Goal: Information Seeking & Learning: Learn about a topic

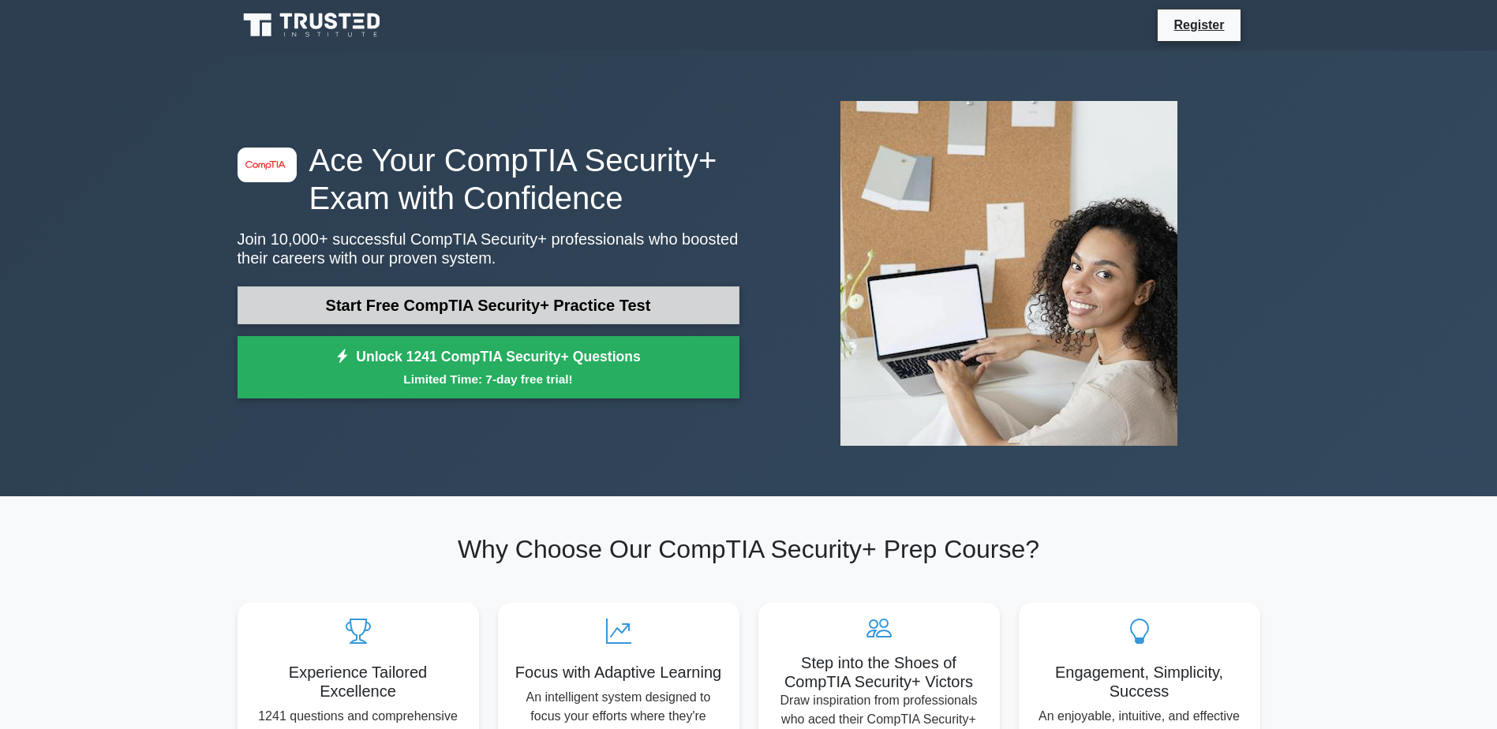
click at [616, 310] on link "Start Free CompTIA Security+ Practice Test" at bounding box center [488, 305] width 502 height 38
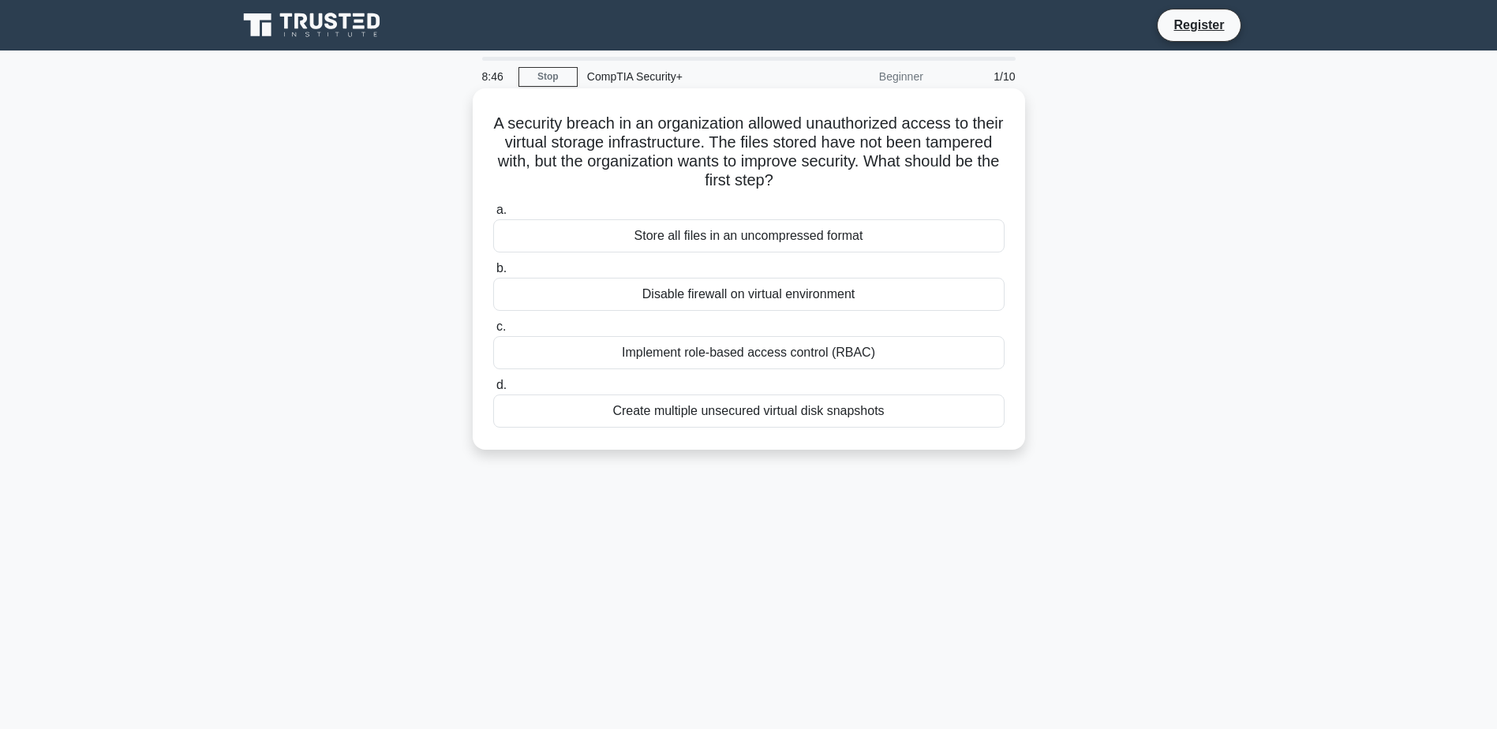
click at [742, 413] on div "Create multiple unsecured virtual disk snapshots" at bounding box center [748, 411] width 511 height 33
click at [493, 391] on input "d. Create multiple unsecured virtual disk snapshots" at bounding box center [493, 385] width 0 height 10
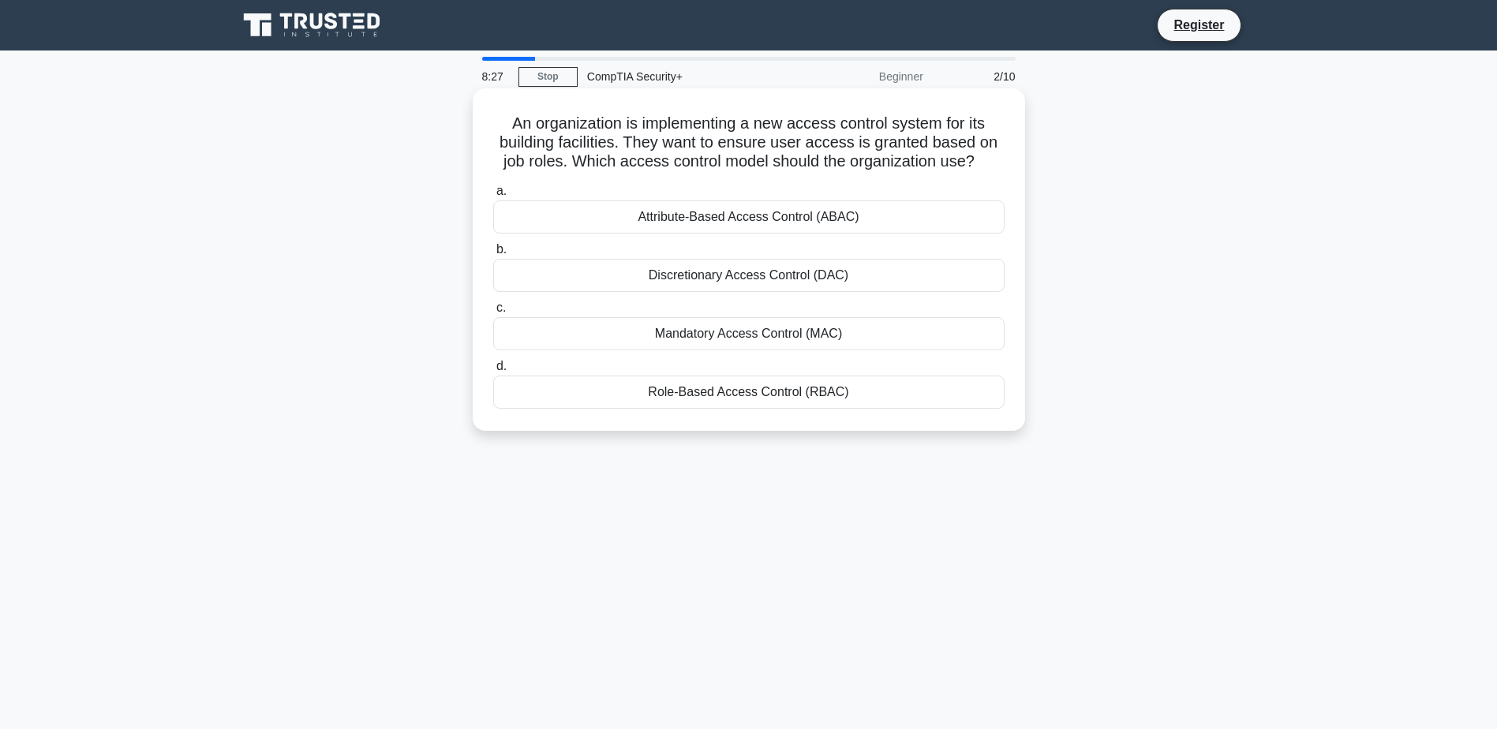
click at [682, 390] on div "Role-Based Access Control (RBAC)" at bounding box center [748, 392] width 511 height 33
click at [493, 372] on input "d. Role-Based Access Control (RBAC)" at bounding box center [493, 366] width 0 height 10
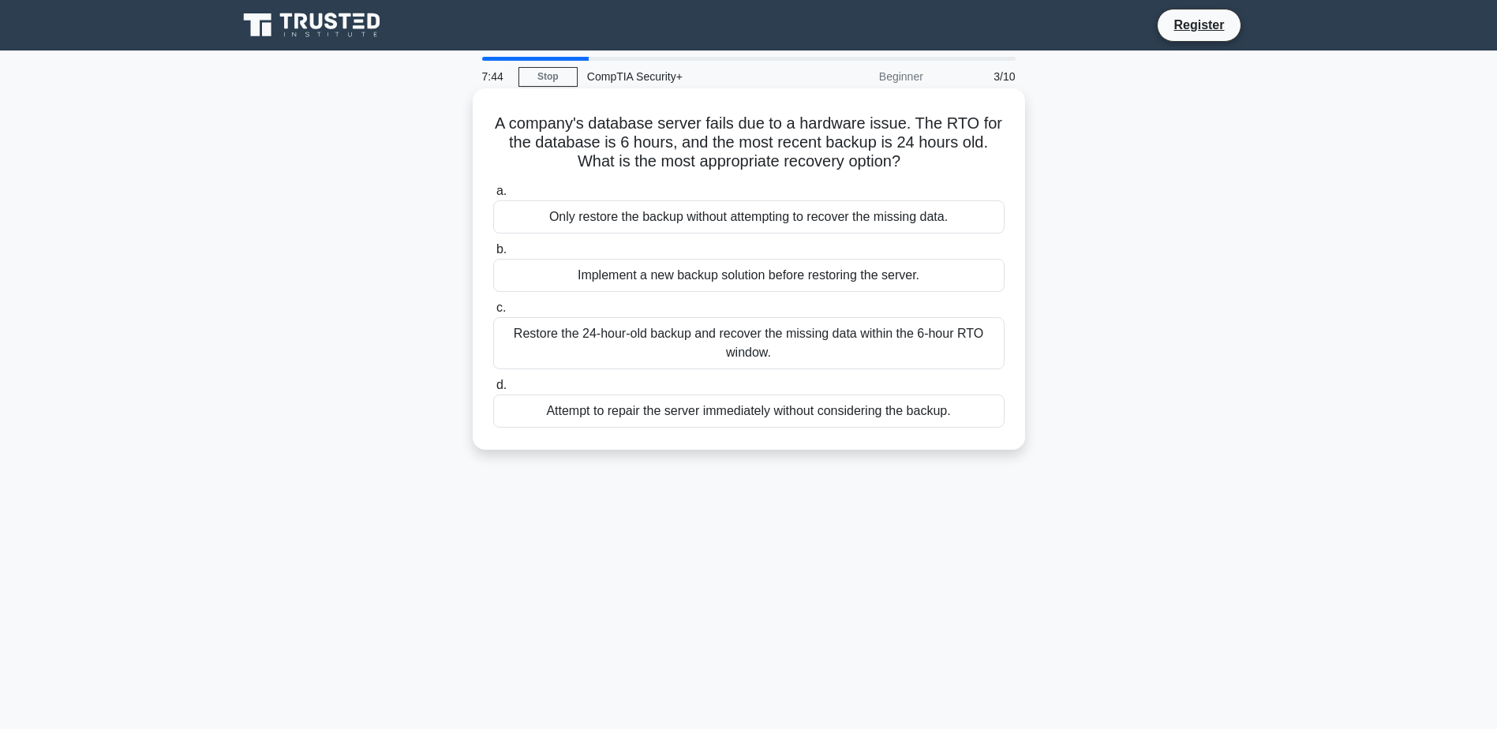
click at [656, 344] on div "Restore the 24-hour-old backup and recover the missing data within the 6-hour R…" at bounding box center [748, 343] width 511 height 52
click at [493, 313] on input "c. Restore the 24-hour-old backup and recover the missing data within the 6-hou…" at bounding box center [493, 308] width 0 height 10
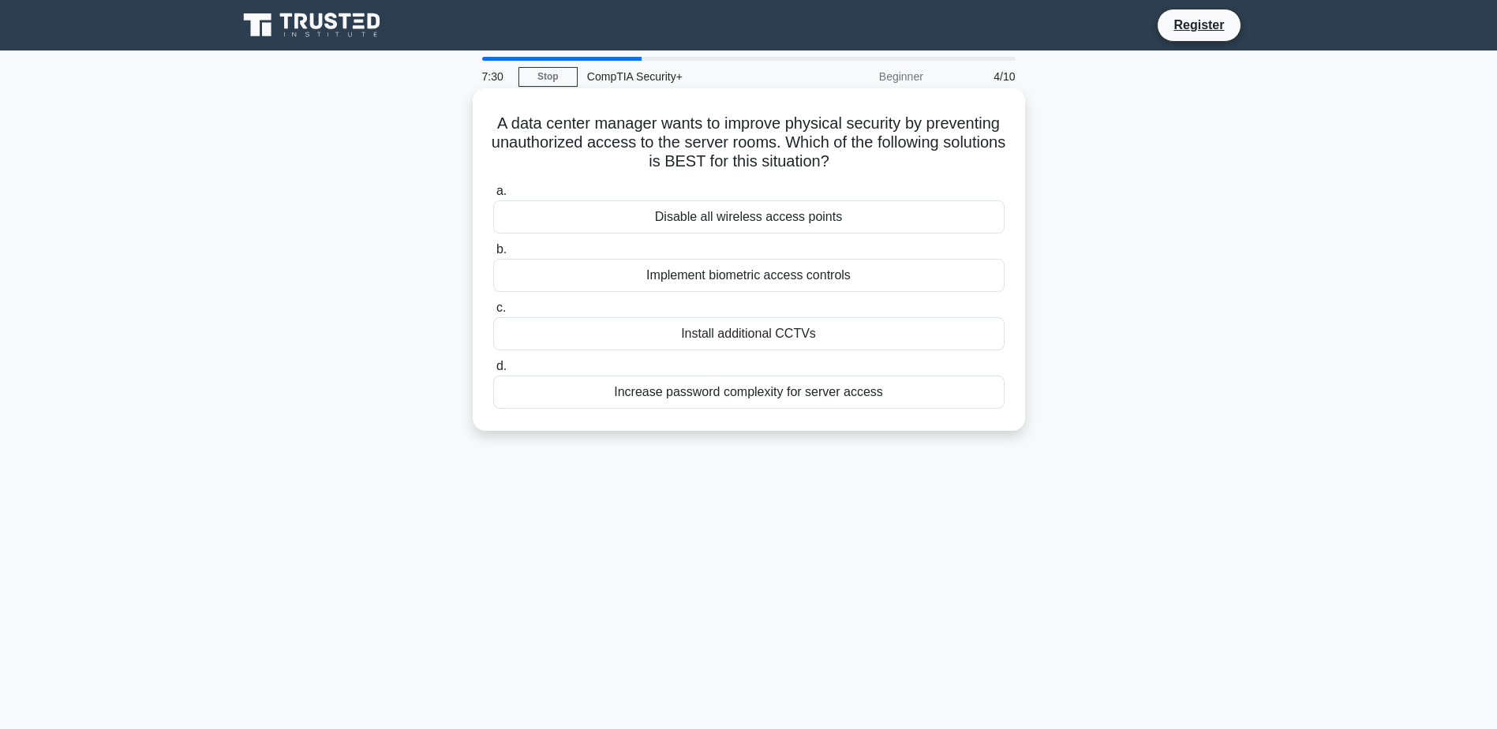
click at [665, 275] on div "Implement biometric access controls" at bounding box center [748, 275] width 511 height 33
click at [493, 255] on input "b. Implement biometric access controls" at bounding box center [493, 250] width 0 height 10
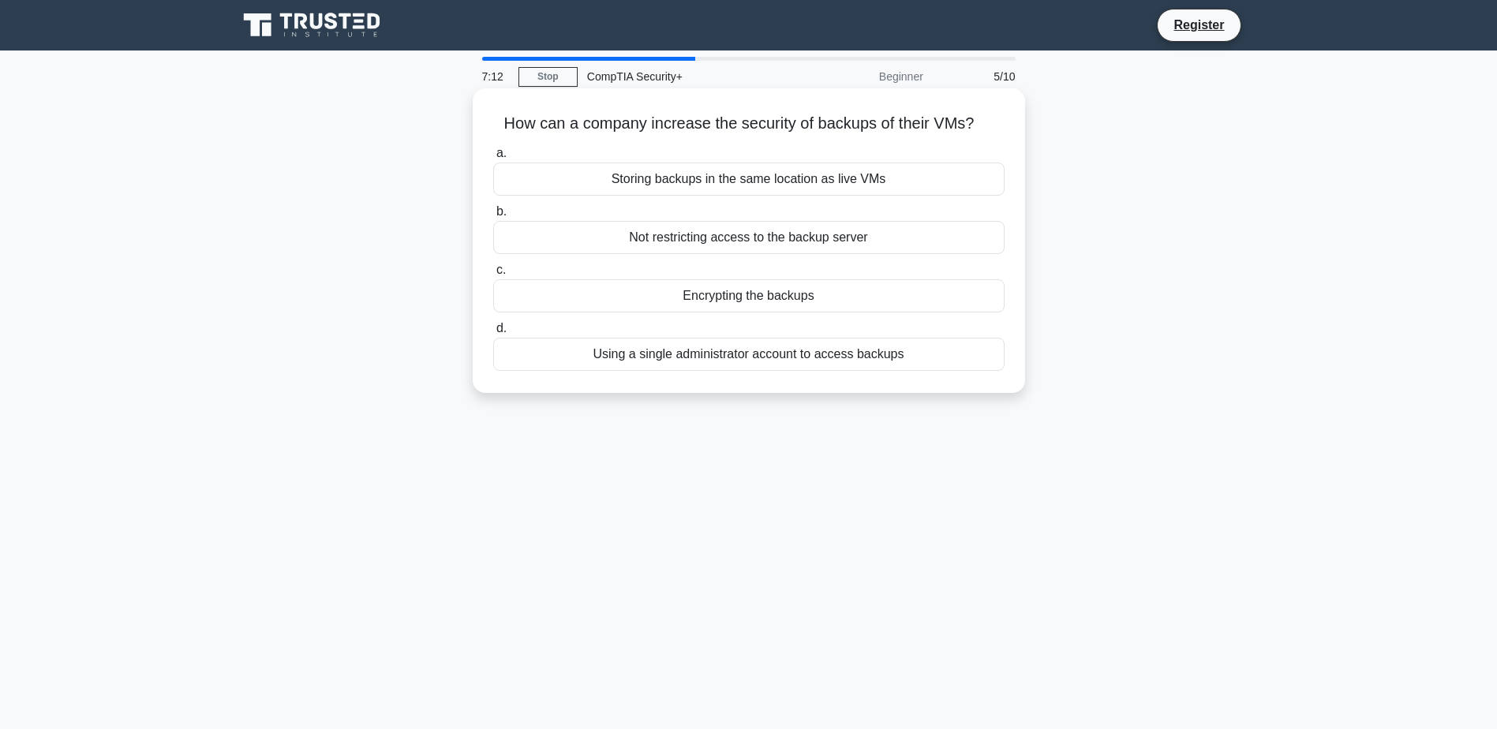
click at [720, 296] on div "Encrypting the backups" at bounding box center [748, 295] width 511 height 33
click at [493, 275] on input "c. Encrypting the backups" at bounding box center [493, 270] width 0 height 10
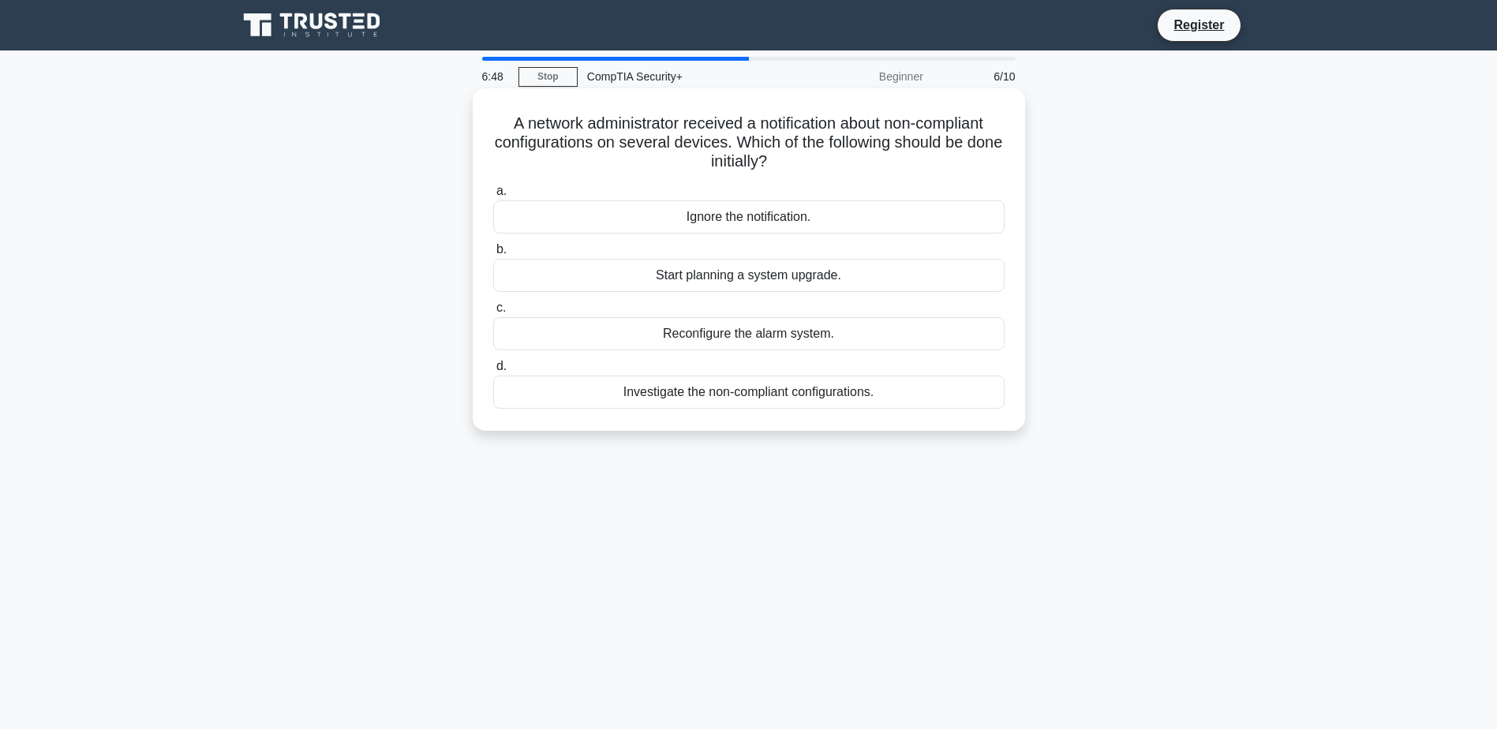
click at [780, 395] on div "Investigate the non-compliant configurations." at bounding box center [748, 392] width 511 height 33
click at [493, 372] on input "d. Investigate the non-compliant configurations." at bounding box center [493, 366] width 0 height 10
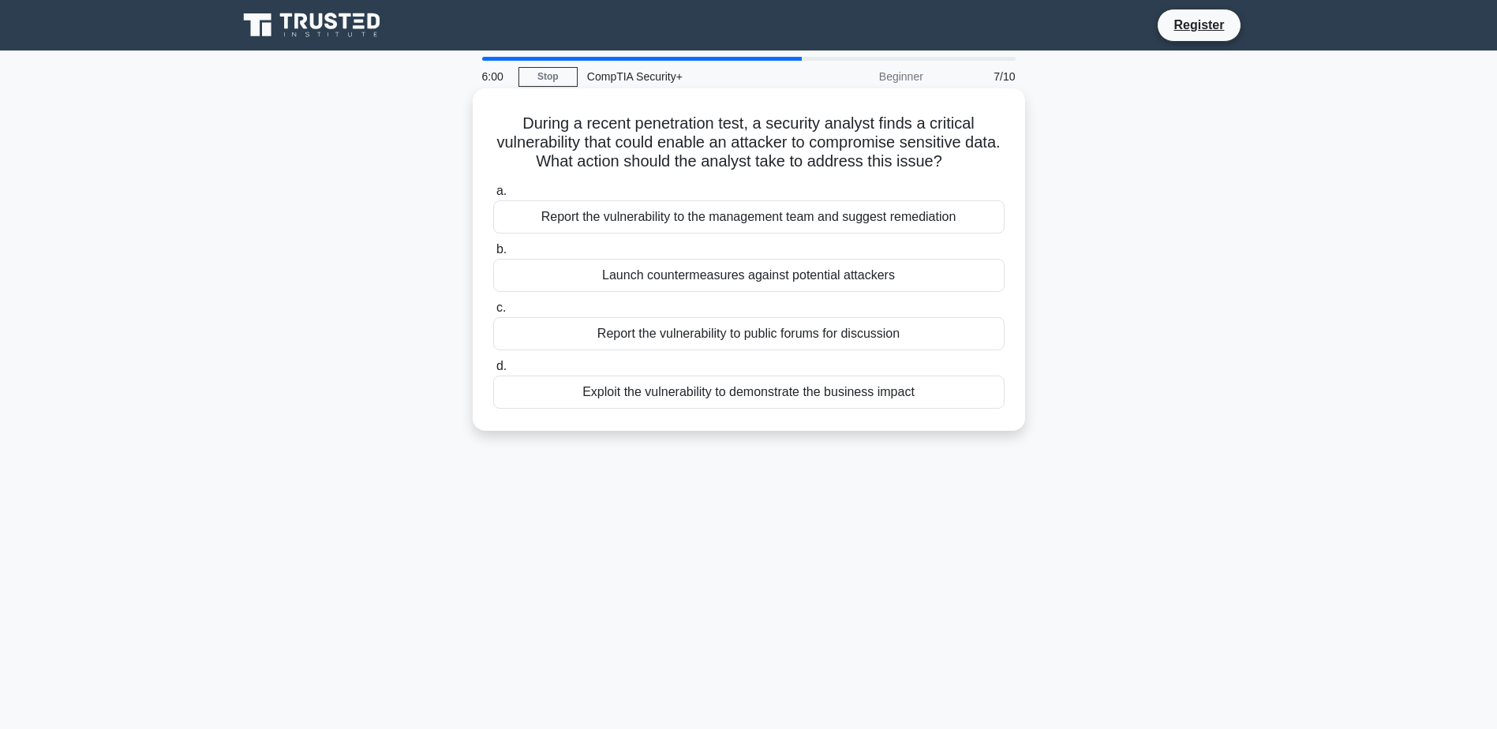
click at [772, 224] on div "Report the vulnerability to the management team and suggest remediation" at bounding box center [748, 216] width 511 height 33
click at [493, 196] on input "a. Report the vulnerability to the management team and suggest remediation" at bounding box center [493, 191] width 0 height 10
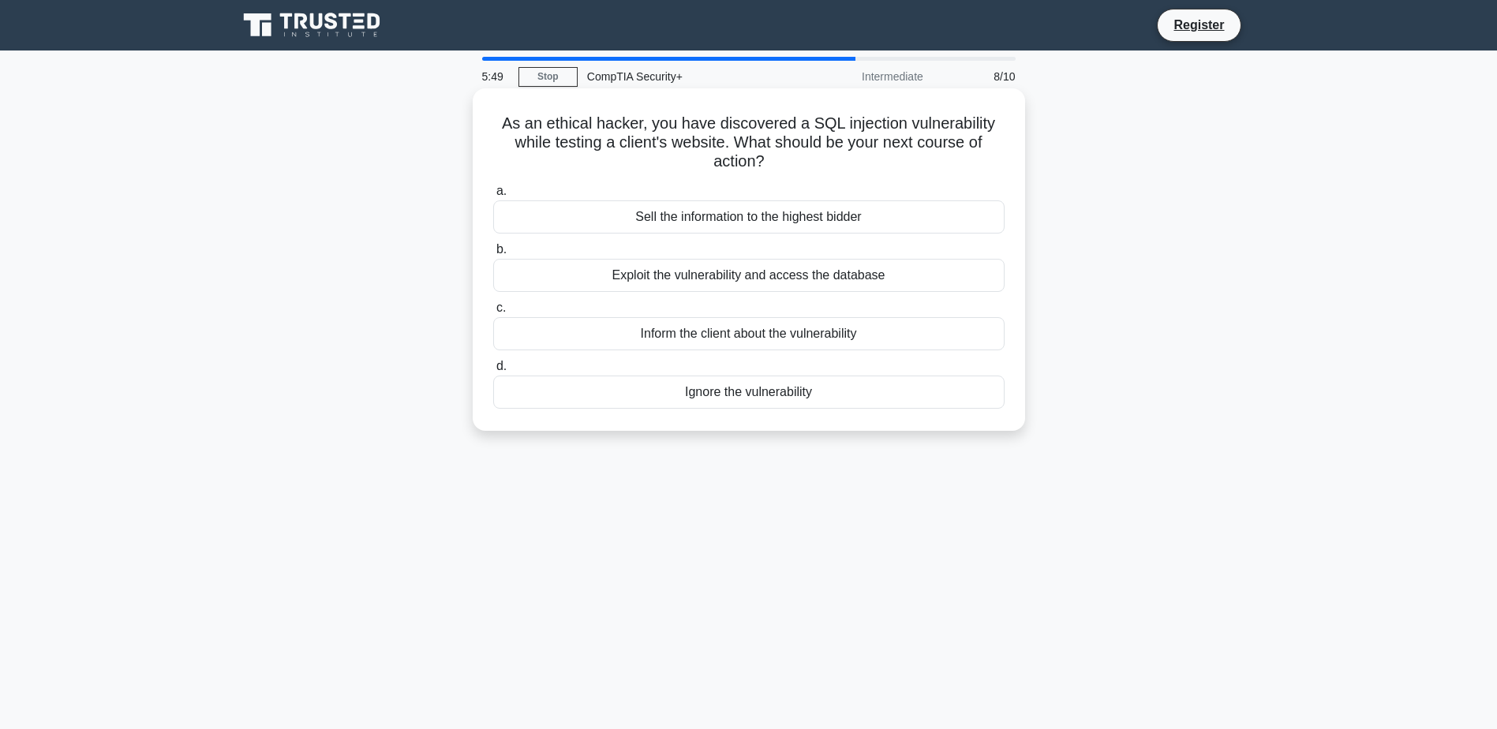
click at [791, 339] on div "Inform the client about the vulnerability" at bounding box center [748, 333] width 511 height 33
click at [493, 313] on input "c. Inform the client about the vulnerability" at bounding box center [493, 308] width 0 height 10
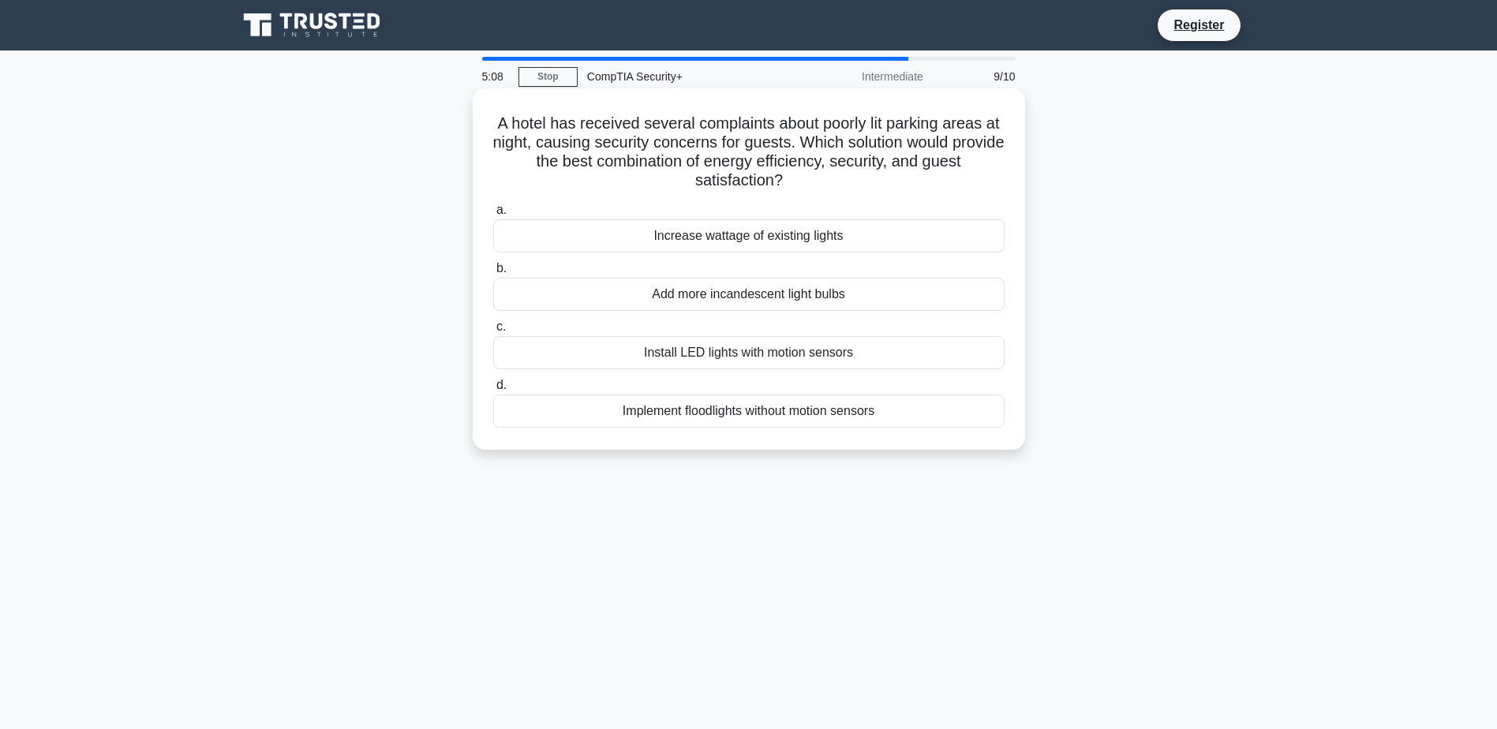
click at [765, 352] on div "Install LED lights with motion sensors" at bounding box center [748, 352] width 511 height 33
click at [493, 332] on input "c. Install LED lights with motion sensors" at bounding box center [493, 327] width 0 height 10
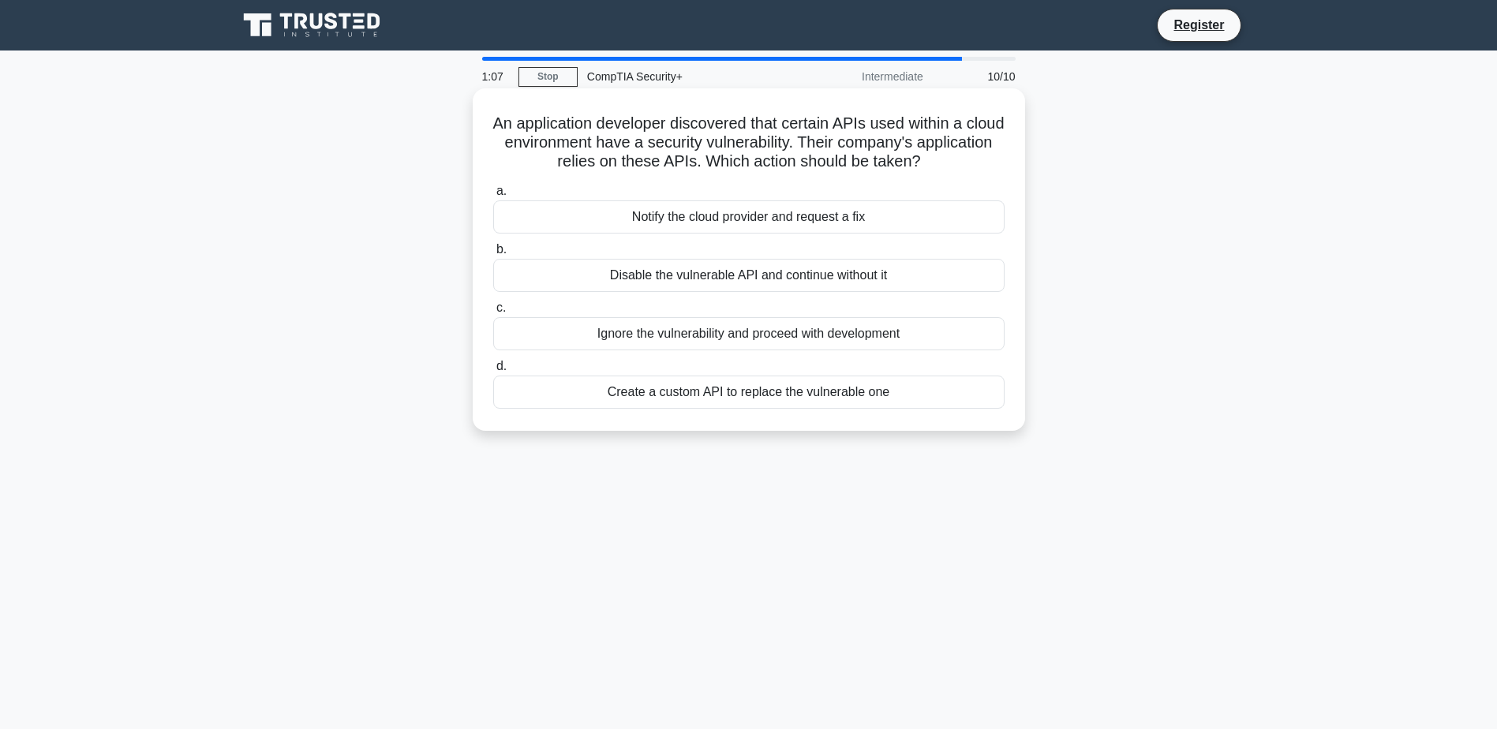
click at [723, 212] on div "Notify the cloud provider and request a fix" at bounding box center [748, 216] width 511 height 33
click at [493, 196] on input "a. Notify the cloud provider and request a fix" at bounding box center [493, 191] width 0 height 10
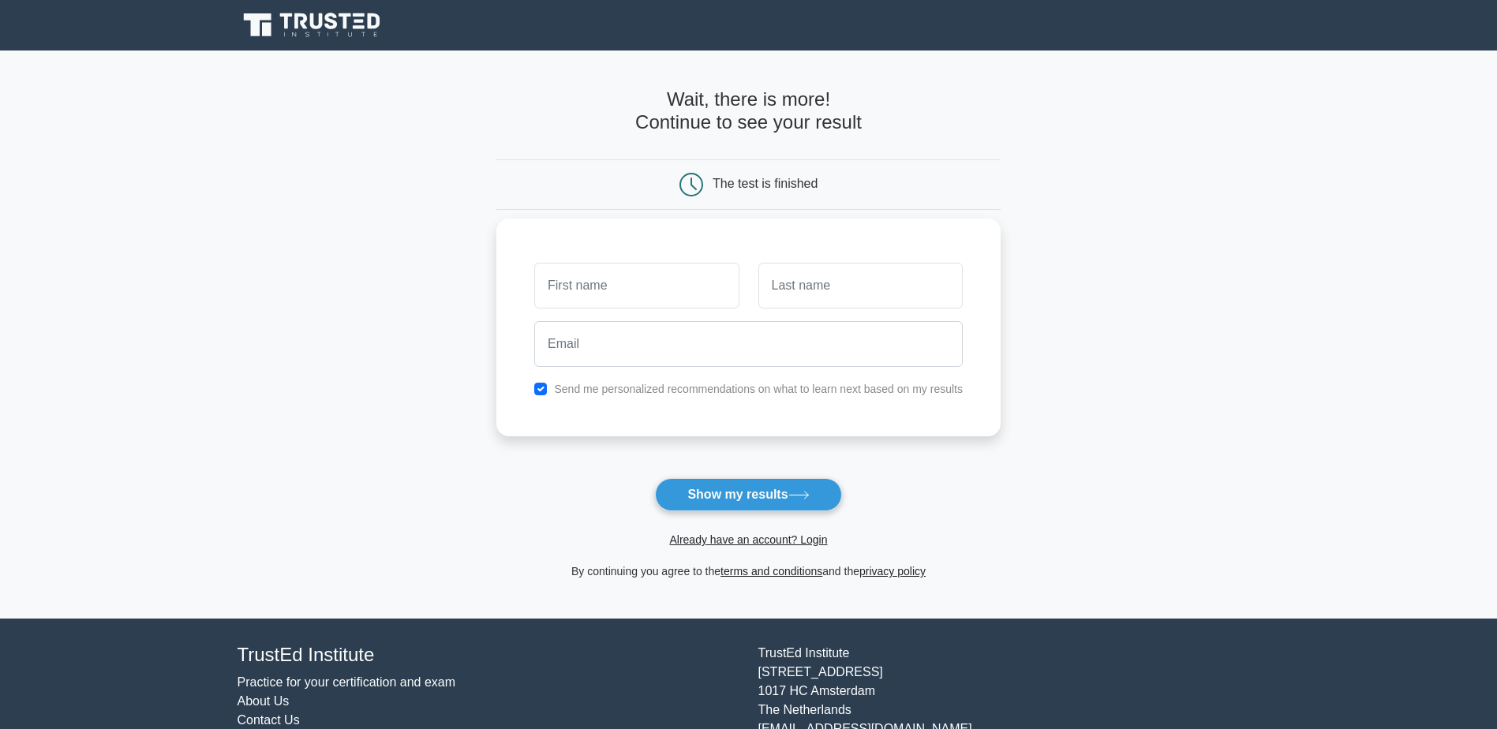
click at [649, 287] on input "text" at bounding box center [636, 286] width 204 height 46
type input "Jaidan"
type input "O'Neal"
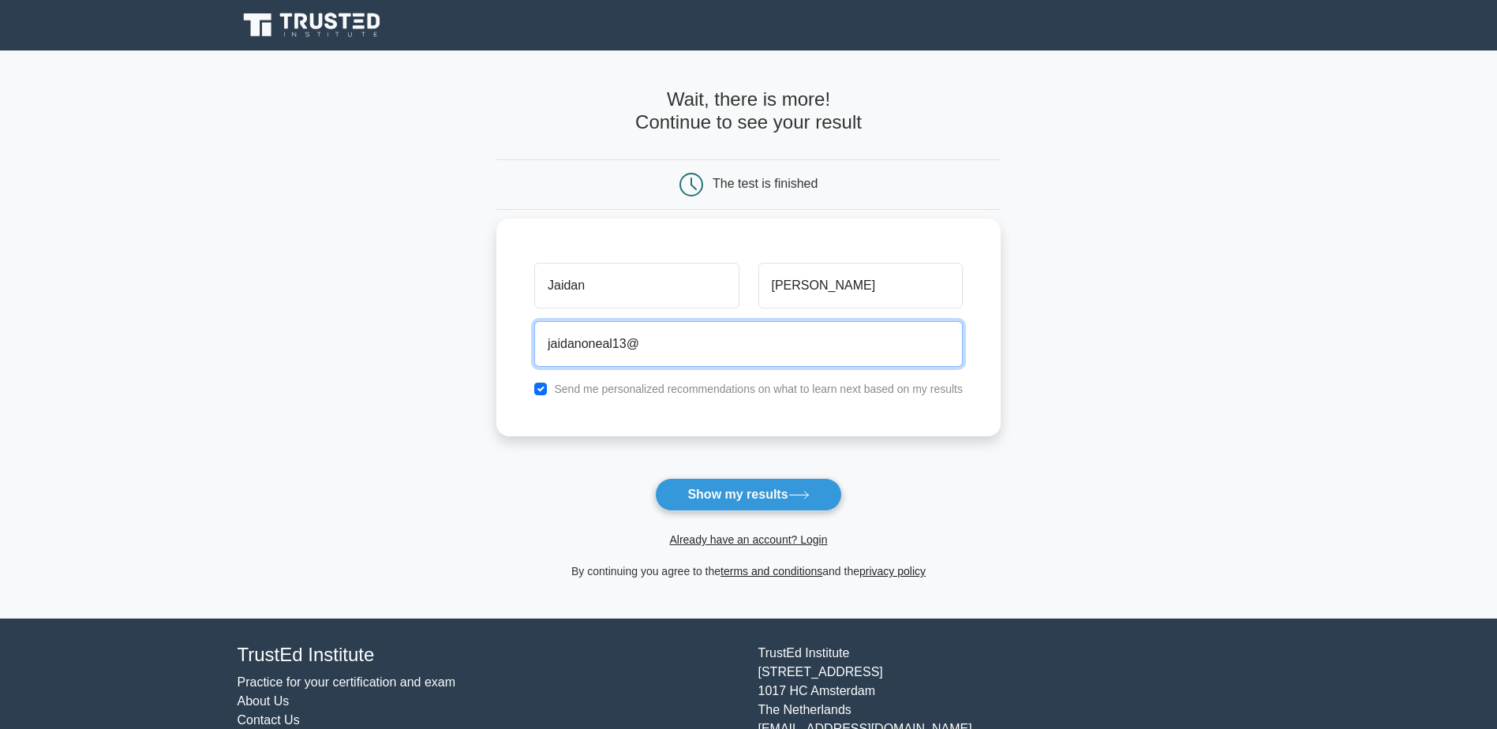
type input "jaidanoneal13@gmail.com"
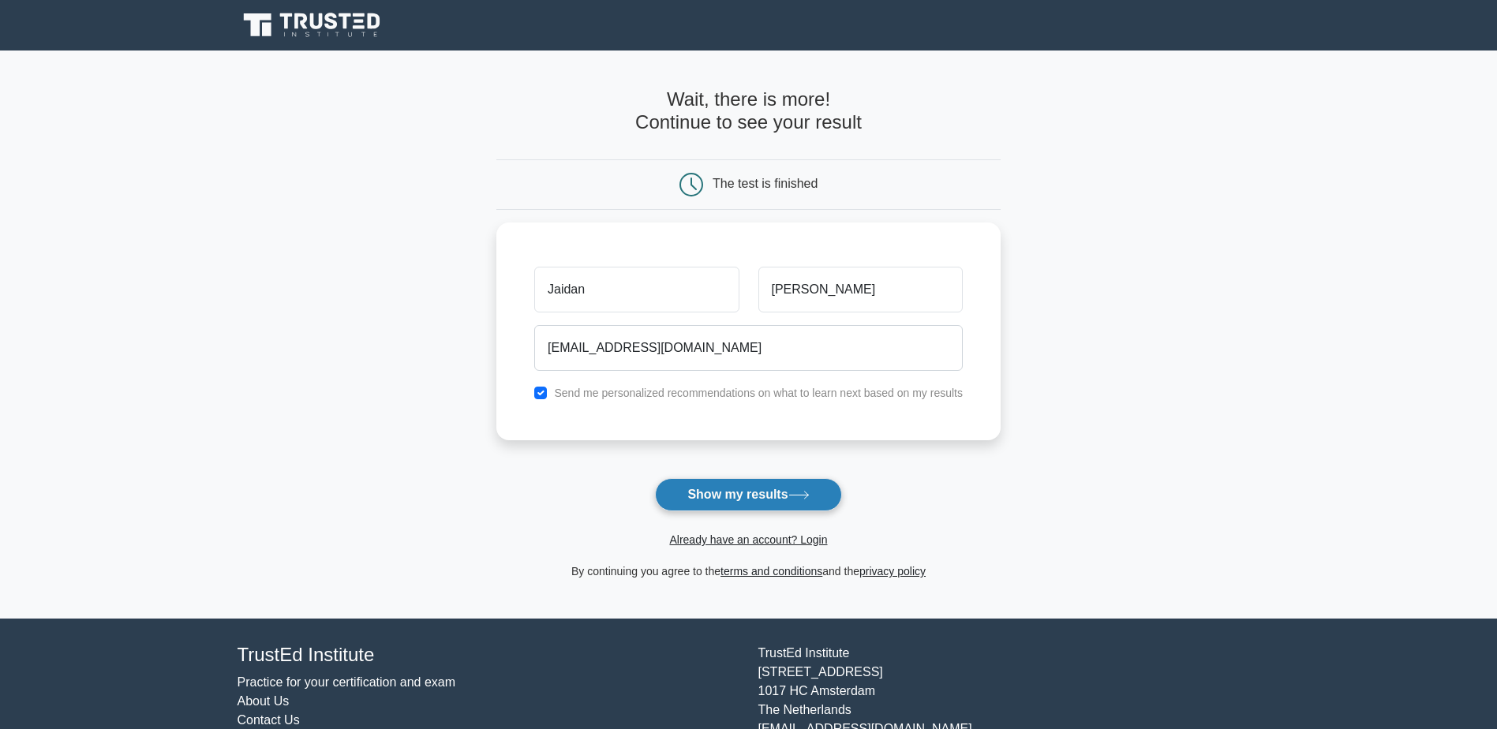
click at [779, 493] on button "Show my results" at bounding box center [748, 494] width 186 height 33
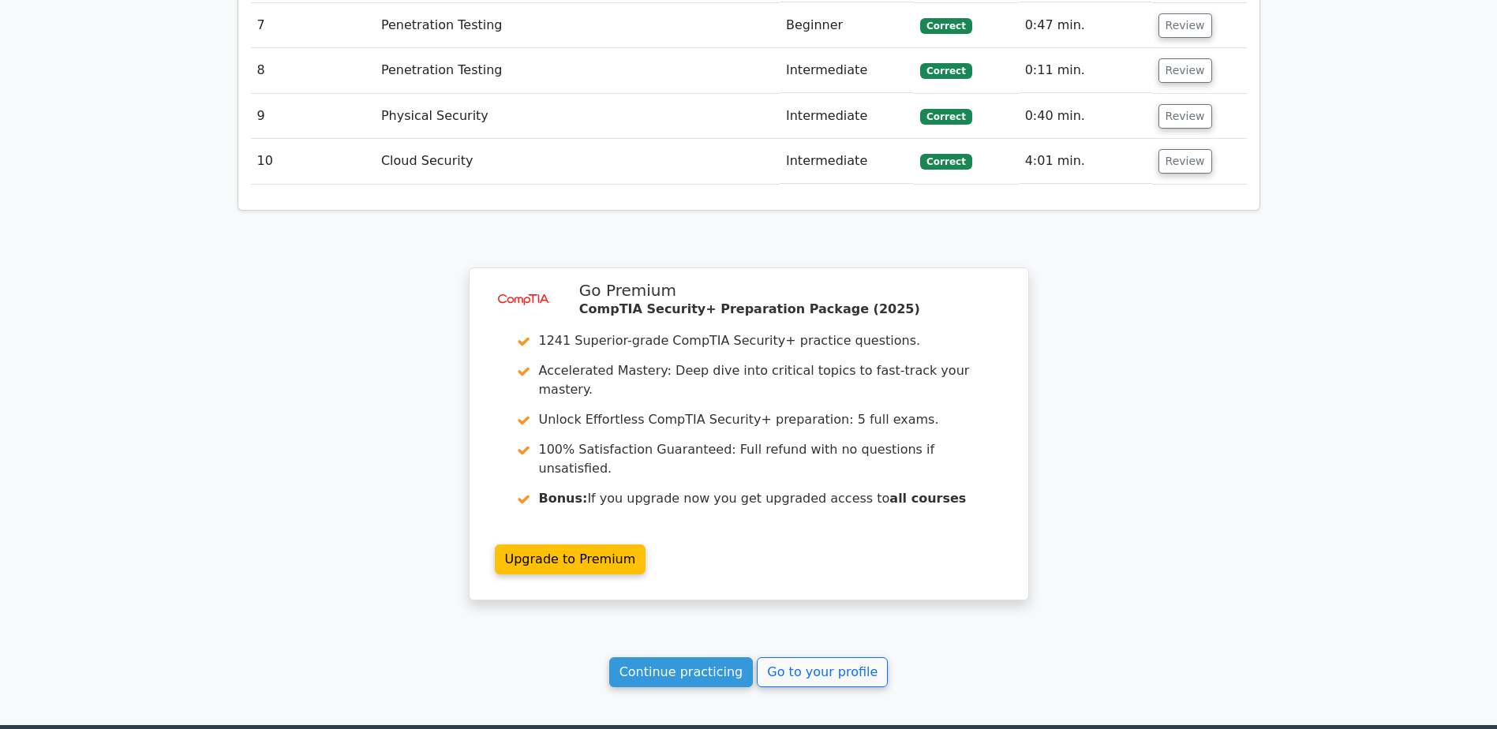
scroll to position [2263, 0]
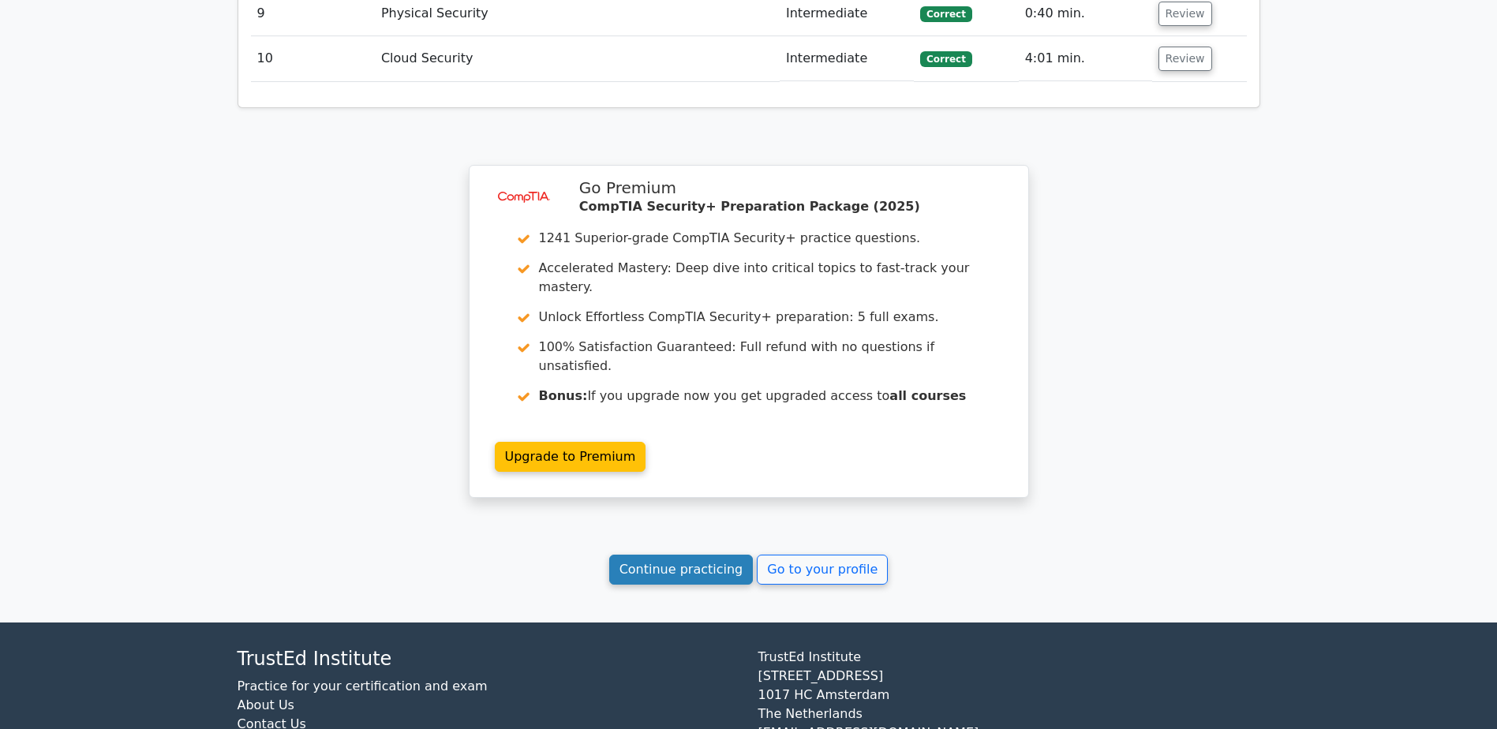
click at [695, 555] on link "Continue practicing" at bounding box center [681, 570] width 144 height 30
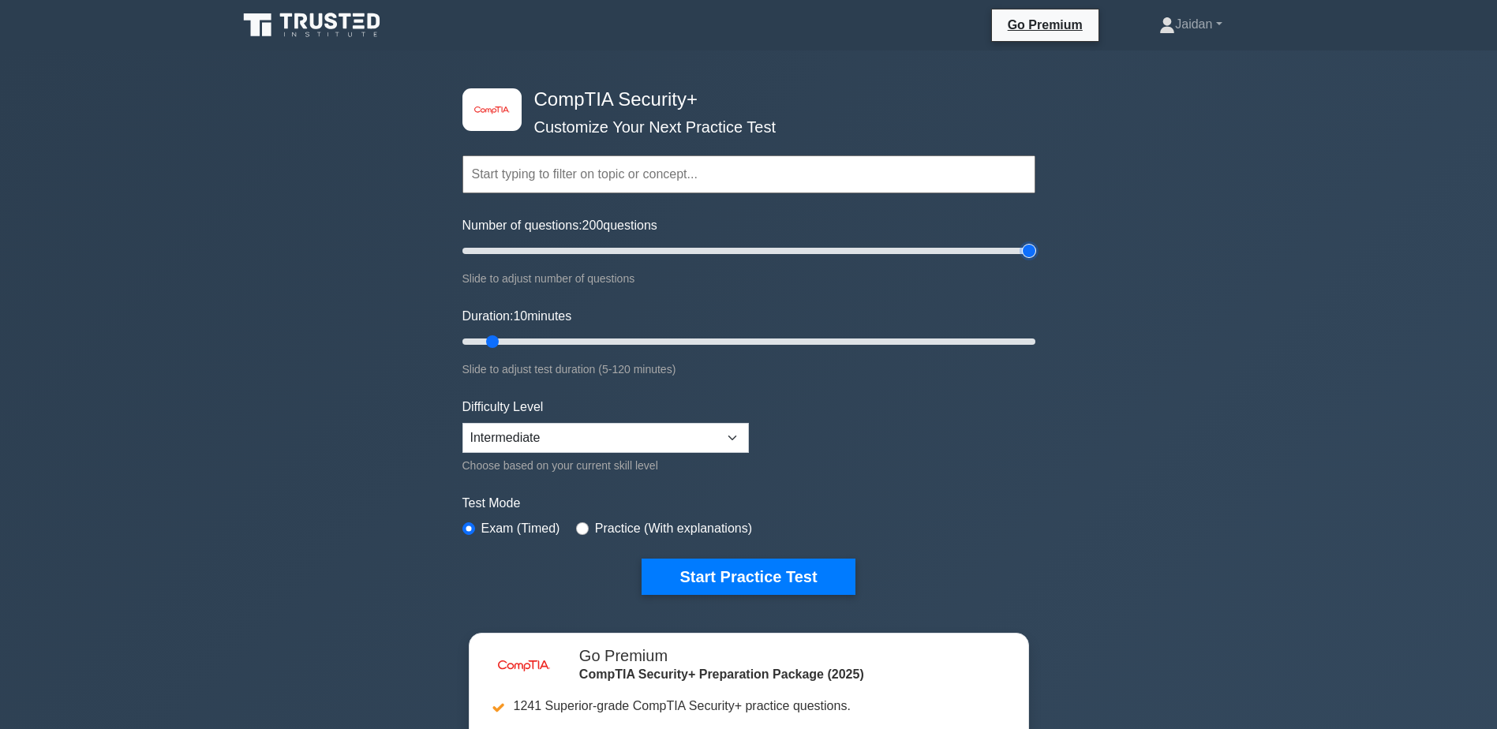
drag, startPoint x: 479, startPoint y: 252, endPoint x: 1319, endPoint y: 297, distance: 841.6
type input "200"
click at [1035, 260] on input "Number of questions: 200 questions" at bounding box center [748, 250] width 573 height 19
click at [709, 429] on select "Beginner Intermediate Expert" at bounding box center [605, 438] width 286 height 30
select select "expert"
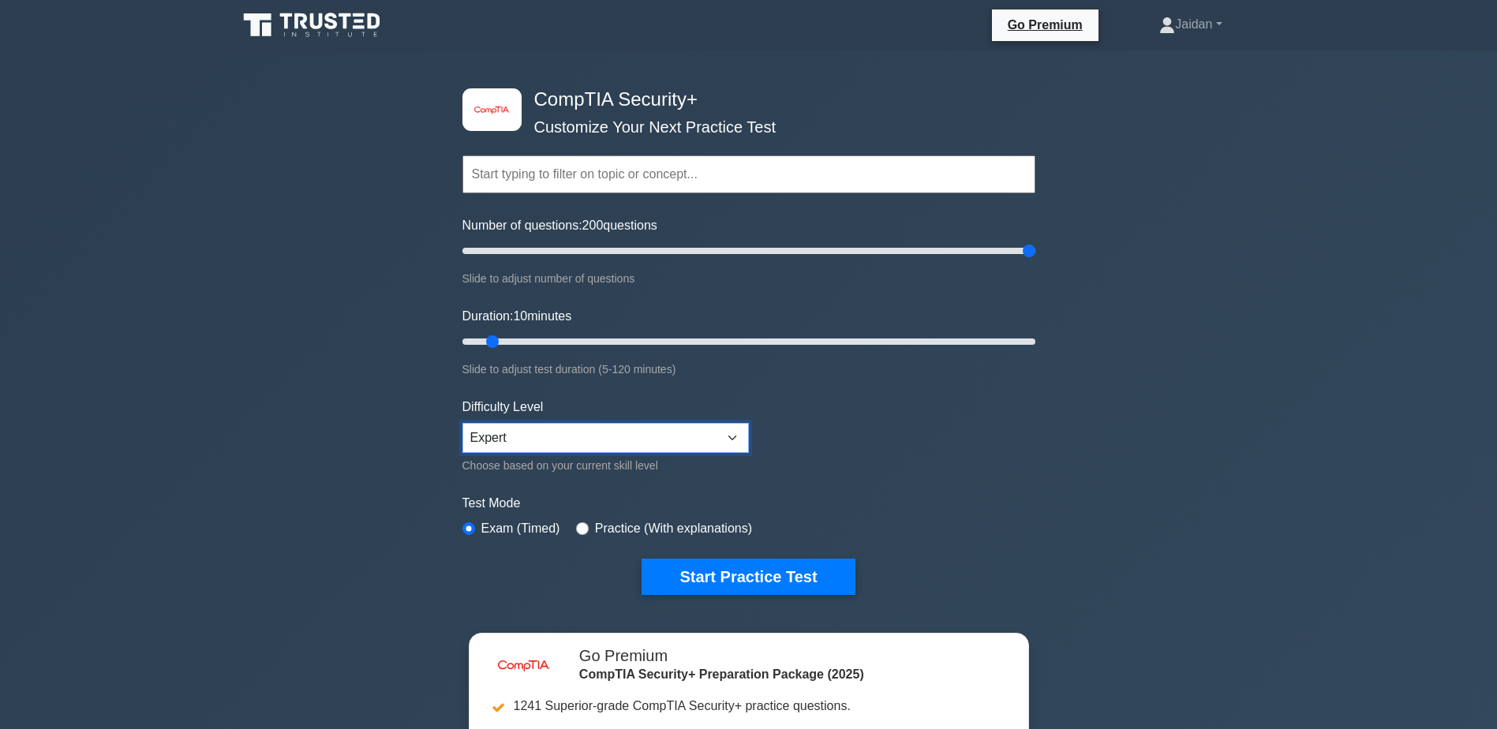
click at [462, 423] on select "Beginner Intermediate Expert" at bounding box center [605, 438] width 286 height 30
click at [582, 527] on input "radio" at bounding box center [582, 528] width 13 height 13
radio input "true"
click at [466, 523] on input "radio" at bounding box center [468, 528] width 13 height 13
radio input "true"
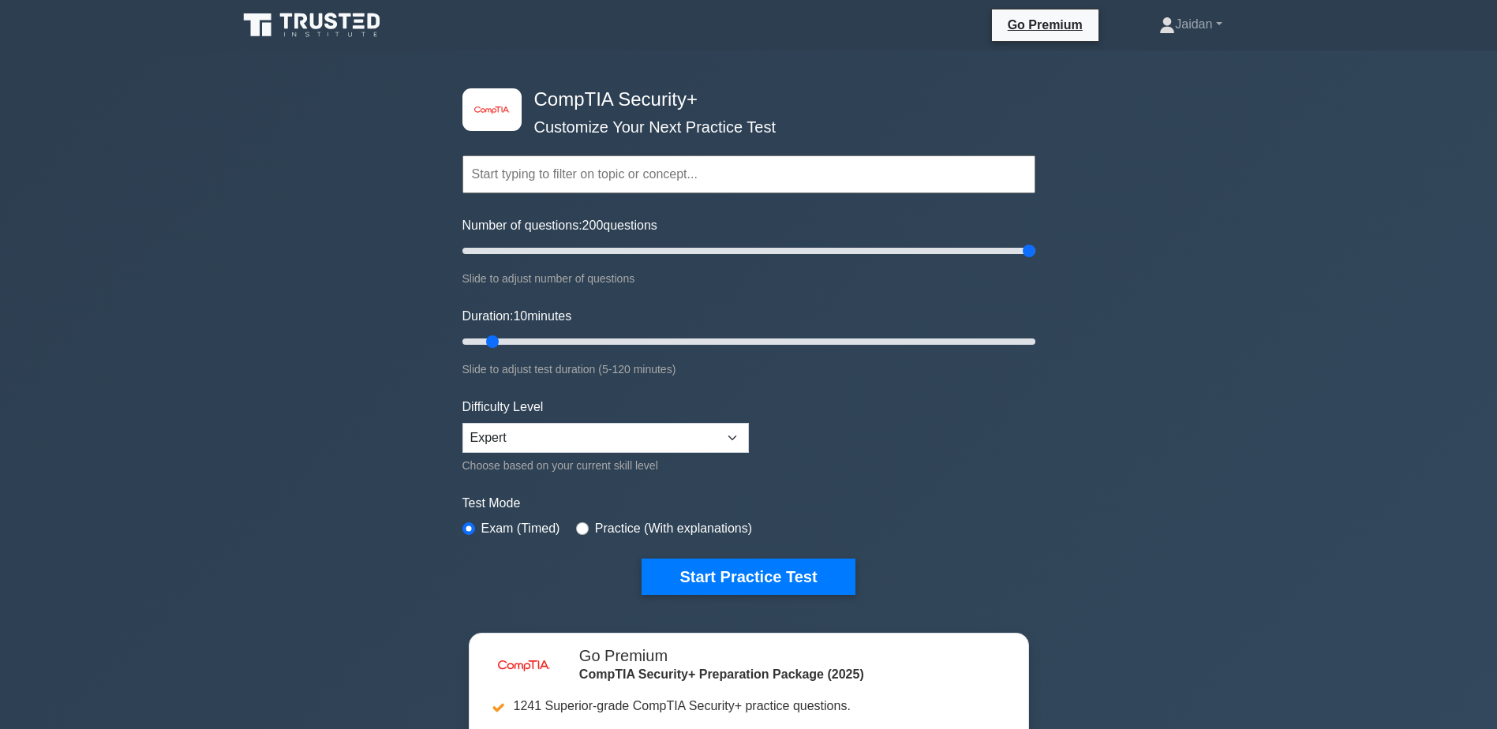
click at [630, 263] on div "Number of questions: 200 questions Slide to adjust number of questions" at bounding box center [748, 252] width 573 height 72
click at [637, 247] on input "Number of questions: 200 questions" at bounding box center [748, 250] width 573 height 19
drag, startPoint x: 636, startPoint y: 247, endPoint x: 484, endPoint y: 264, distance: 152.4
type input "10"
click at [484, 260] on input "Number of questions: 10 questions" at bounding box center [748, 250] width 573 height 19
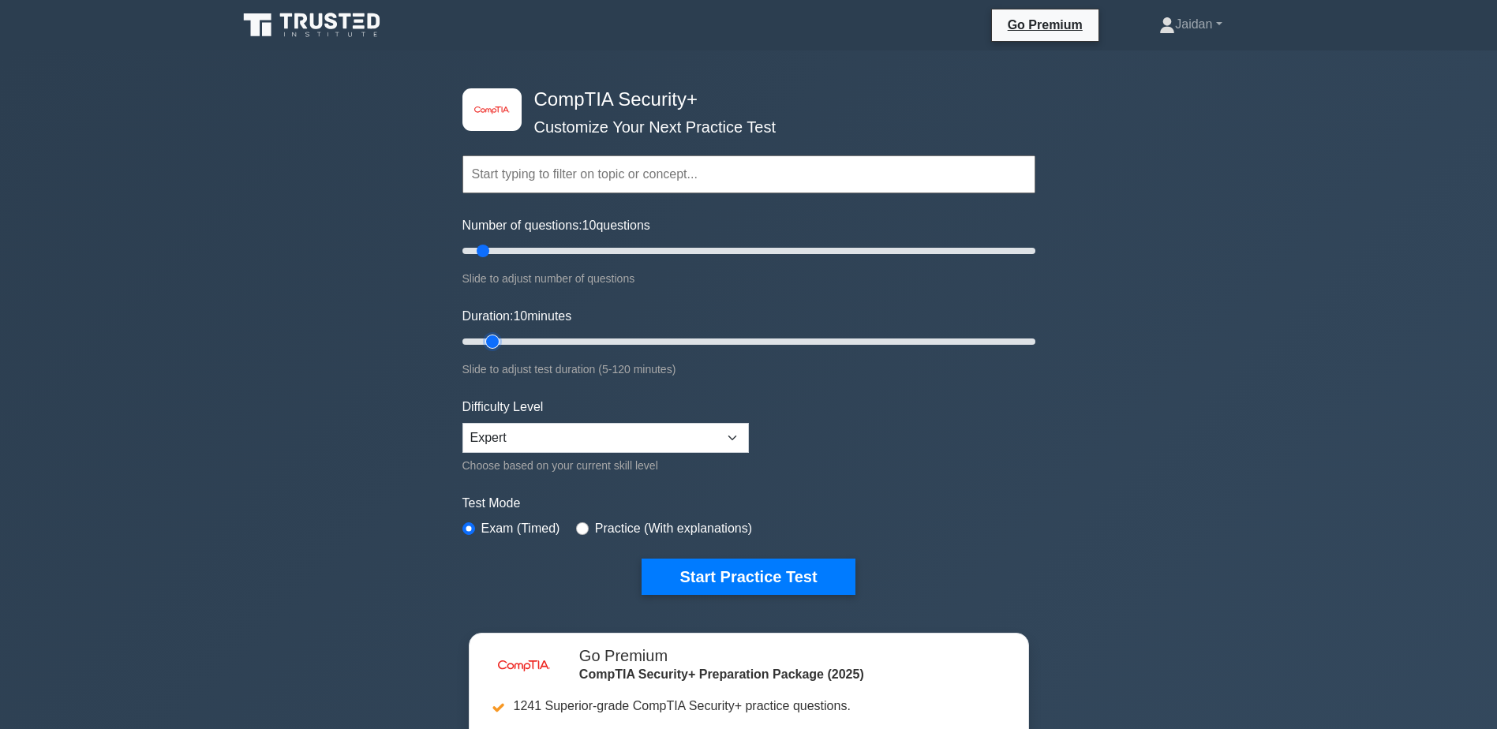
click at [492, 344] on input "Duration: 10 minutes" at bounding box center [748, 341] width 573 height 19
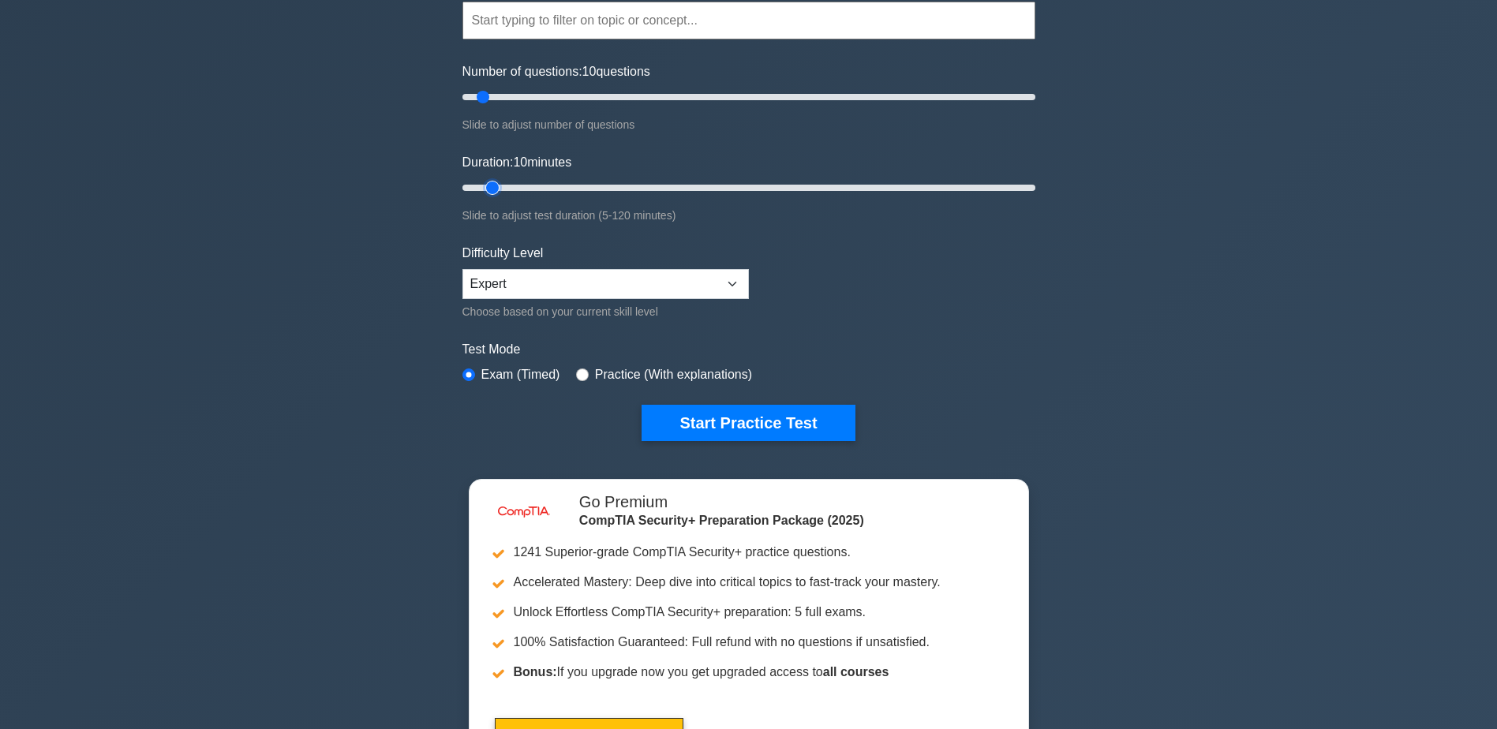
scroll to position [158, 0]
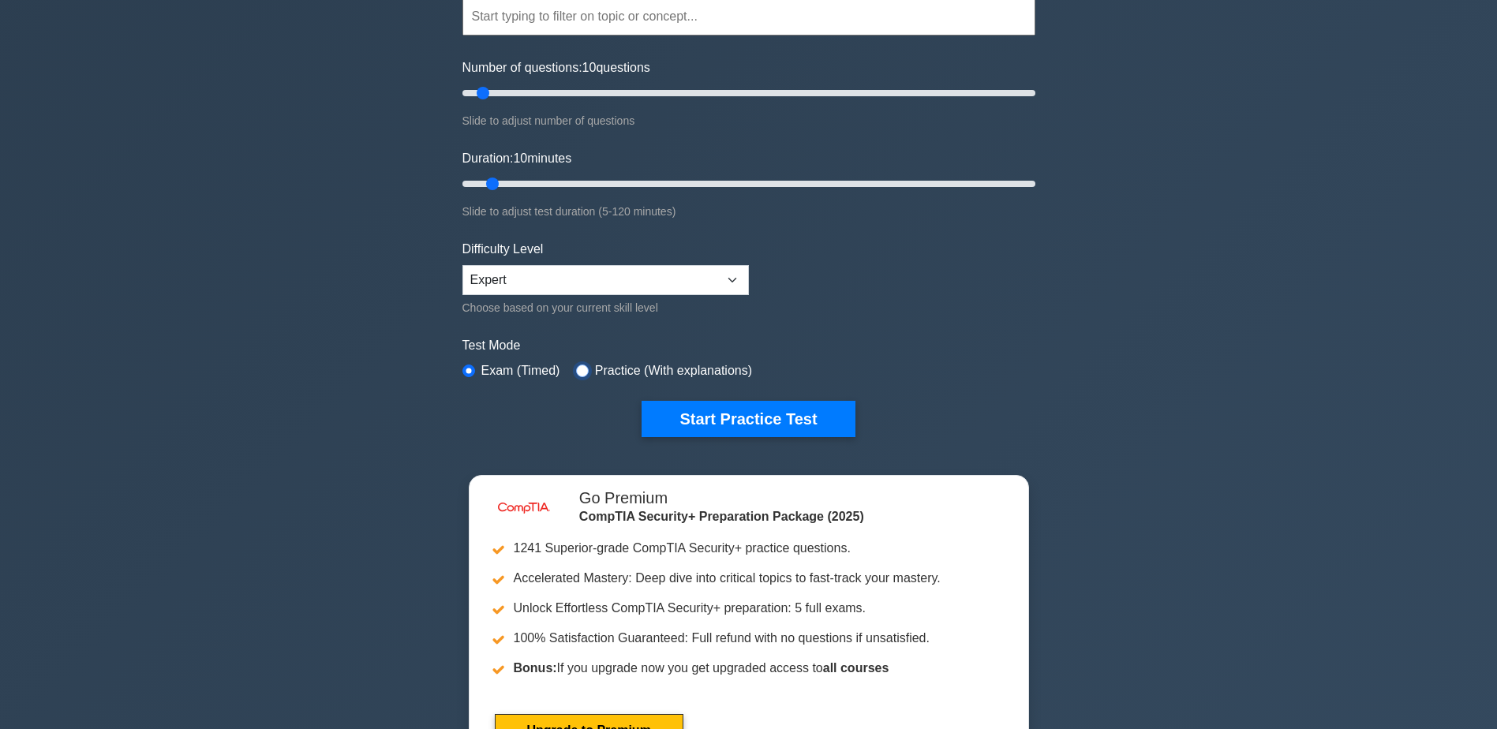
click at [576, 368] on input "radio" at bounding box center [582, 371] width 13 height 13
radio input "true"
click at [472, 367] on input "radio" at bounding box center [468, 371] width 13 height 13
radio input "true"
click at [578, 368] on input "radio" at bounding box center [582, 371] width 13 height 13
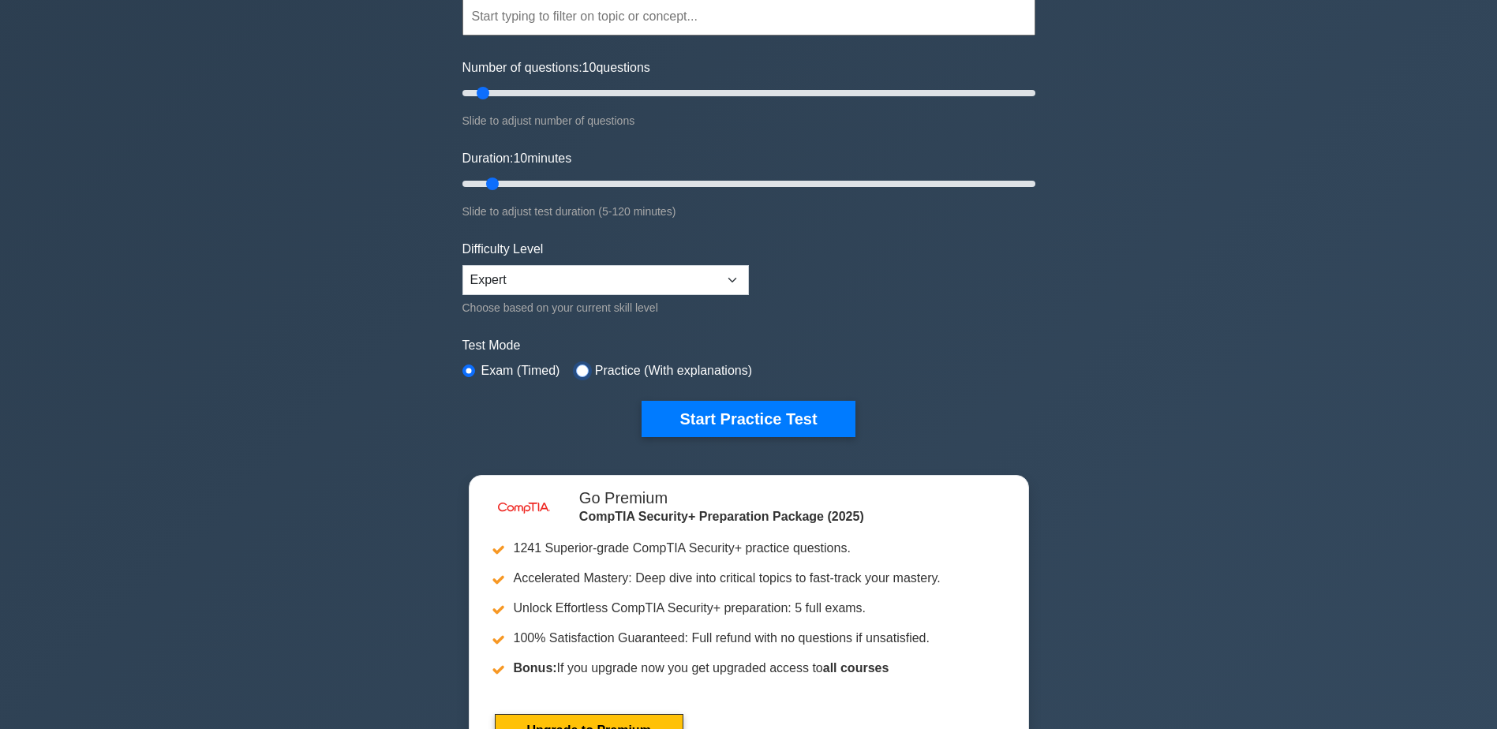
radio input "true"
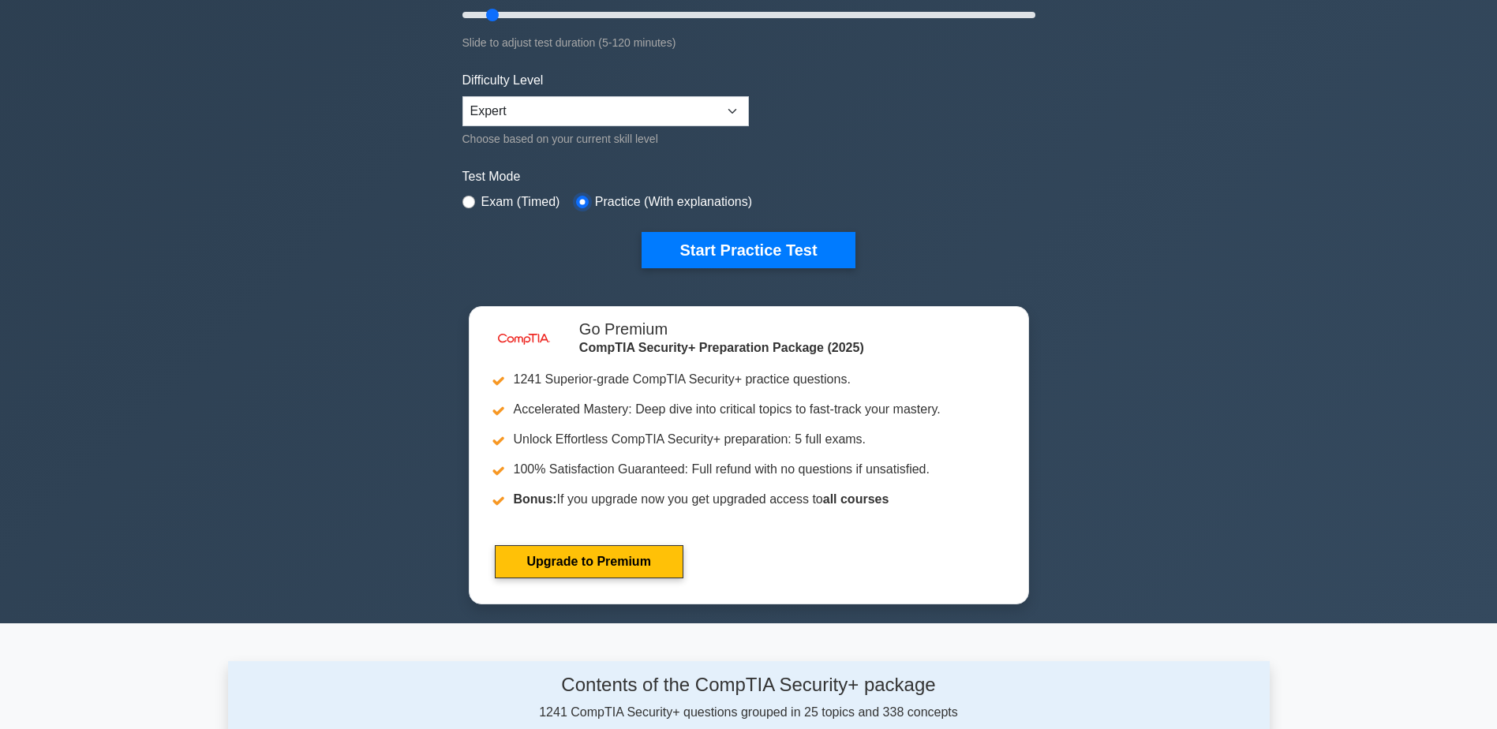
scroll to position [237, 0]
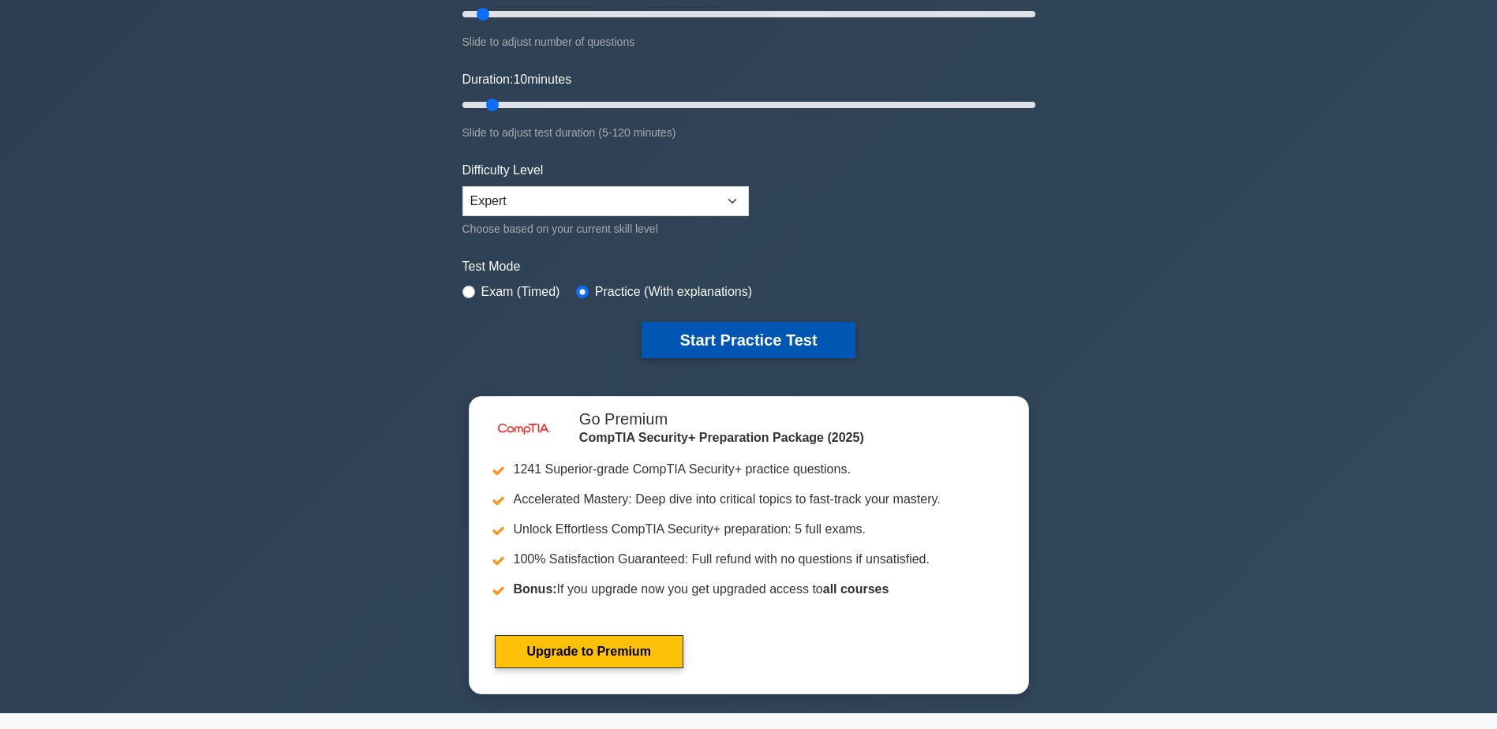
click at [683, 341] on button "Start Practice Test" at bounding box center [747, 340] width 213 height 36
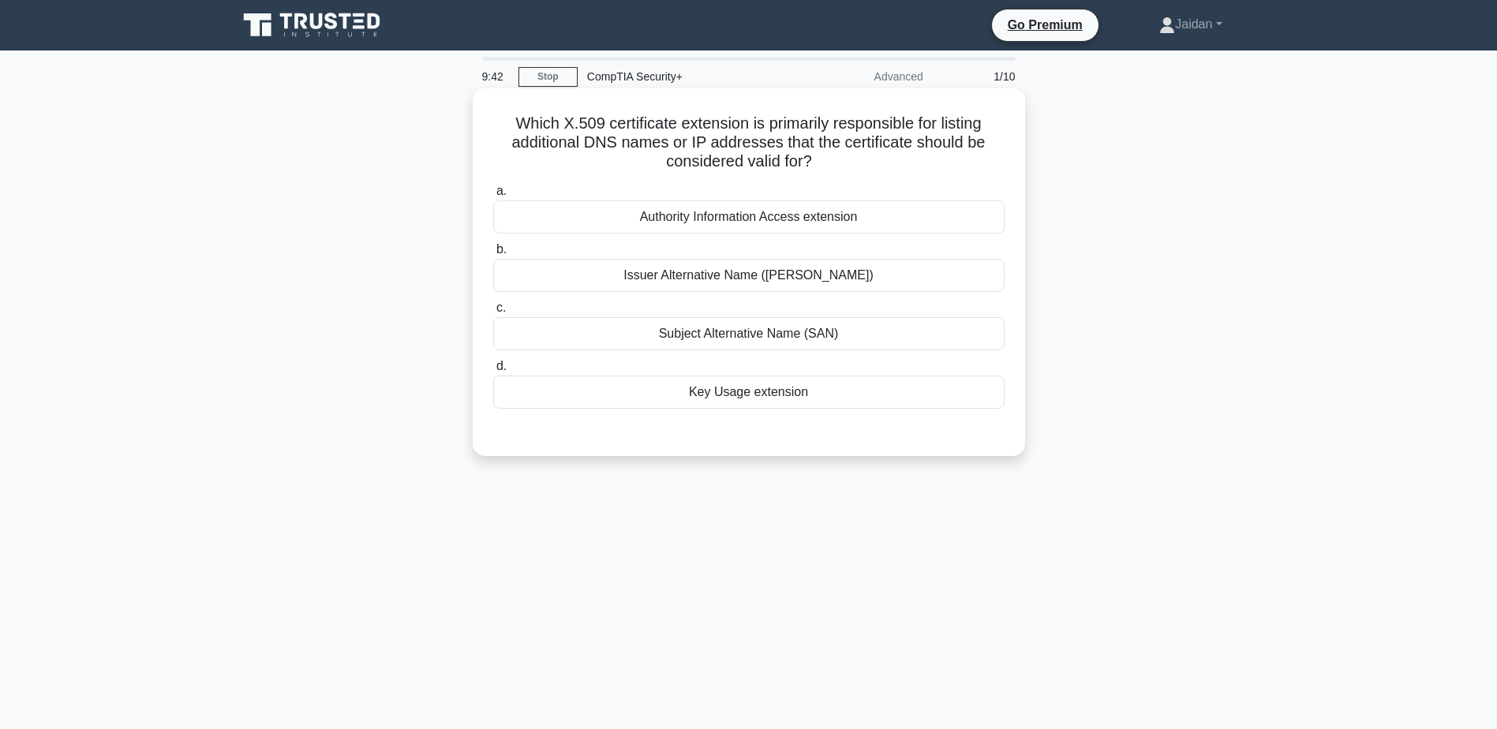
click at [748, 331] on div "Subject Alternative Name (SAN)" at bounding box center [748, 333] width 511 height 33
click at [493, 313] on input "c. Subject Alternative Name (SAN)" at bounding box center [493, 308] width 0 height 10
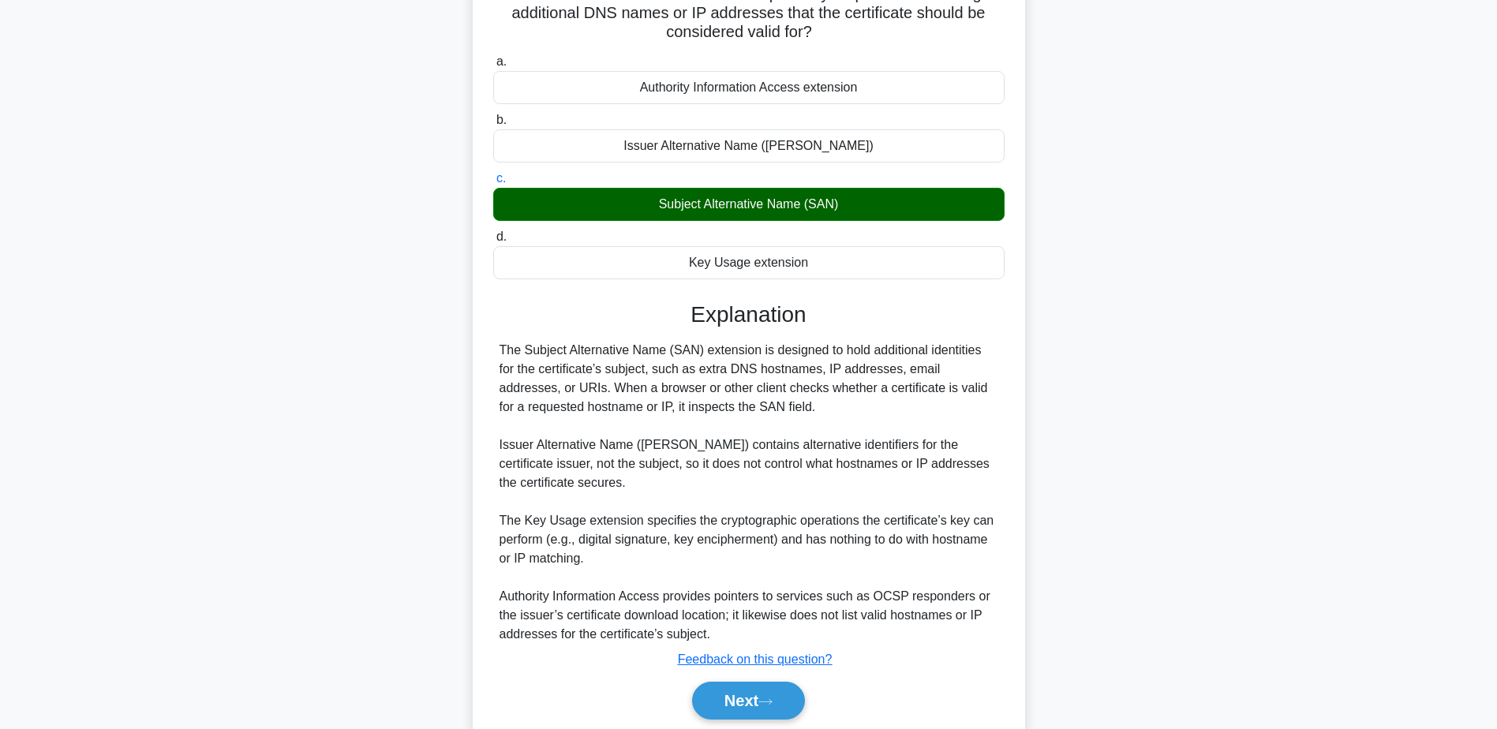
scroll to position [158, 0]
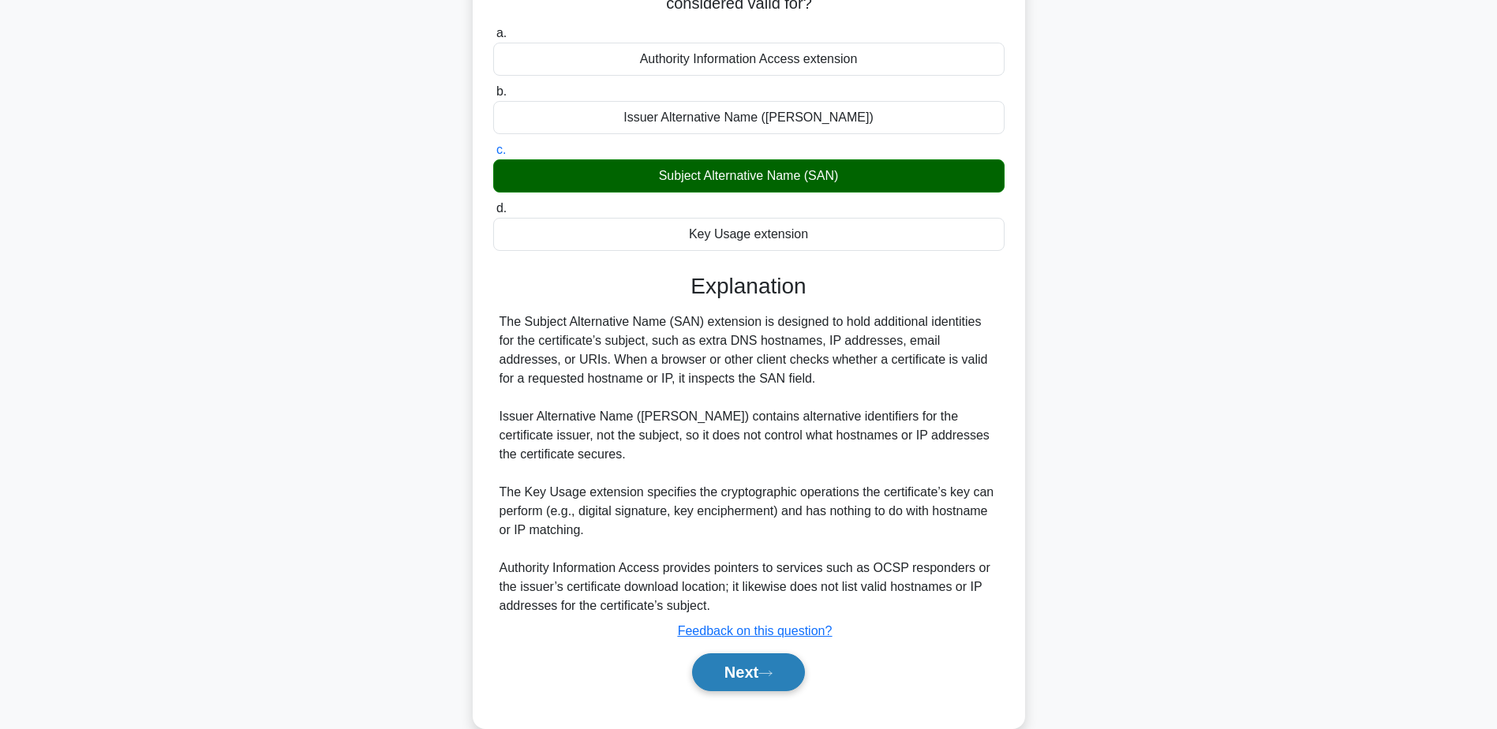
click at [709, 653] on button "Next" at bounding box center [748, 672] width 113 height 38
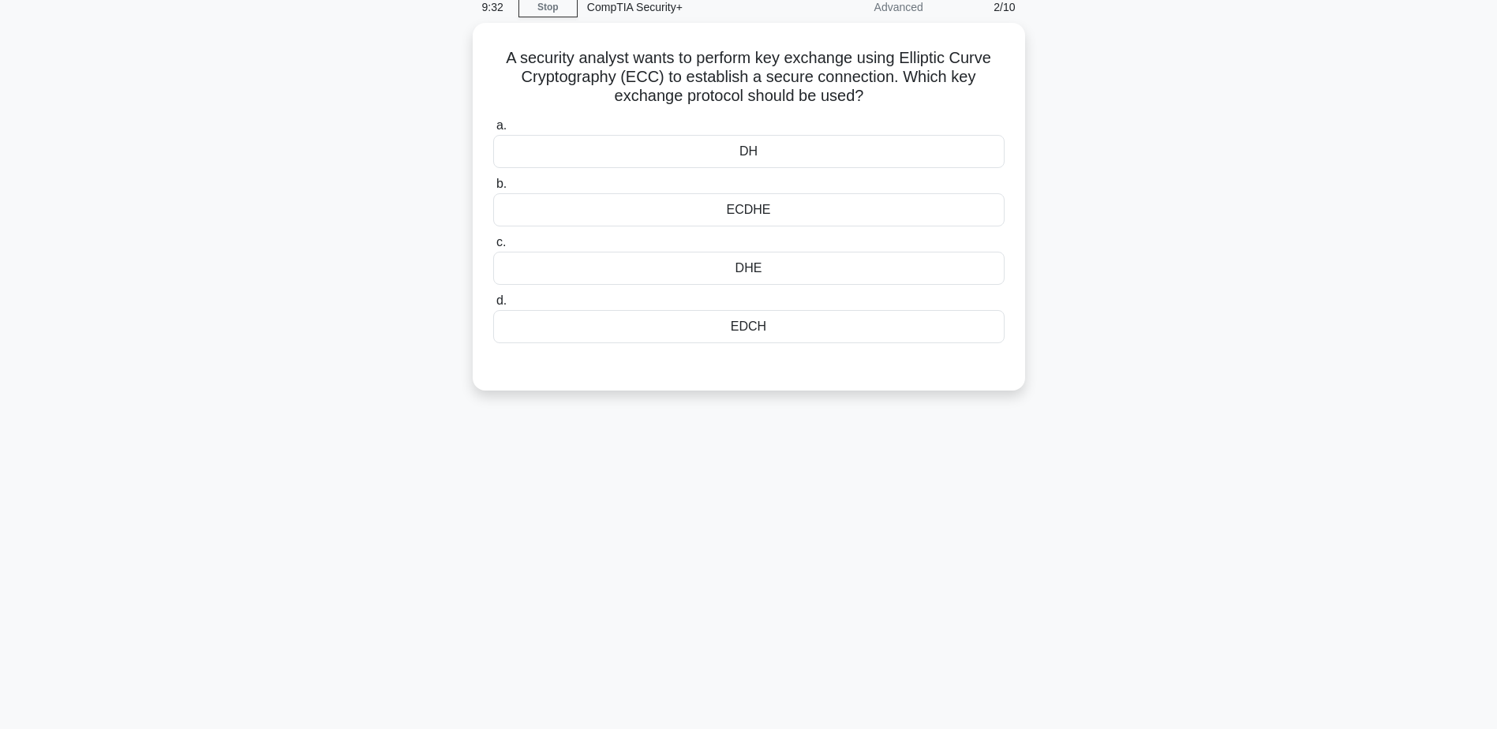
scroll to position [0, 0]
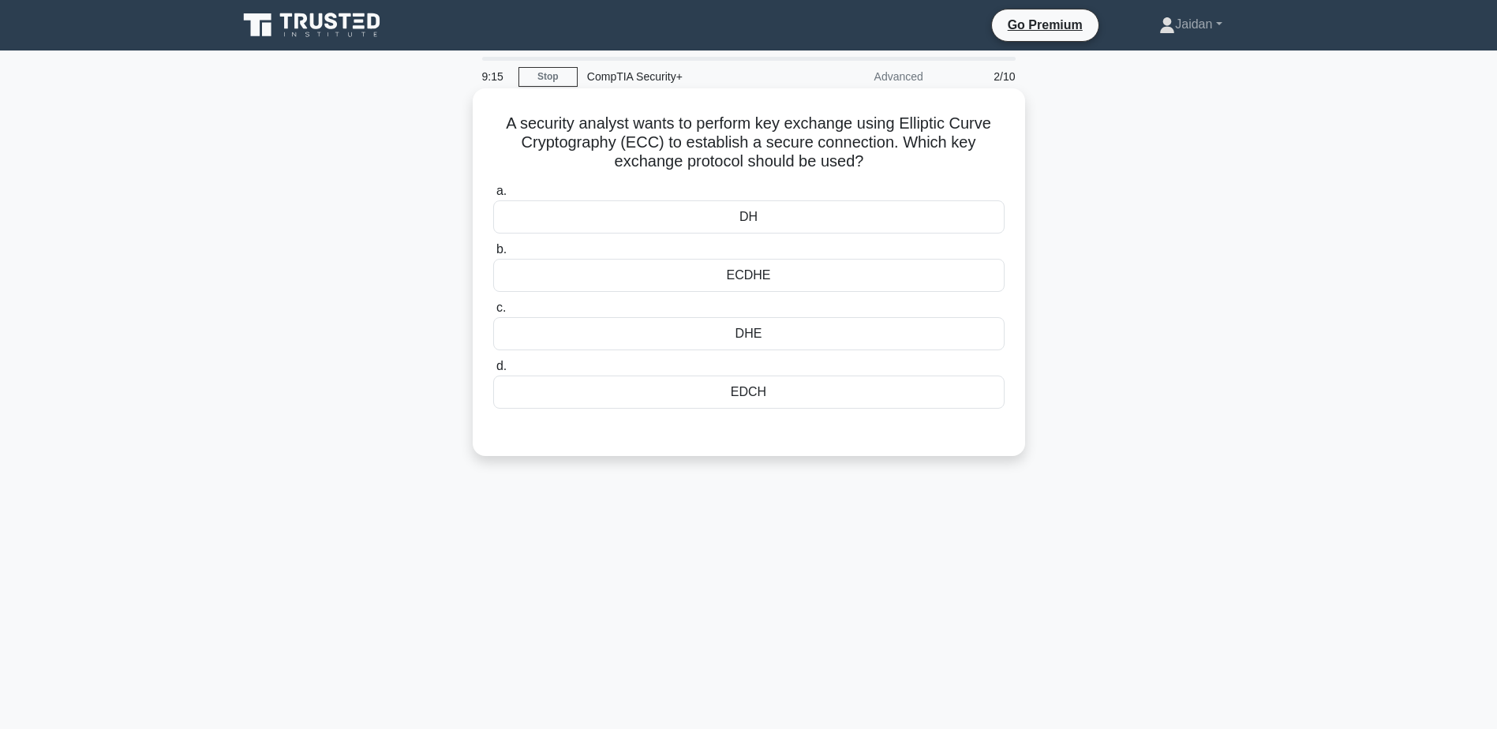
click at [746, 276] on div "ECDHE" at bounding box center [748, 275] width 511 height 33
click at [493, 255] on input "b. ECDHE" at bounding box center [493, 250] width 0 height 10
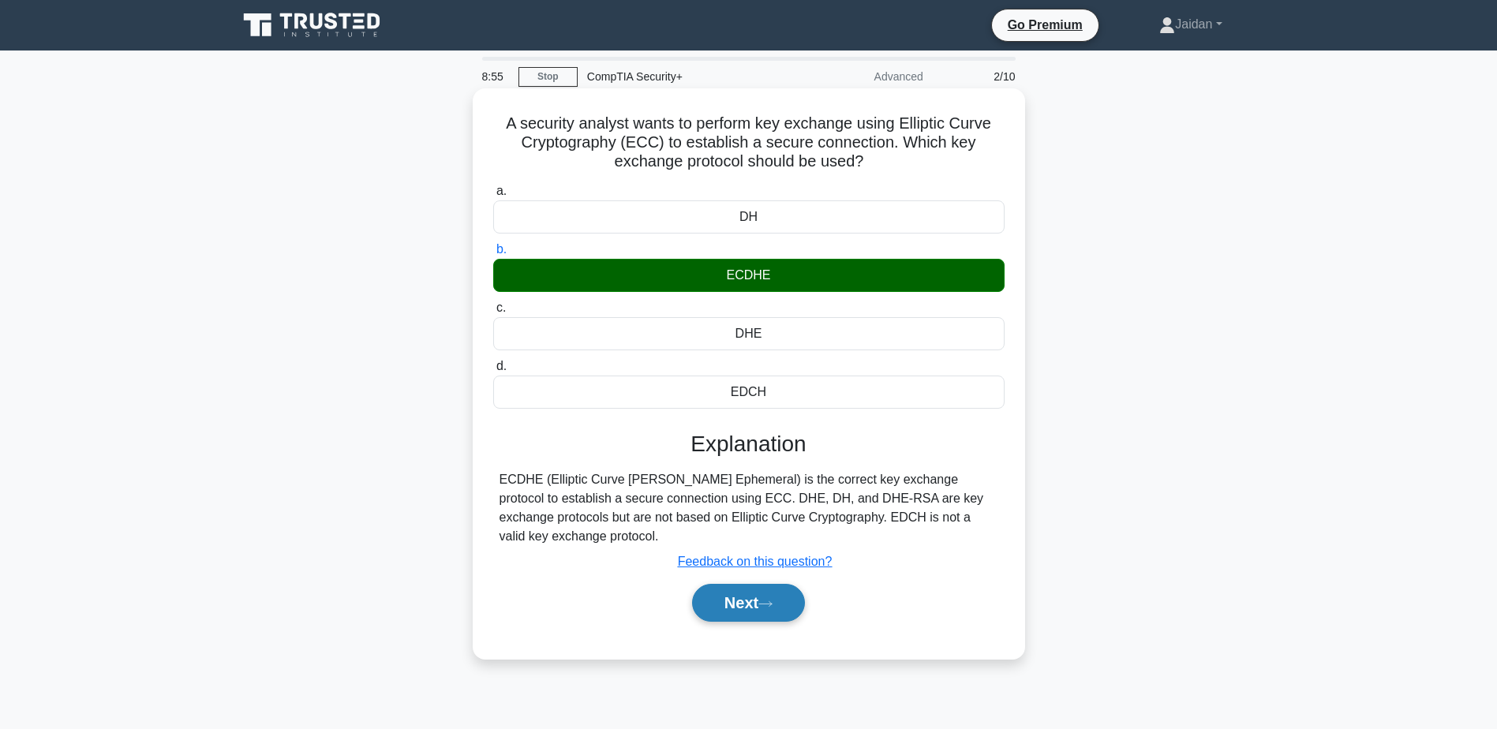
click at [764, 612] on button "Next" at bounding box center [748, 603] width 113 height 38
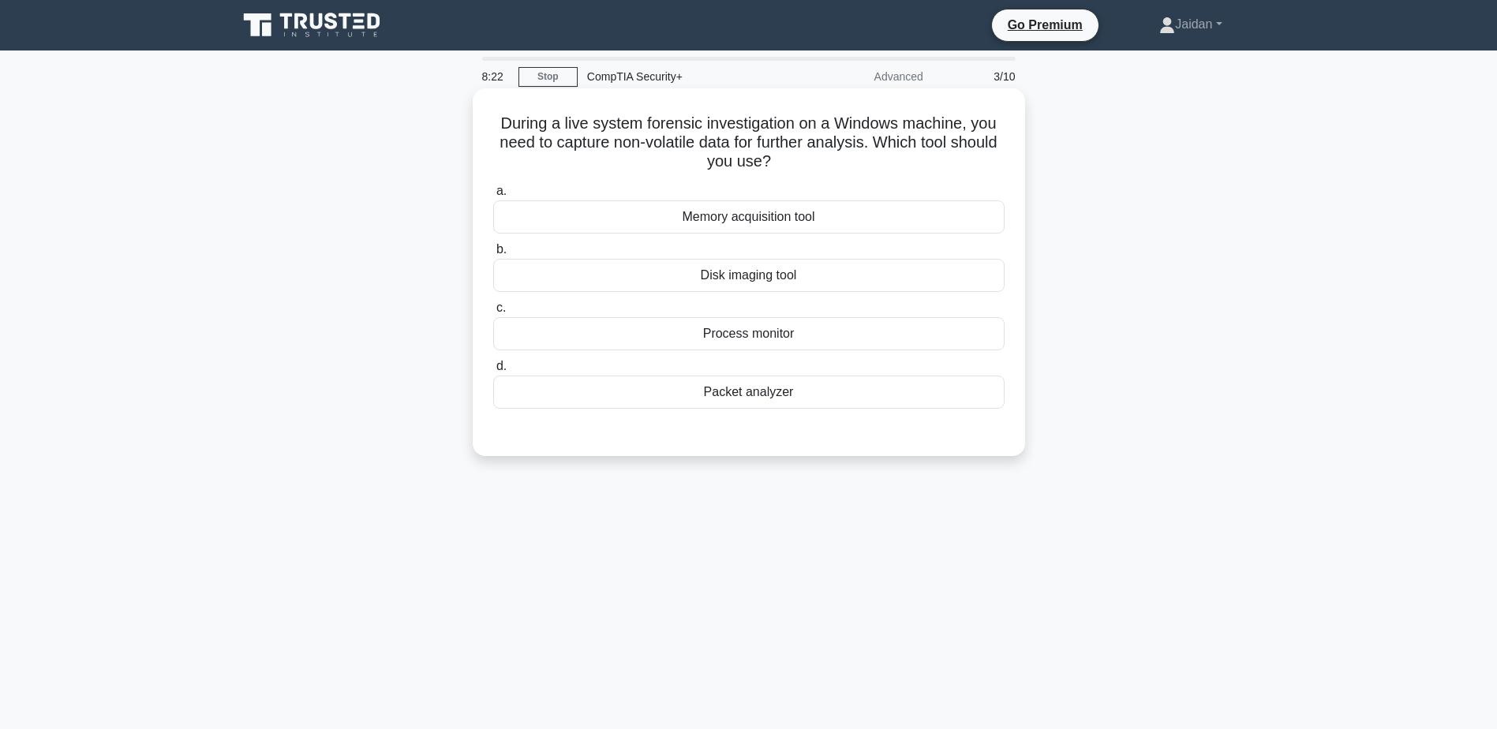
click at [757, 402] on div "Packet analyzer" at bounding box center [748, 392] width 511 height 33
click at [493, 372] on input "d. Packet analyzer" at bounding box center [493, 366] width 0 height 10
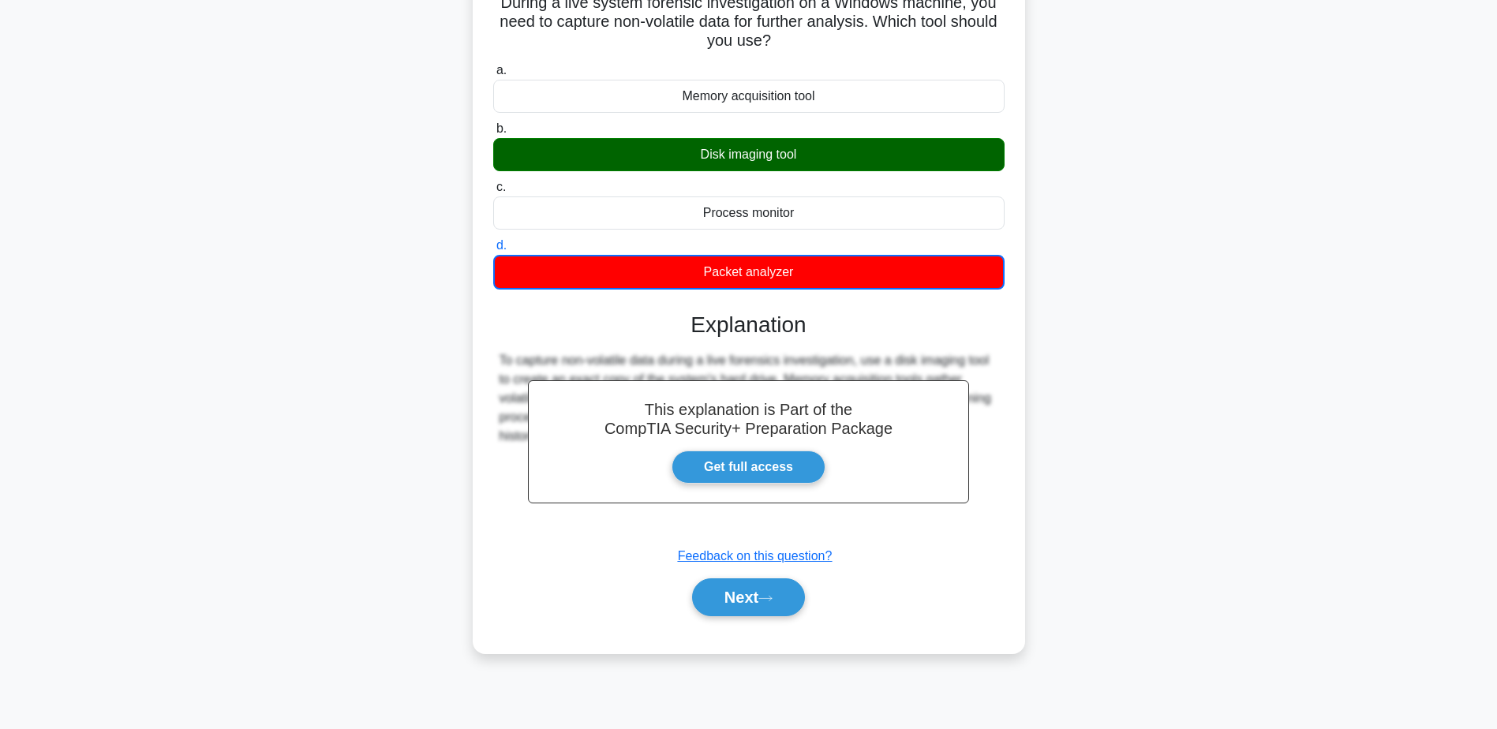
scroll to position [123, 0]
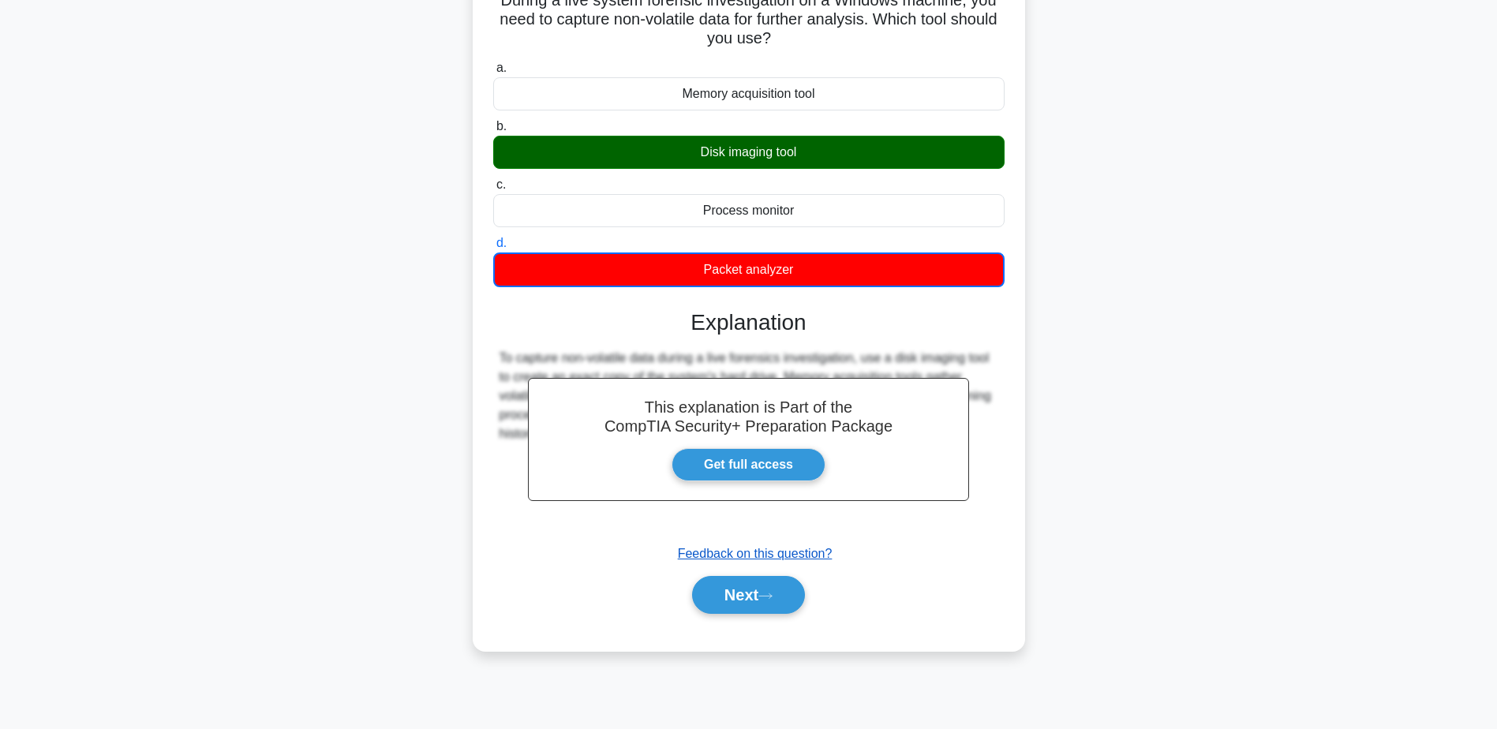
click at [795, 559] on u "Feedback on this question?" at bounding box center [755, 553] width 155 height 13
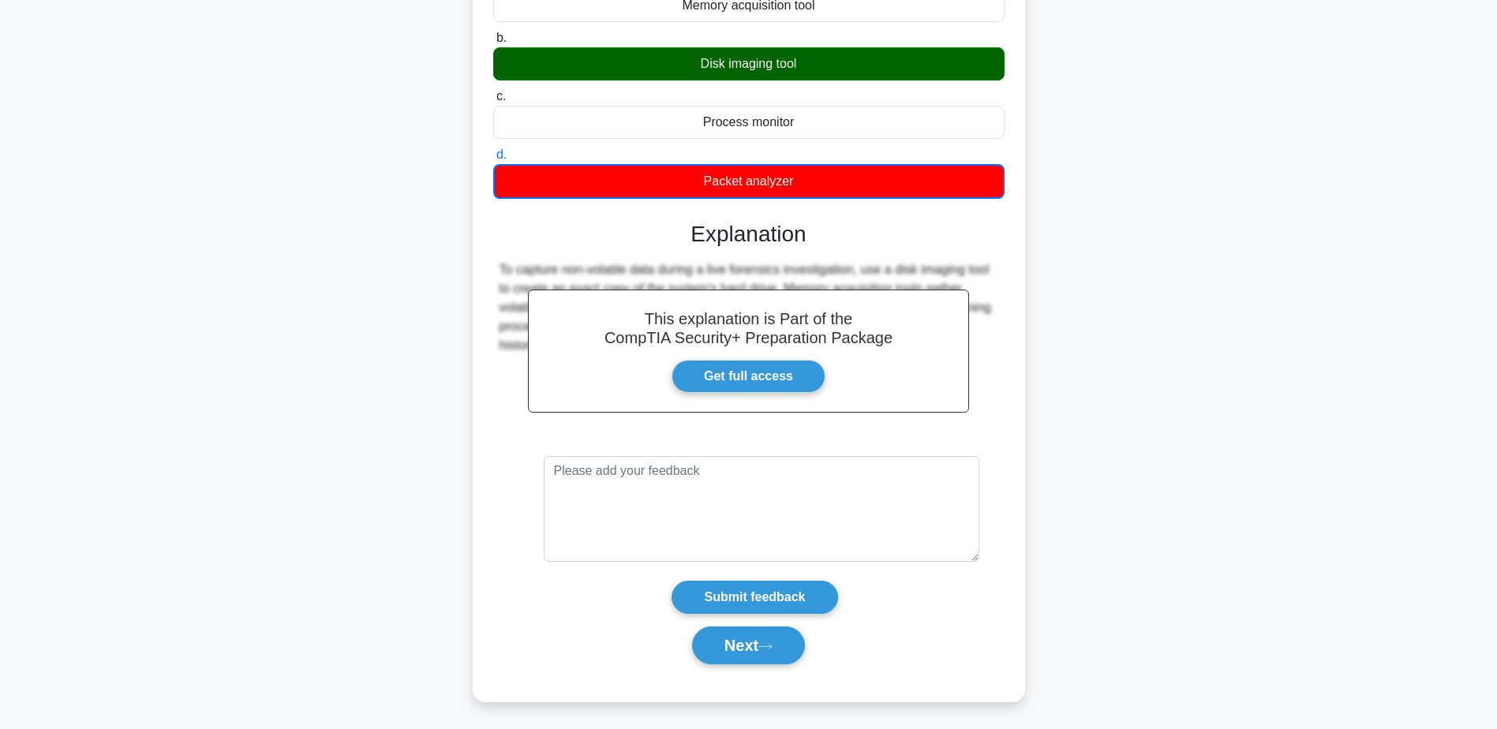
scroll to position [215, 0]
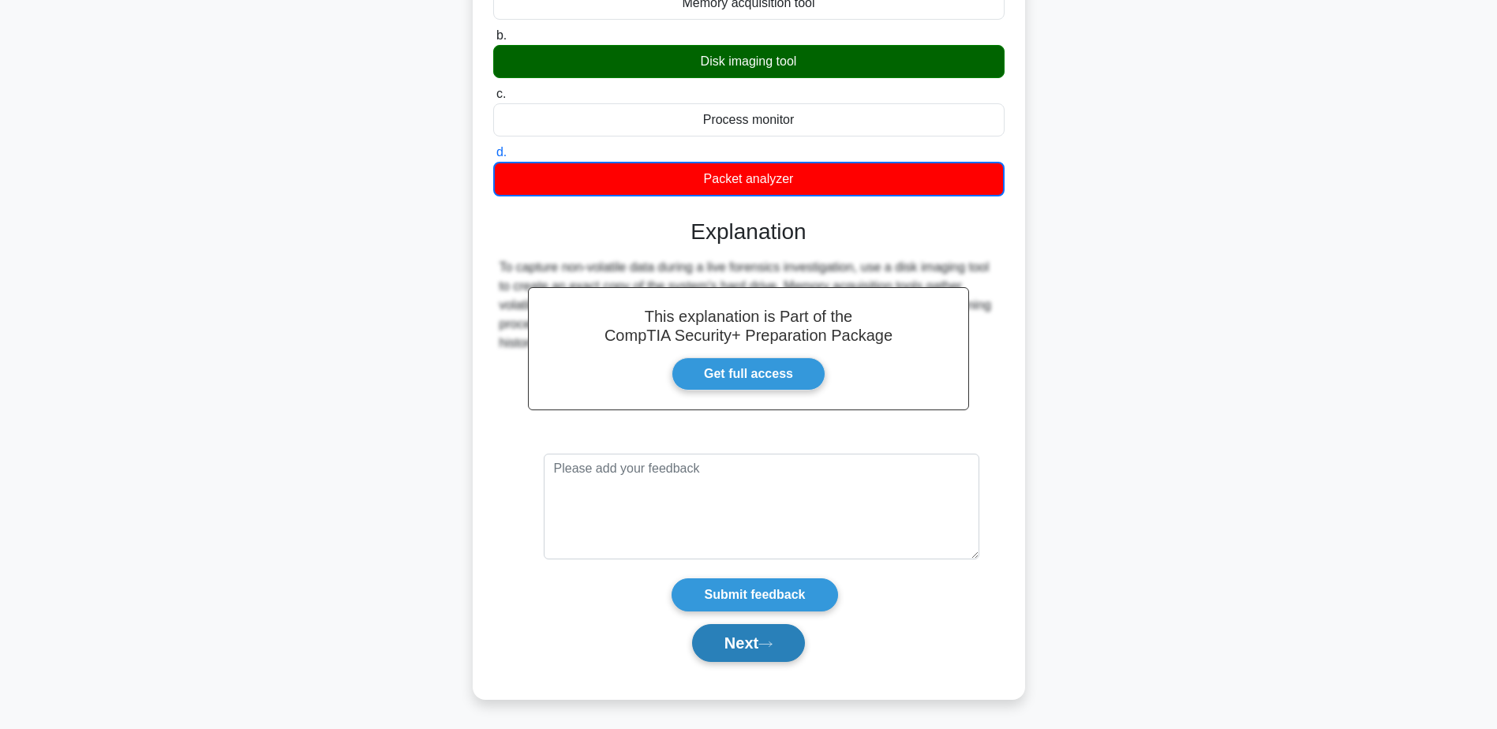
click at [756, 647] on button "Next" at bounding box center [748, 643] width 113 height 38
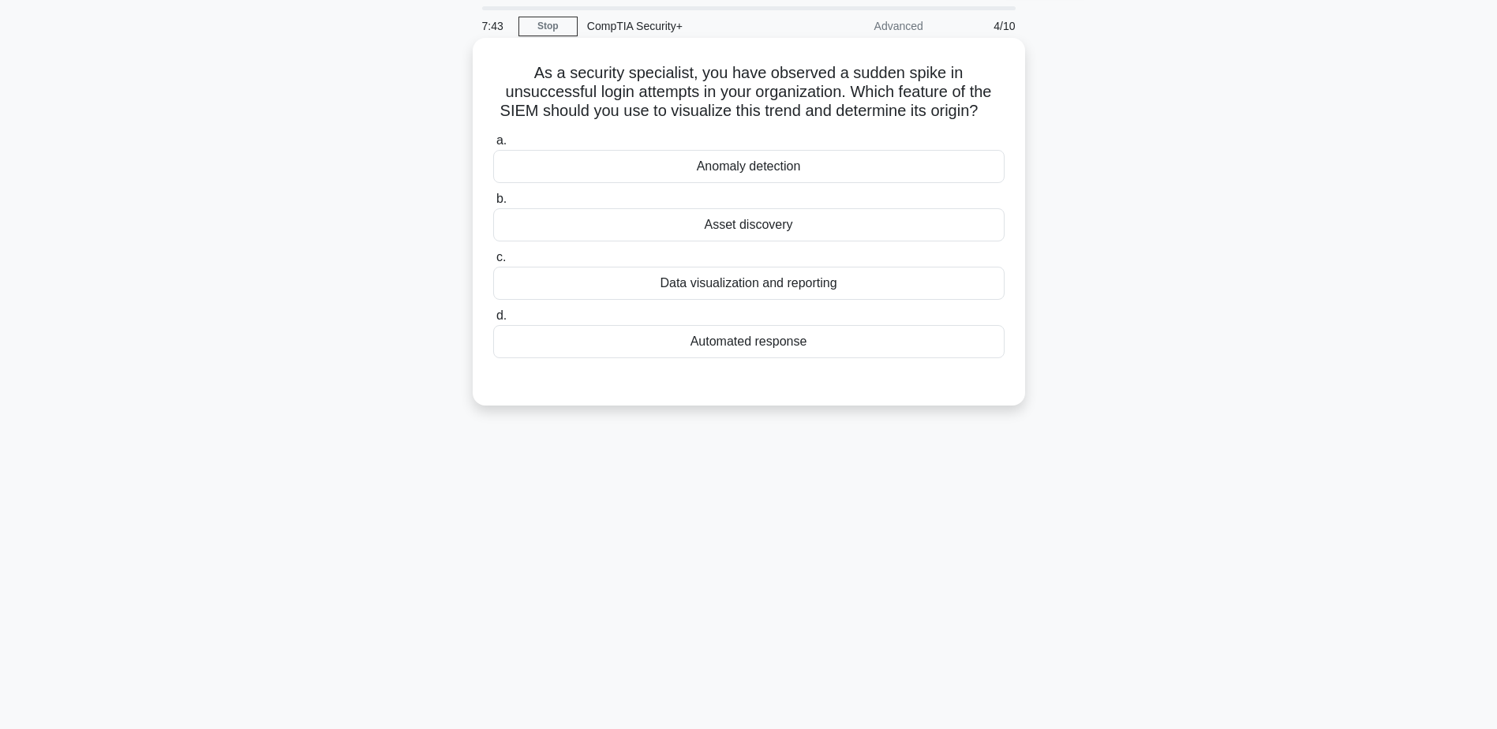
scroll to position [0, 0]
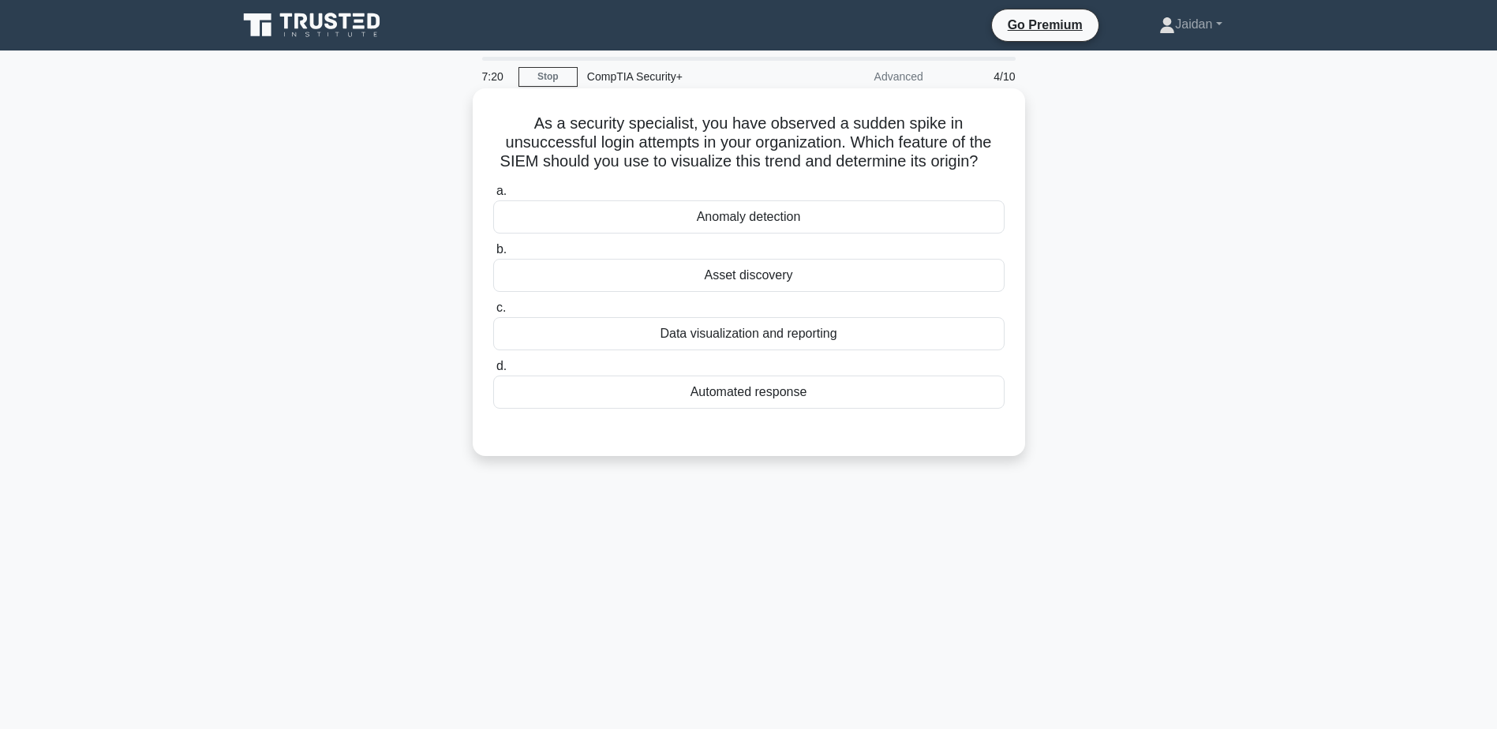
click at [740, 226] on div "Anomaly detection" at bounding box center [748, 216] width 511 height 33
click at [493, 196] on input "a. Anomaly detection" at bounding box center [493, 191] width 0 height 10
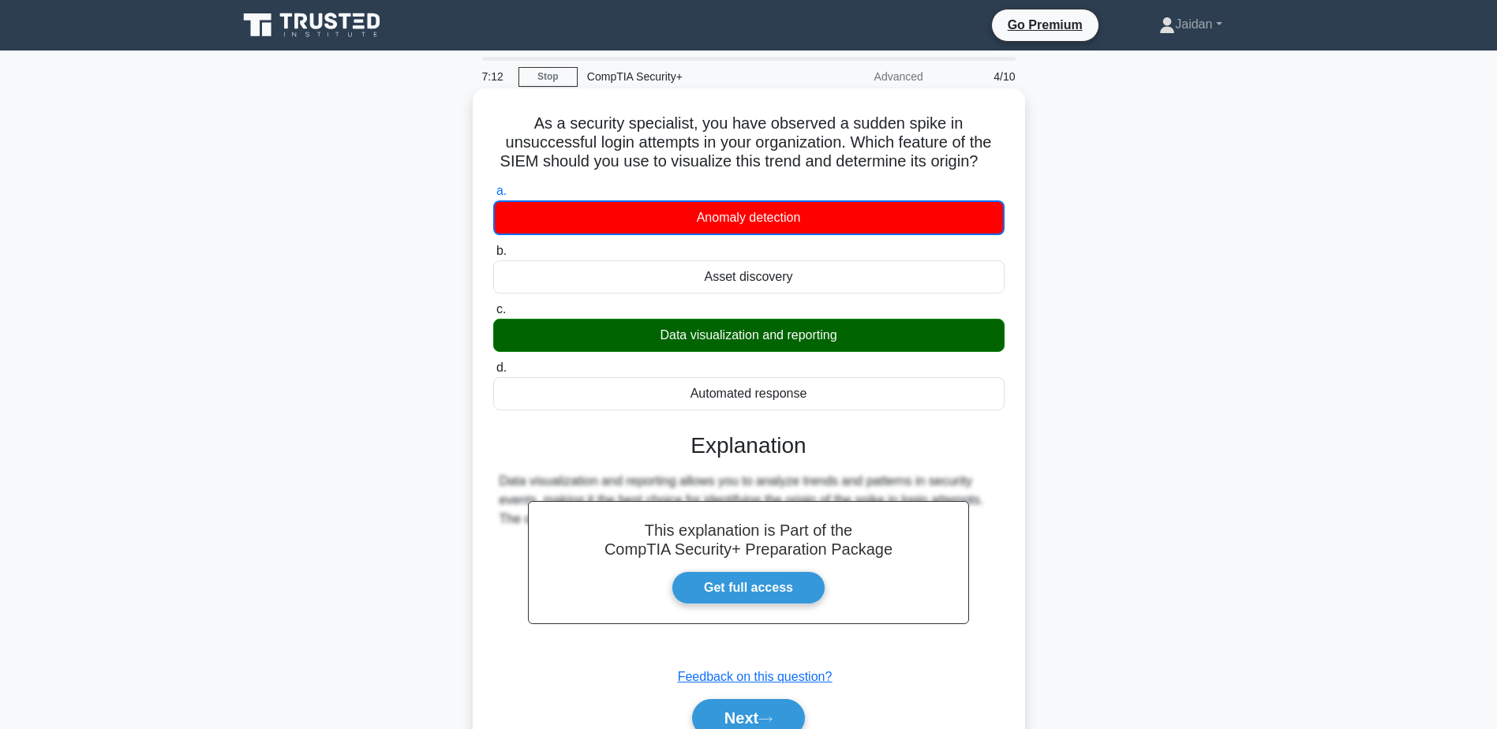
scroll to position [123, 0]
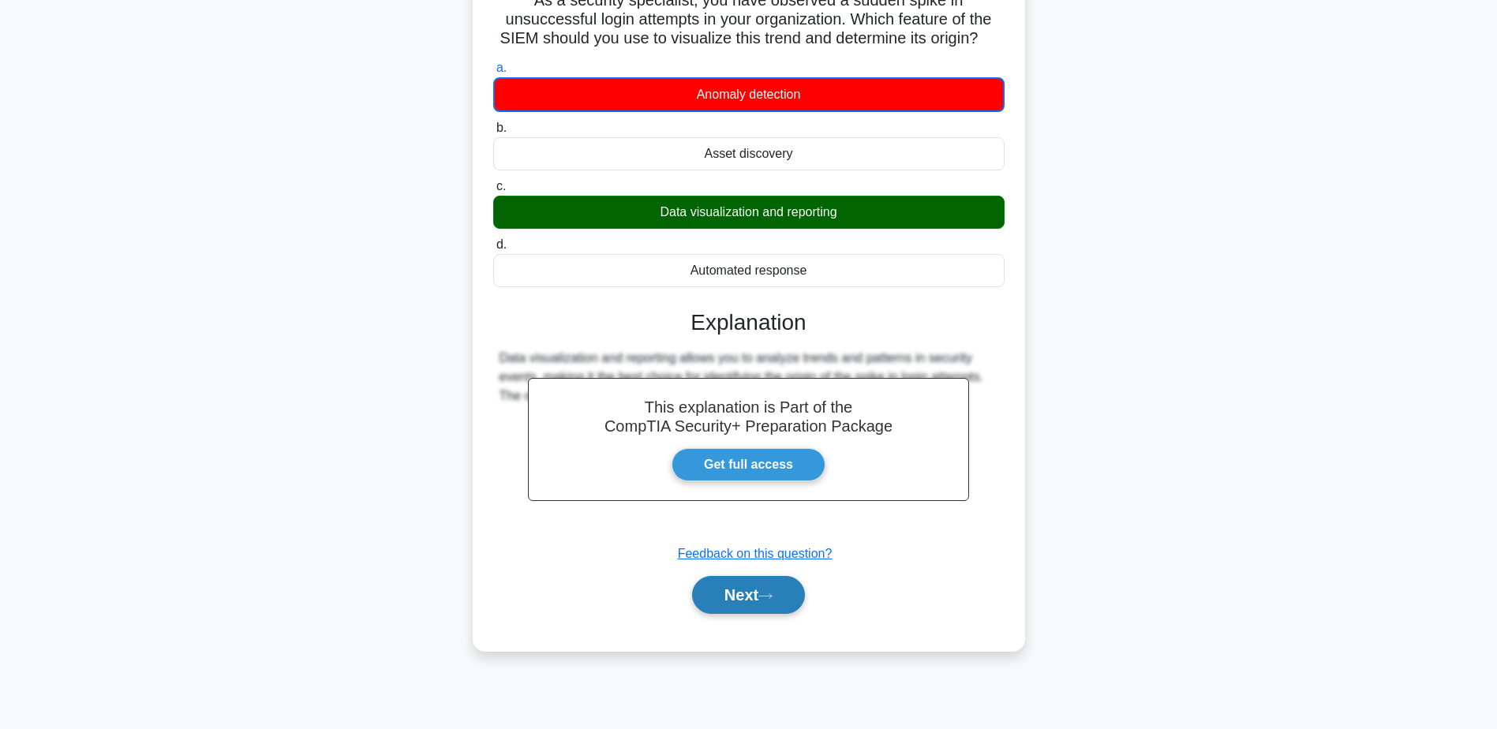
click at [742, 589] on button "Next" at bounding box center [748, 595] width 113 height 38
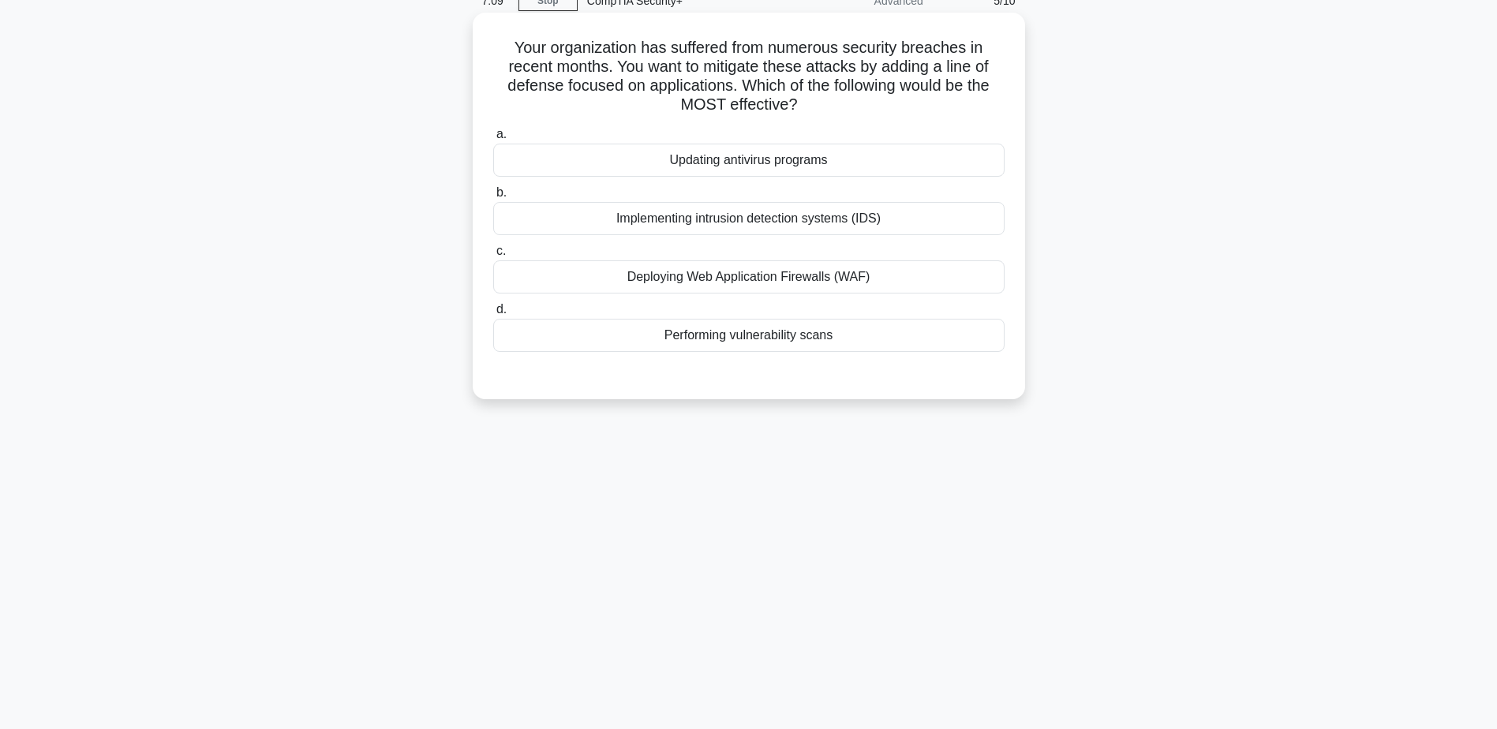
scroll to position [0, 0]
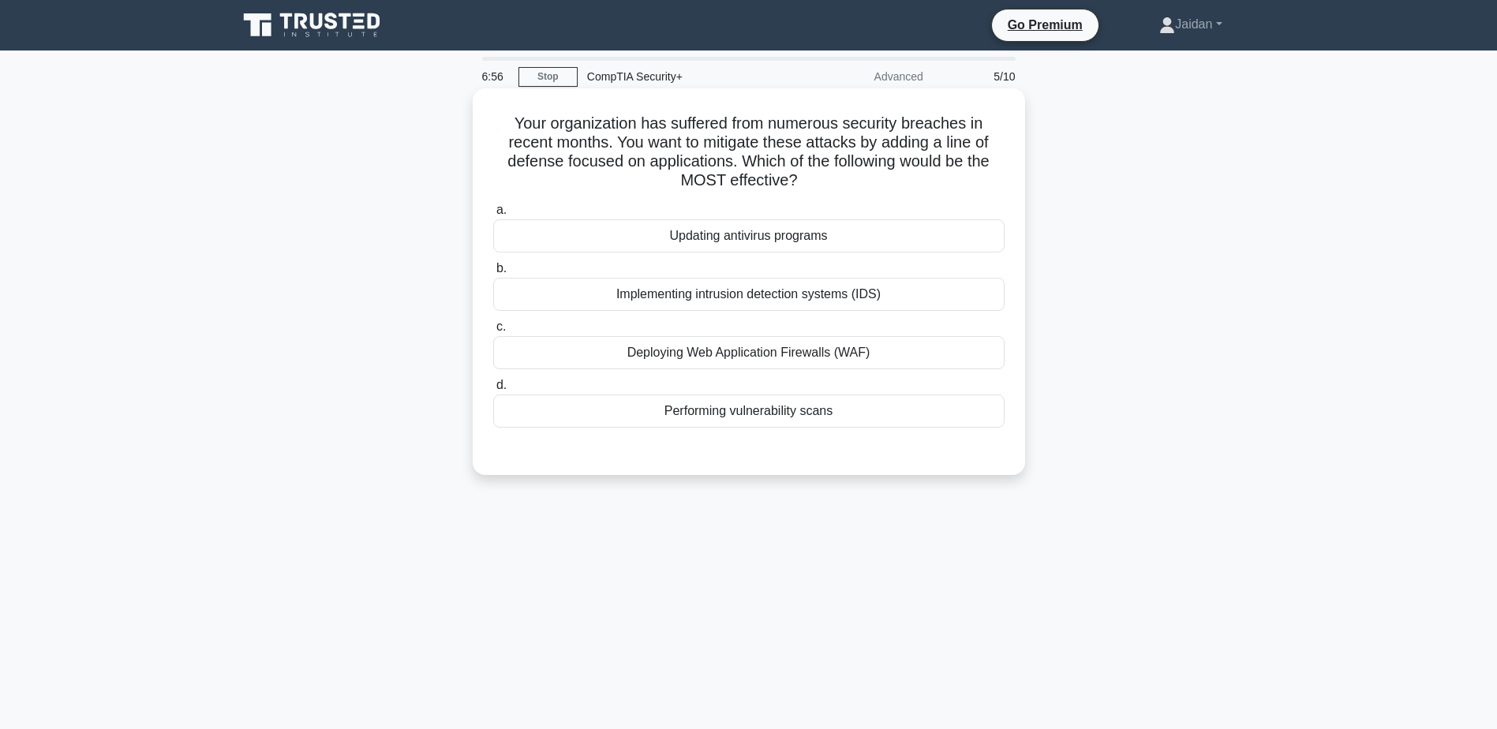
click at [746, 362] on div "Deploying Web Application Firewalls (WAF)" at bounding box center [748, 352] width 511 height 33
click at [493, 332] on input "c. Deploying Web Application Firewalls (WAF)" at bounding box center [493, 327] width 0 height 10
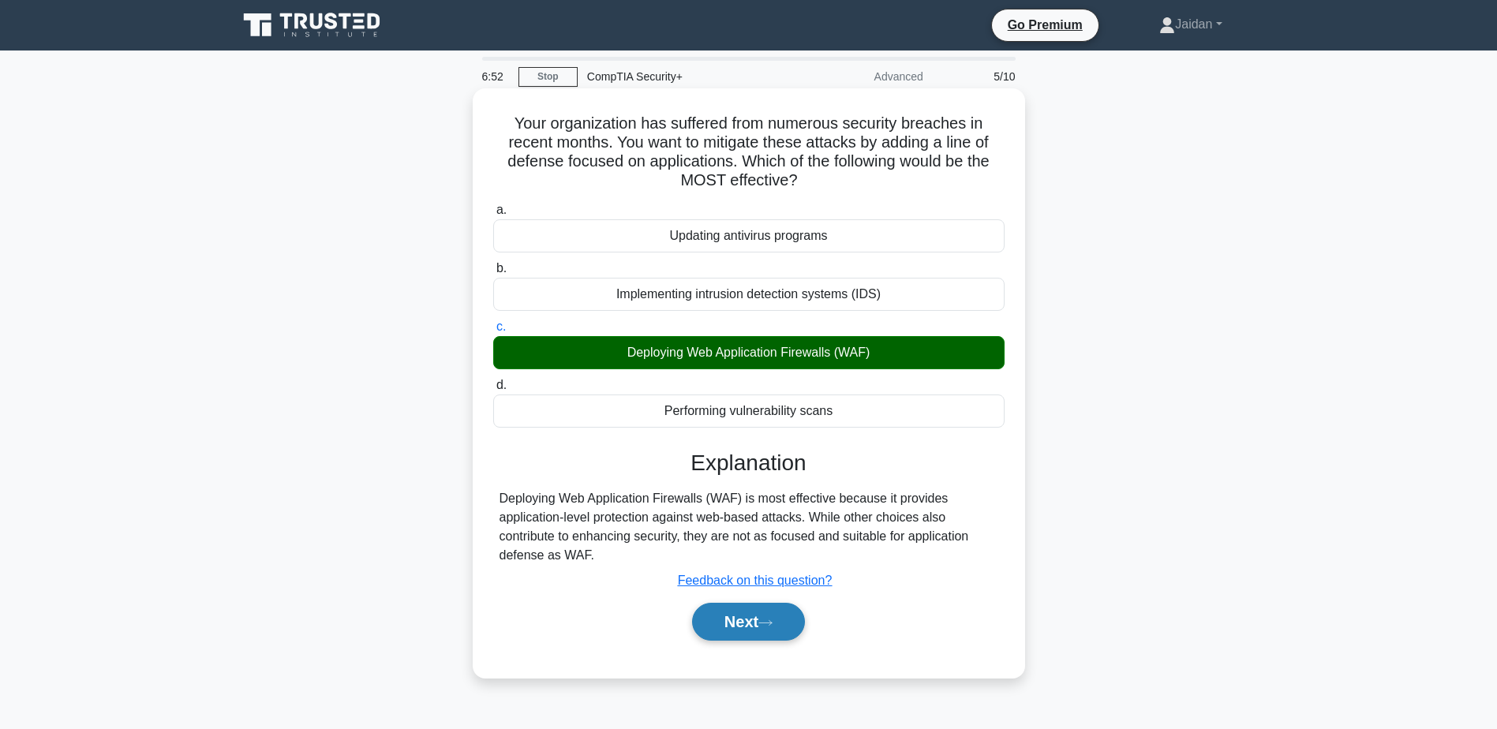
click at [754, 630] on button "Next" at bounding box center [748, 622] width 113 height 38
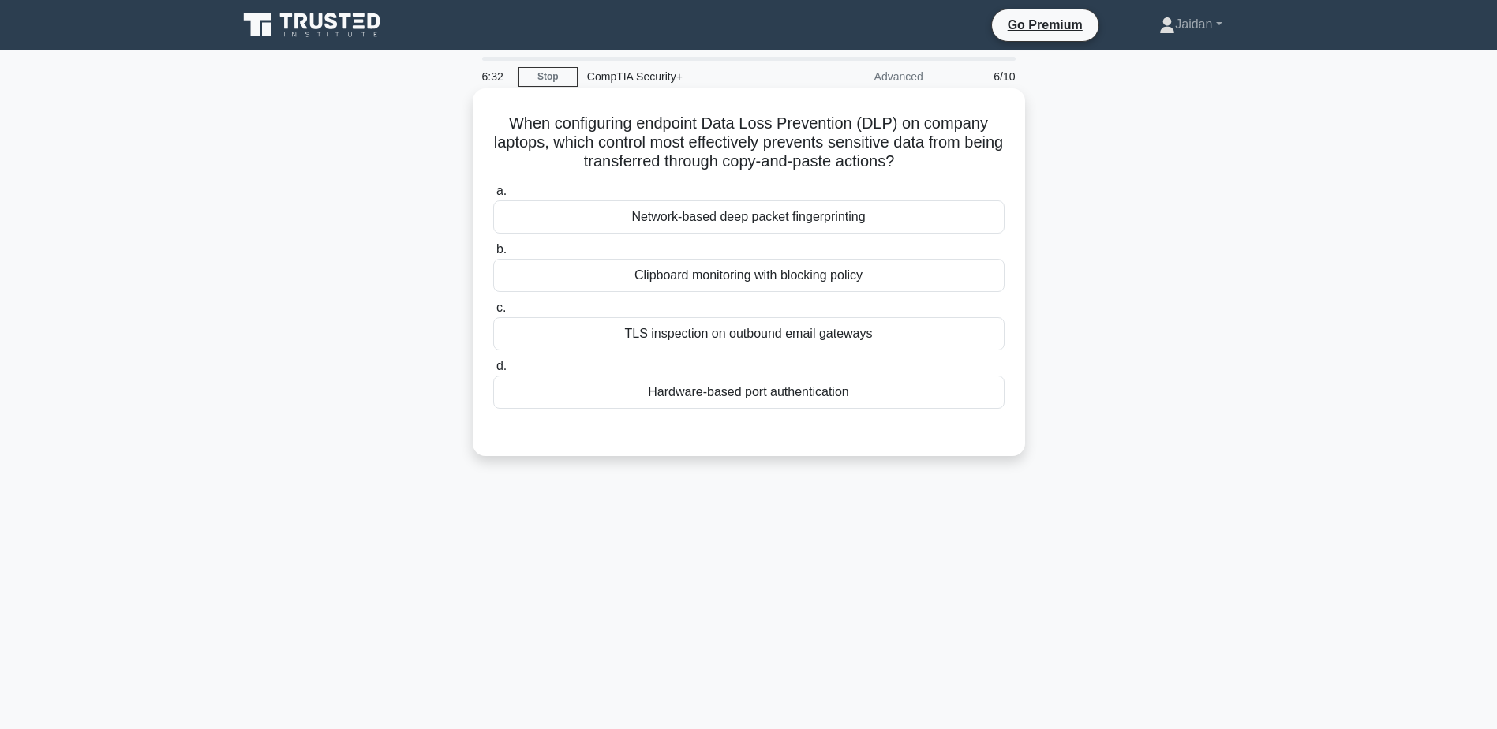
click at [712, 270] on div "Clipboard monitoring with blocking policy" at bounding box center [748, 275] width 511 height 33
click at [493, 255] on input "b. Clipboard monitoring with blocking policy" at bounding box center [493, 250] width 0 height 10
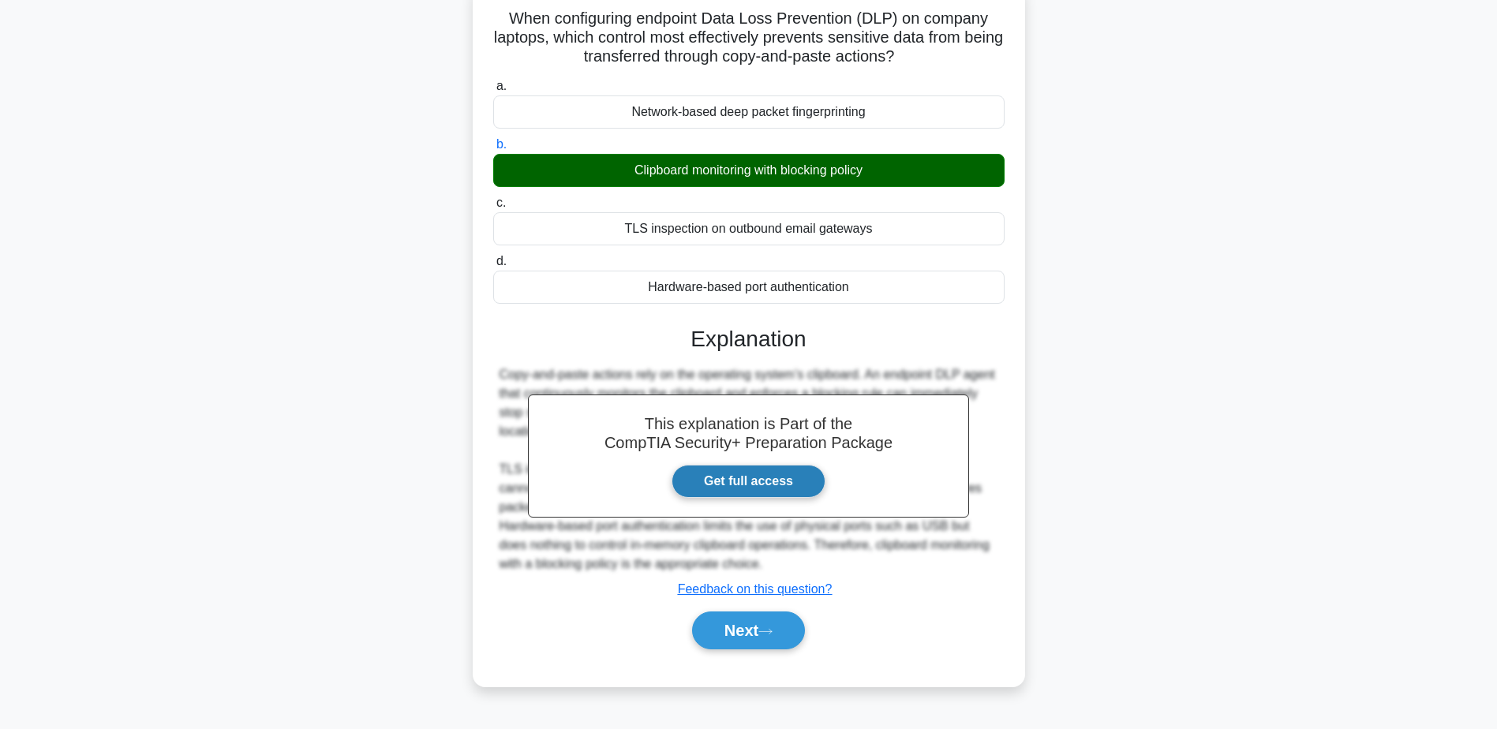
scroll to position [123, 0]
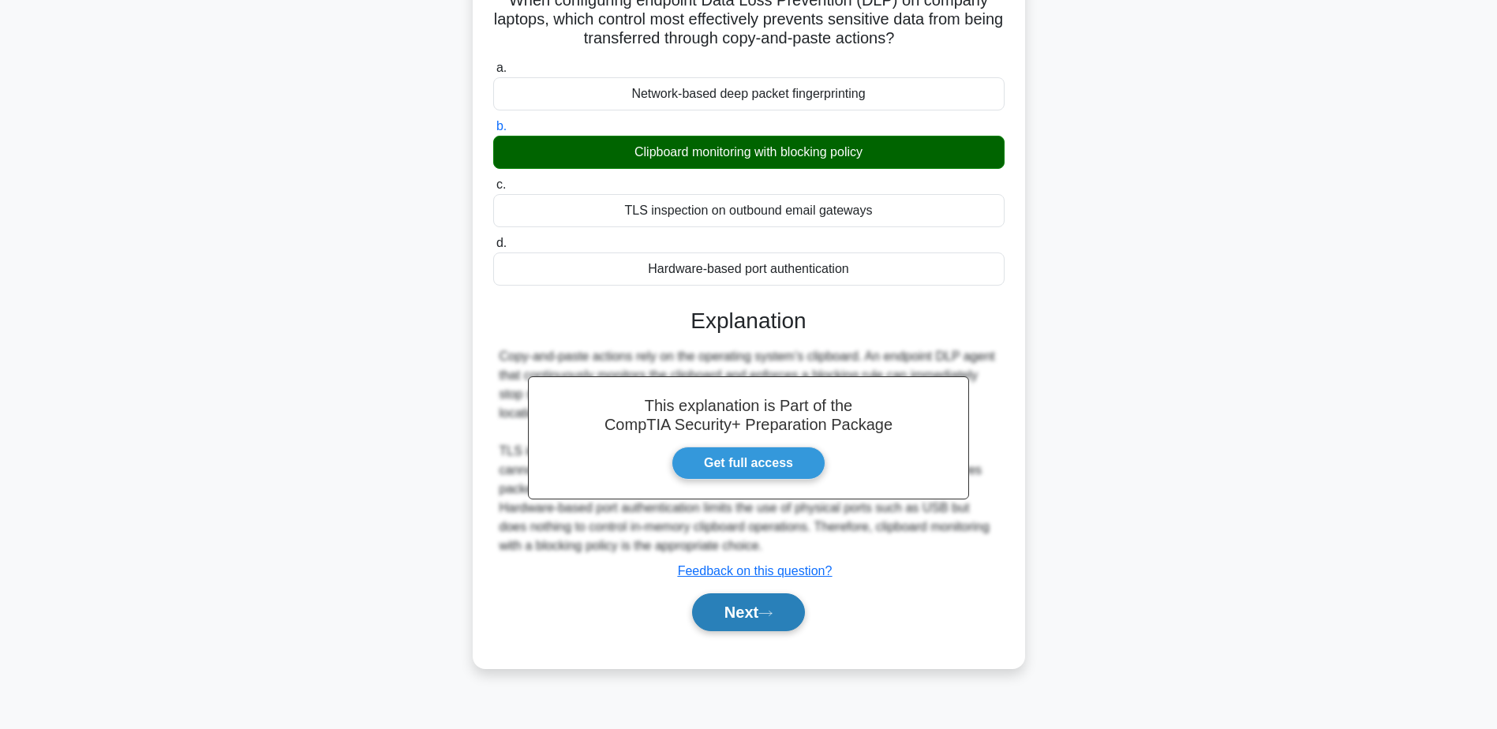
click at [794, 609] on button "Next" at bounding box center [748, 612] width 113 height 38
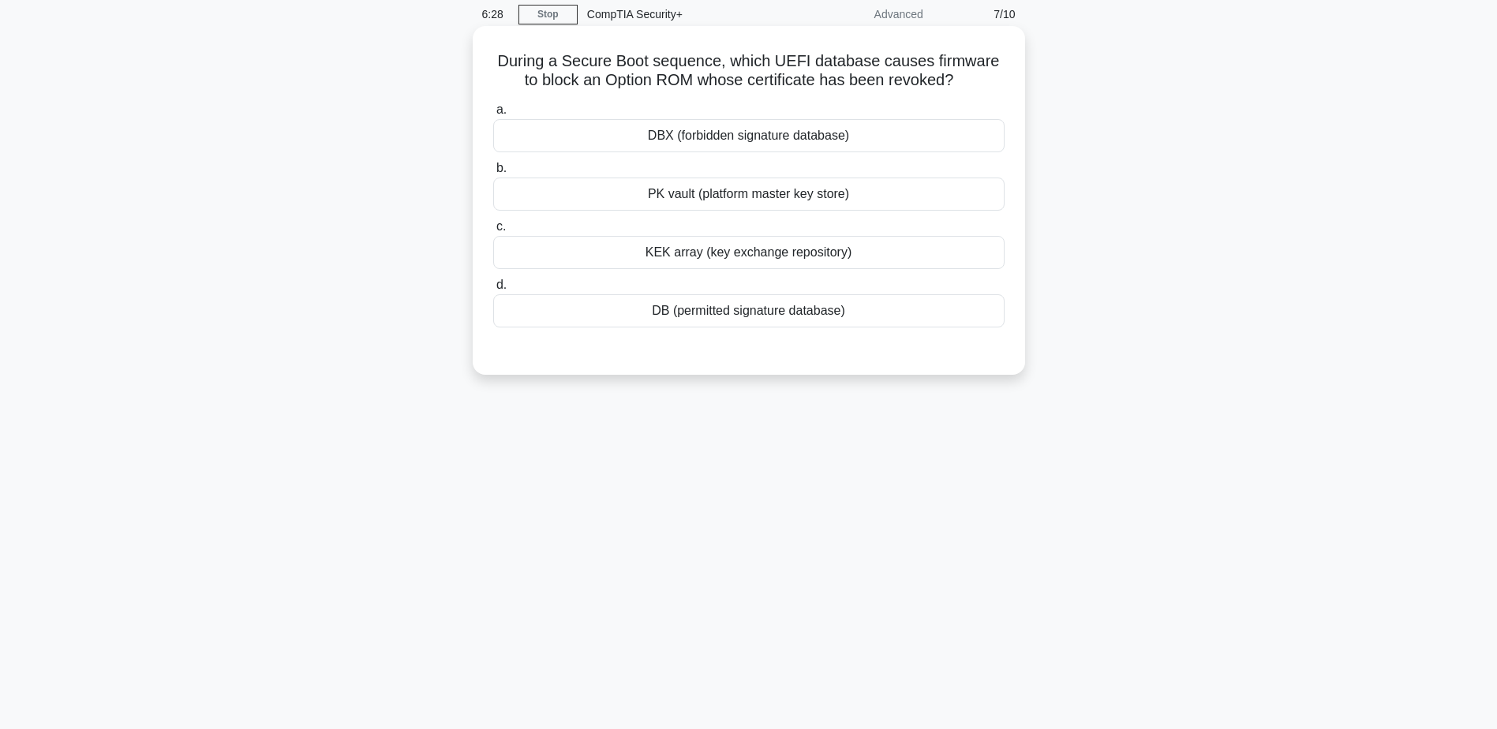
scroll to position [0, 0]
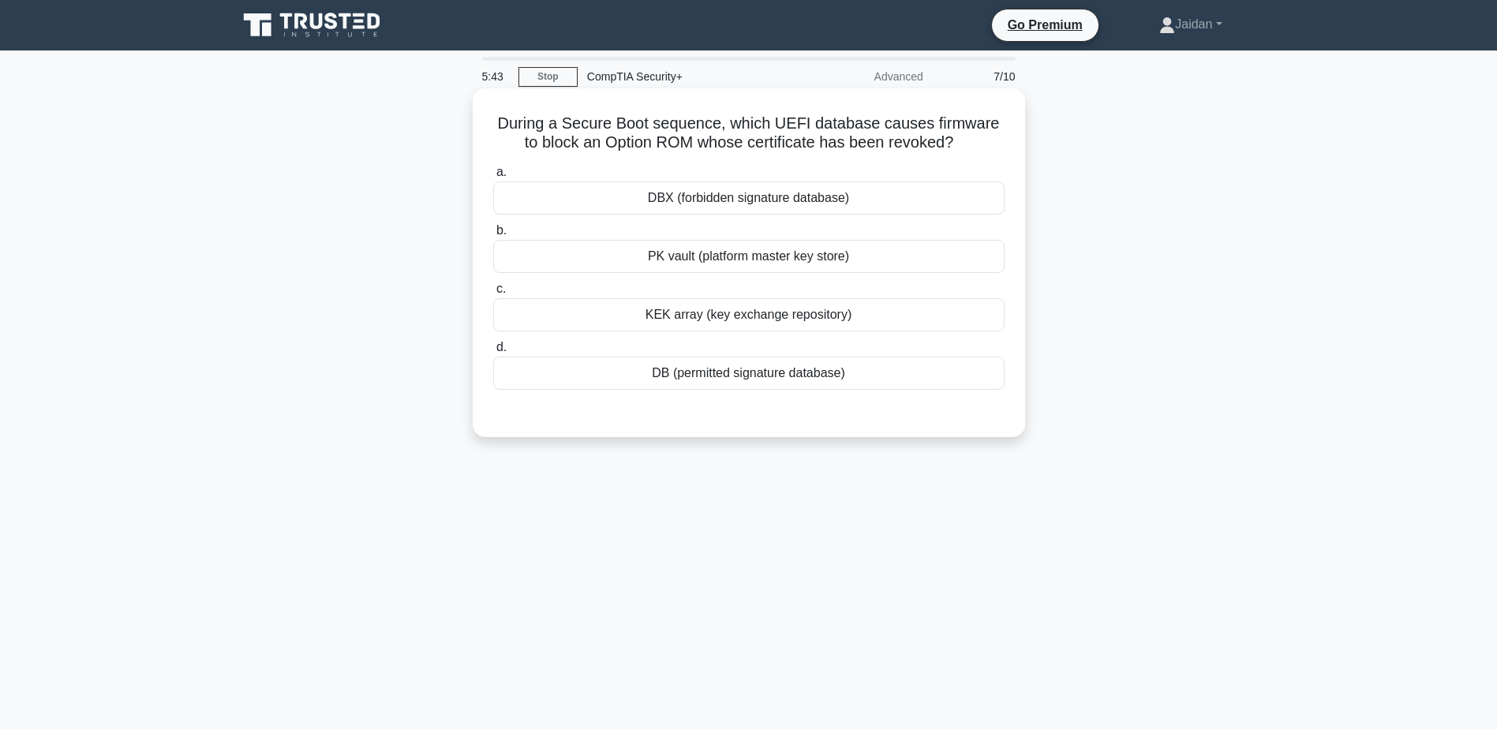
click at [702, 380] on div "DB (permitted signature database)" at bounding box center [748, 373] width 511 height 33
click at [493, 353] on input "d. DB (permitted signature database)" at bounding box center [493, 347] width 0 height 10
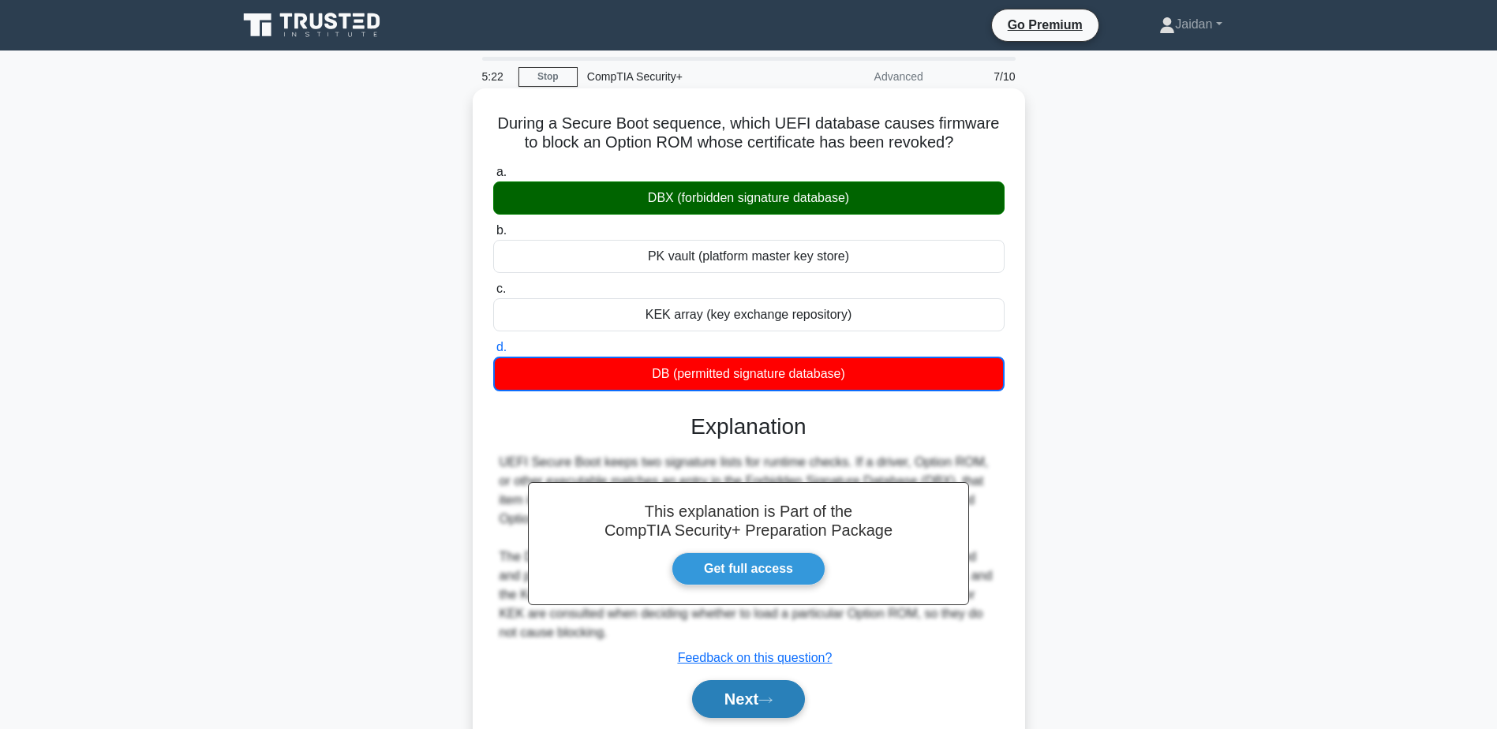
click at [701, 693] on button "Next" at bounding box center [748, 699] width 113 height 38
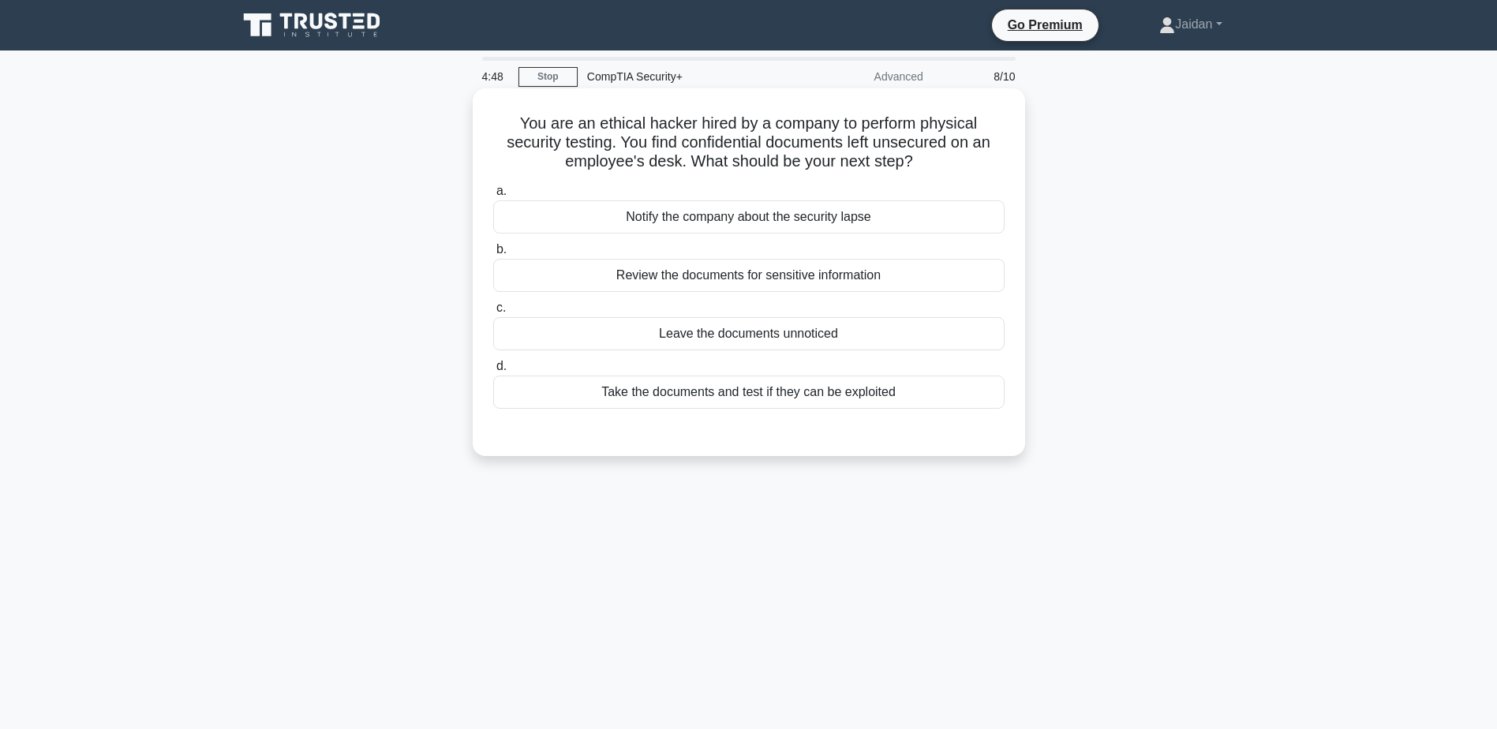
click at [754, 214] on div "Notify the company about the security lapse" at bounding box center [748, 216] width 511 height 33
click at [493, 196] on input "a. Notify the company about the security lapse" at bounding box center [493, 191] width 0 height 10
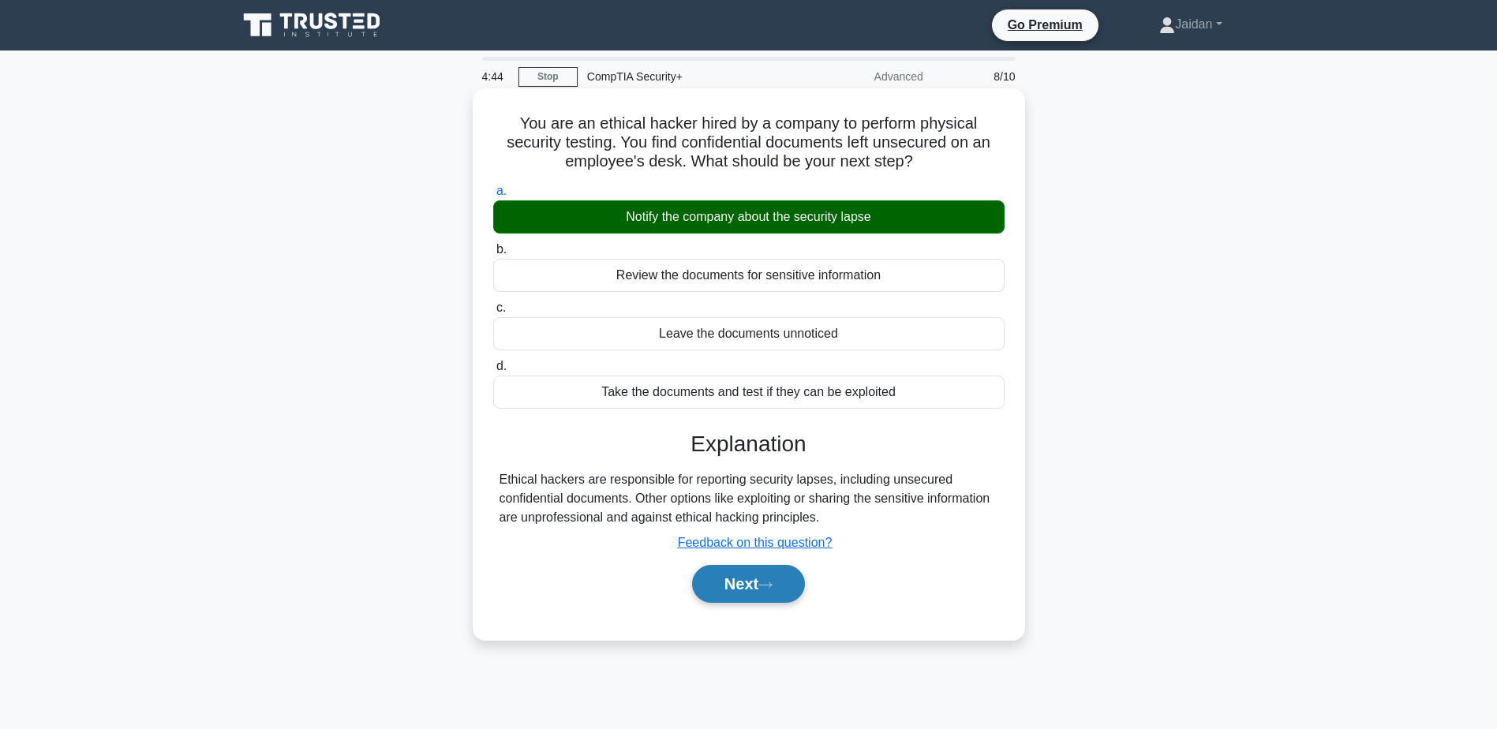
click at [775, 580] on button "Next" at bounding box center [748, 584] width 113 height 38
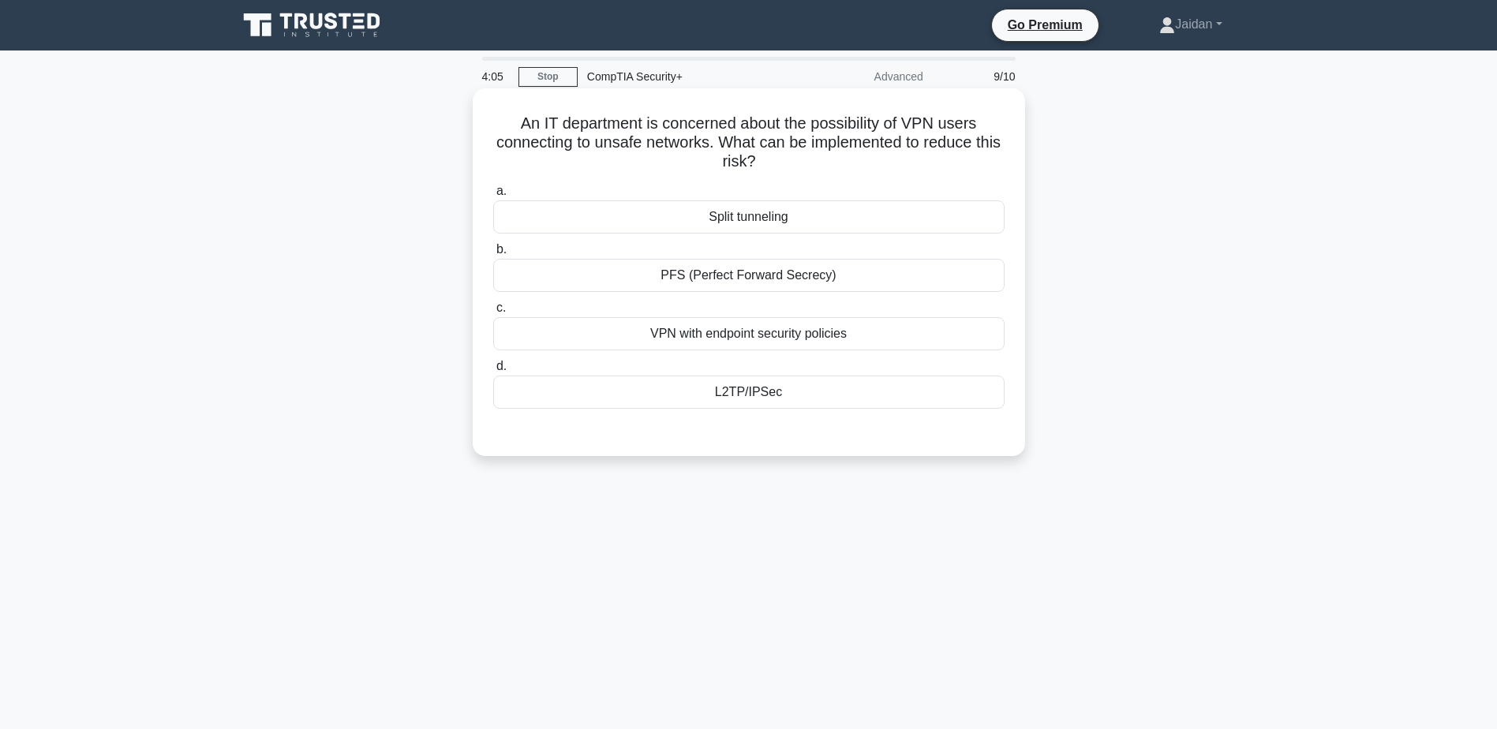
click at [744, 394] on div "L2TP/IPSec" at bounding box center [748, 392] width 511 height 33
click at [493, 372] on input "d. L2TP/IPSec" at bounding box center [493, 366] width 0 height 10
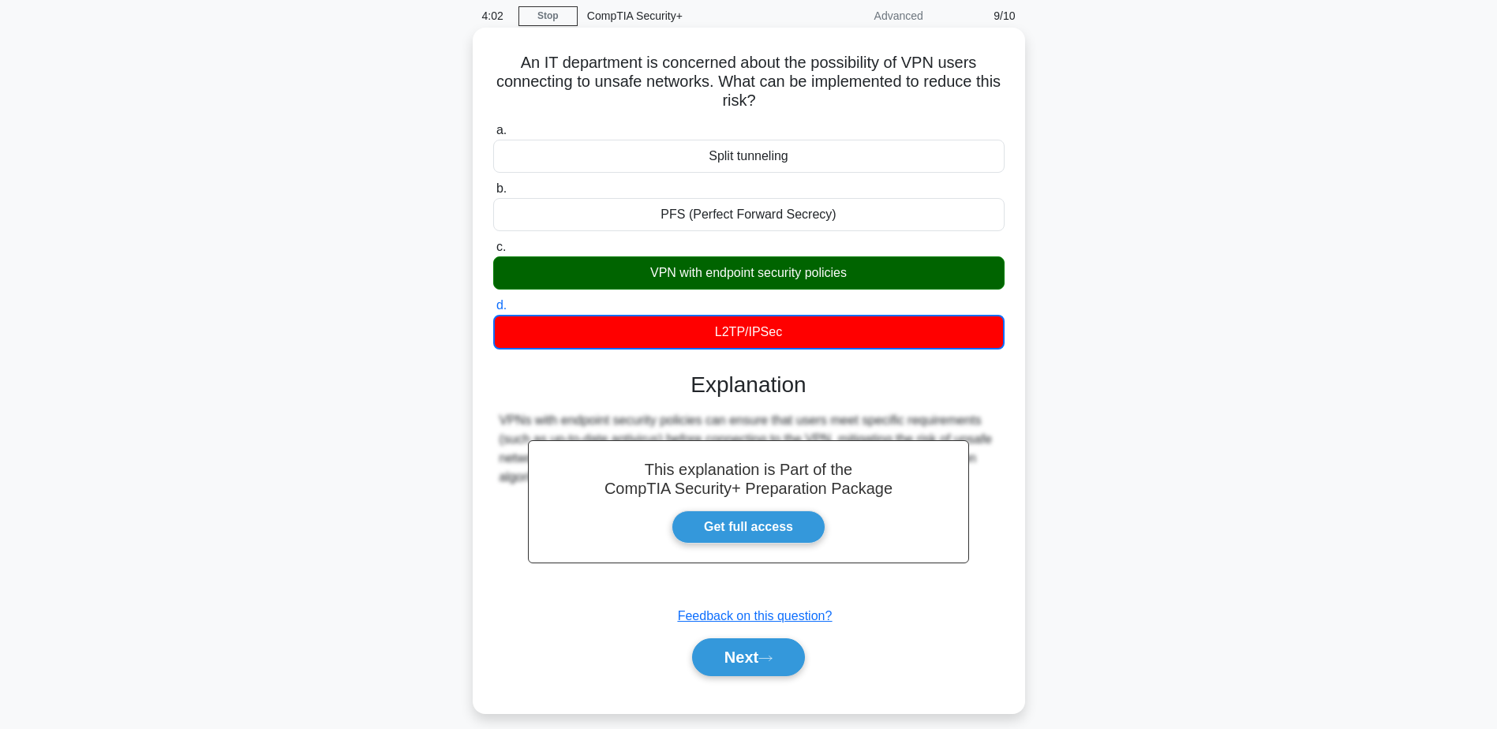
scroll to position [123, 0]
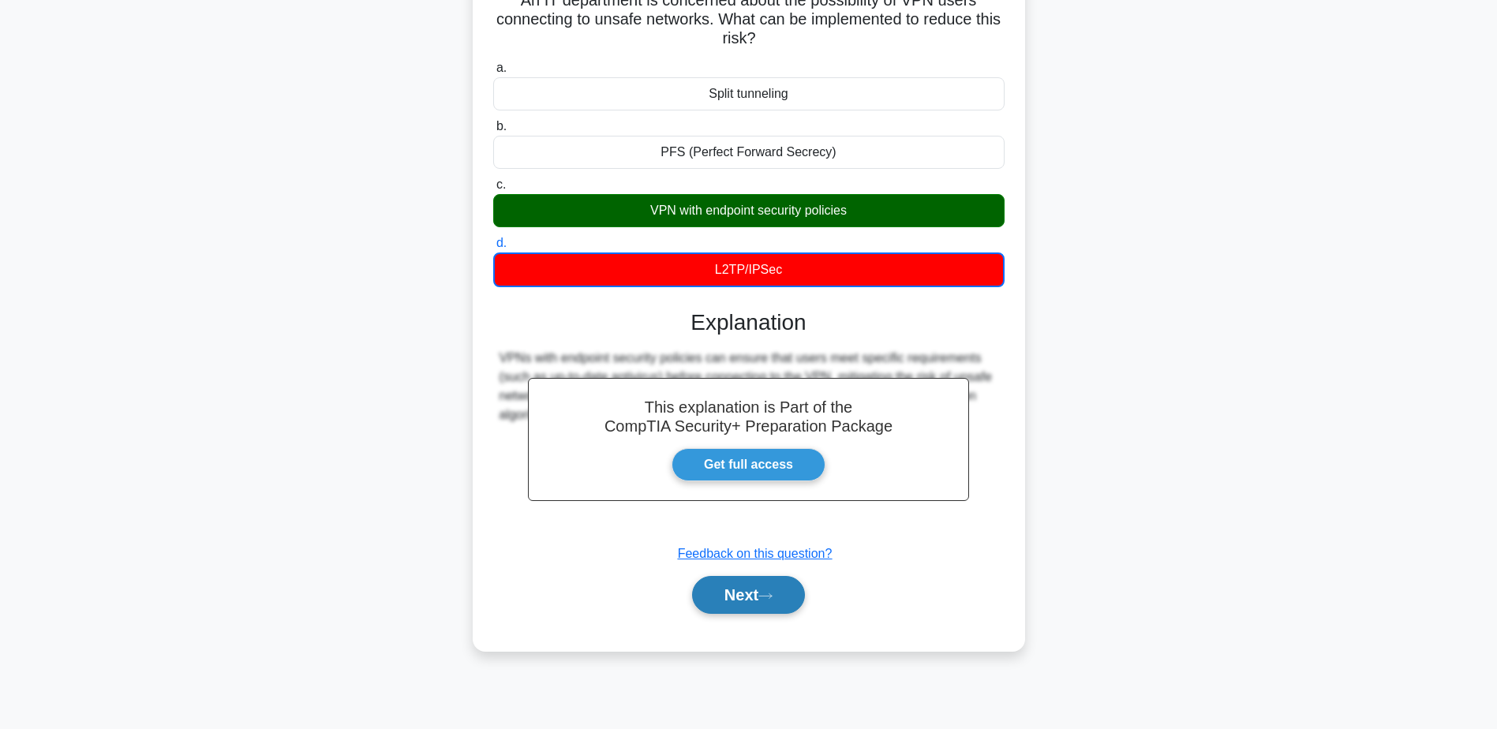
click at [770, 600] on icon at bounding box center [765, 596] width 14 height 9
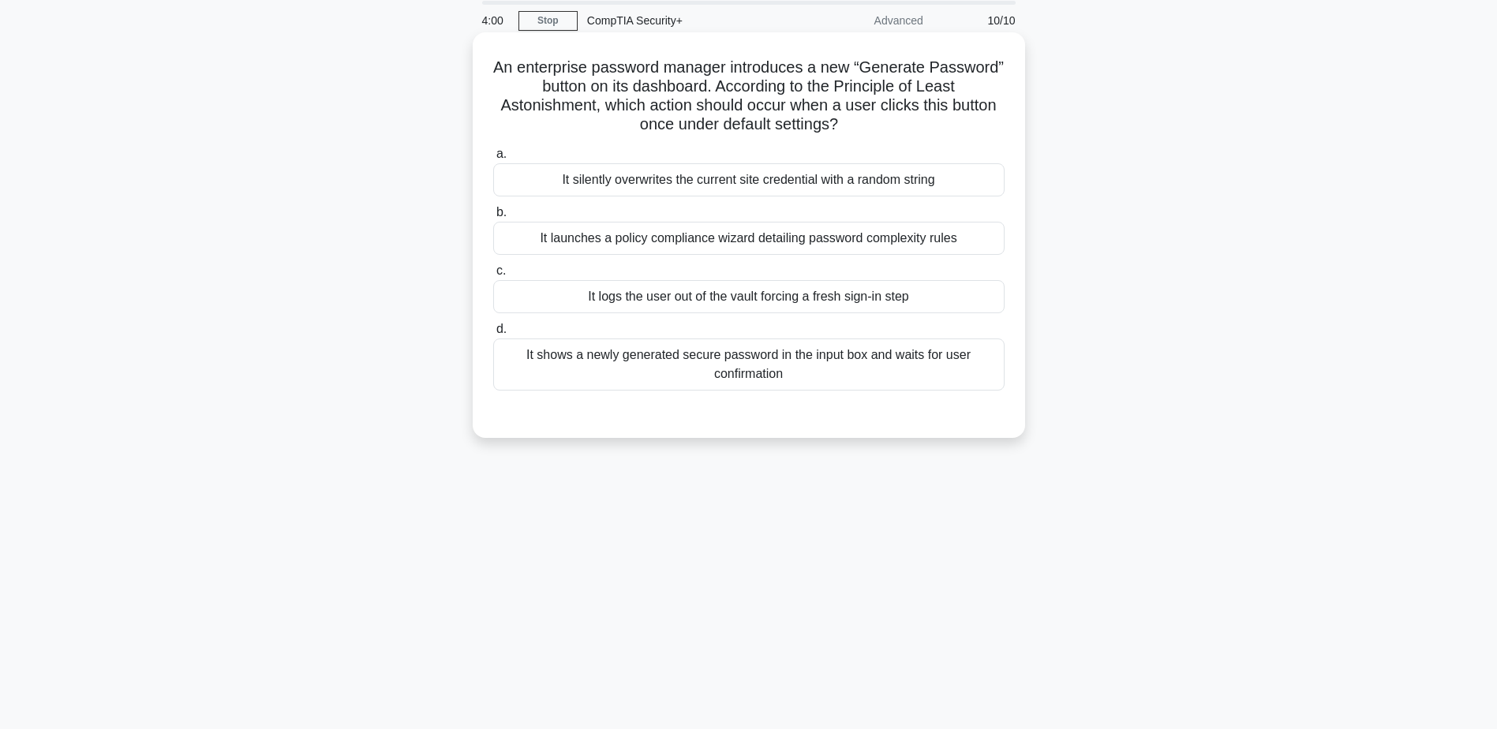
scroll to position [0, 0]
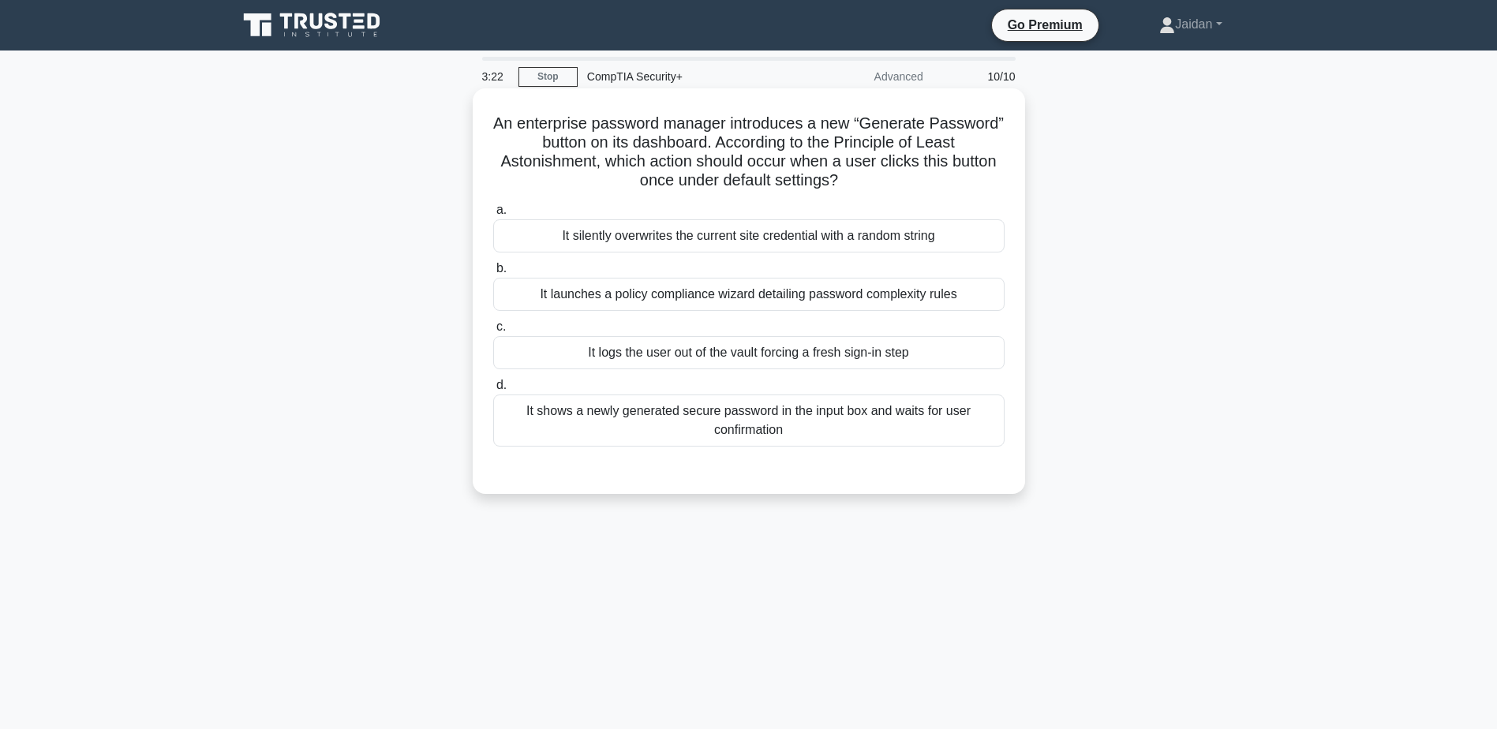
click at [841, 415] on div "It shows a newly generated secure password in the input box and waits for user …" at bounding box center [748, 421] width 511 height 52
click at [493, 391] on input "d. It shows a newly generated secure password in the input box and waits for us…" at bounding box center [493, 385] width 0 height 10
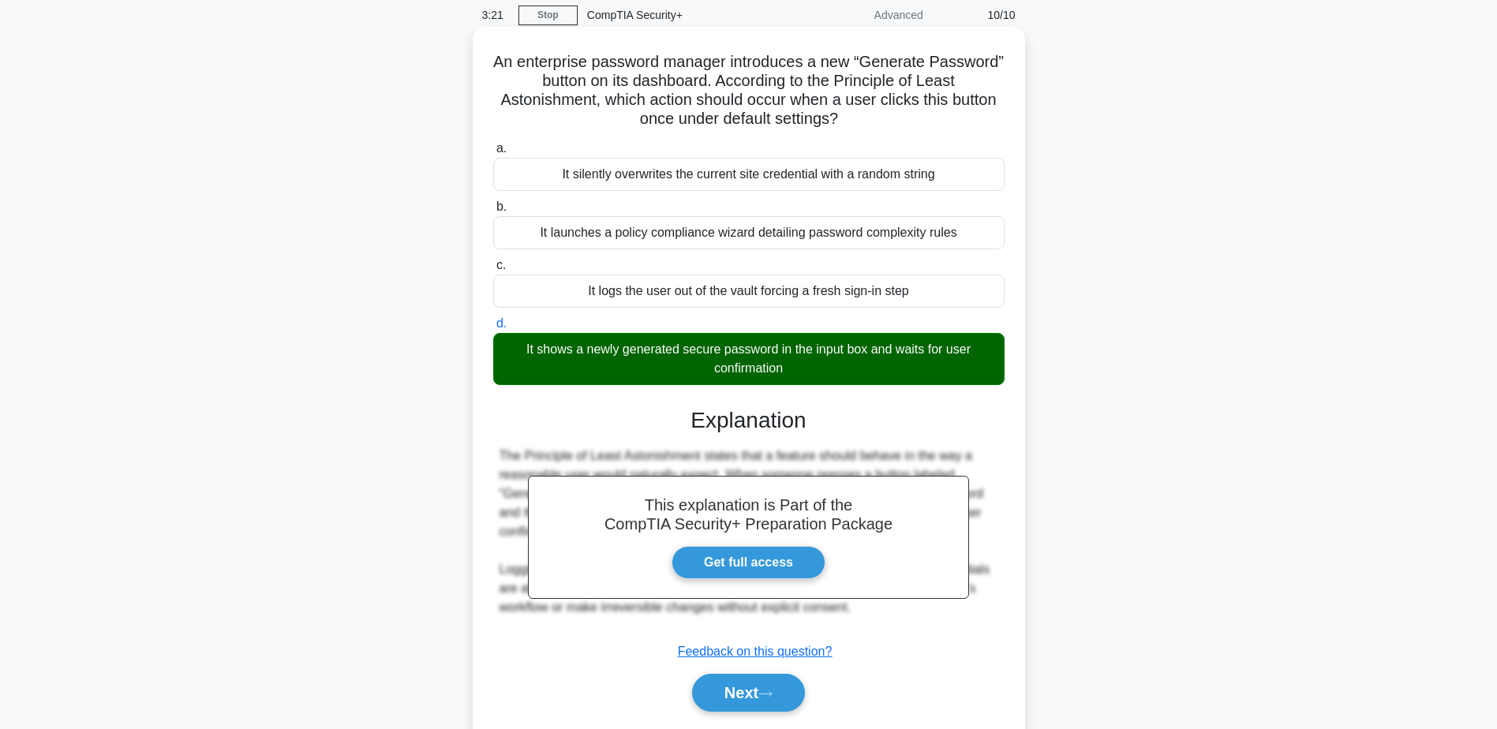
scroll to position [123, 0]
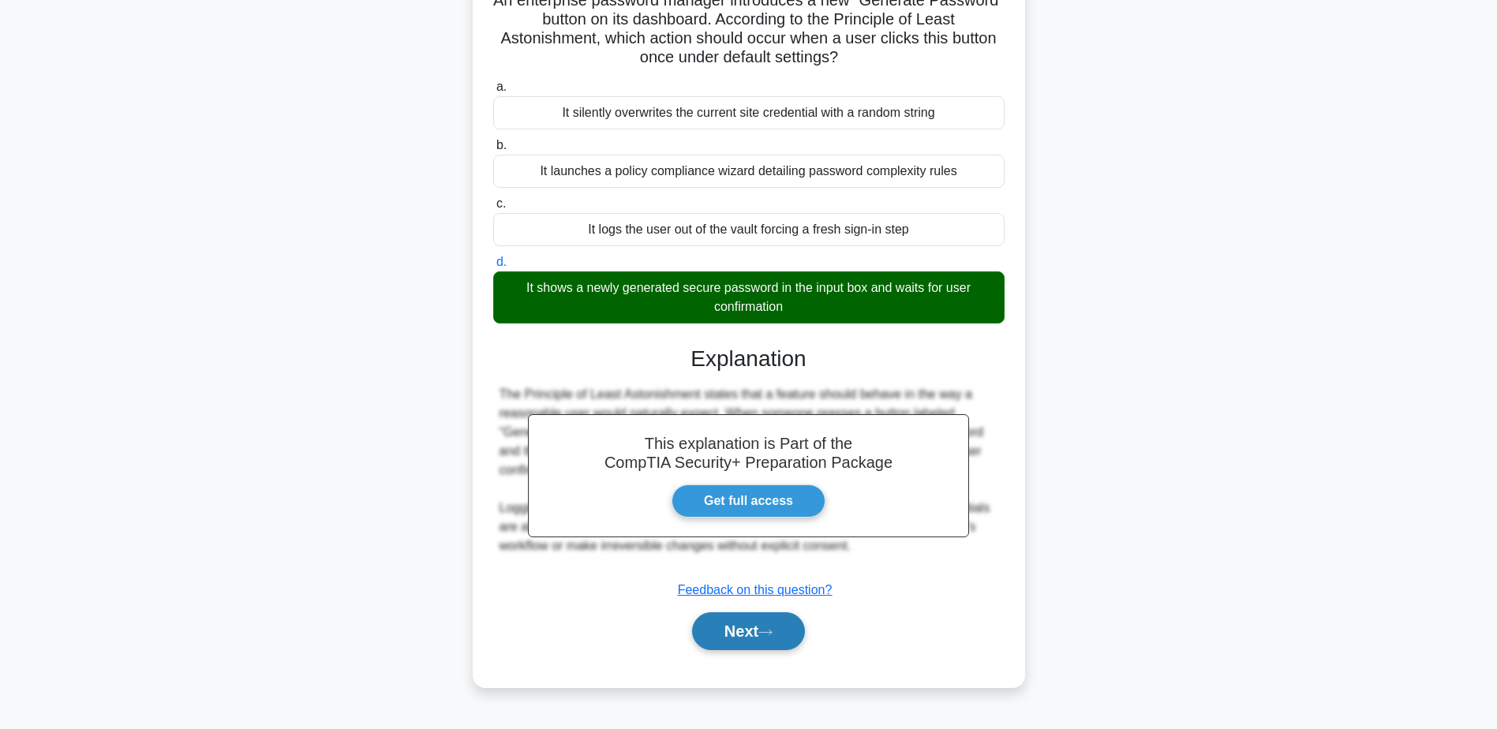
click at [771, 633] on icon at bounding box center [765, 632] width 14 height 9
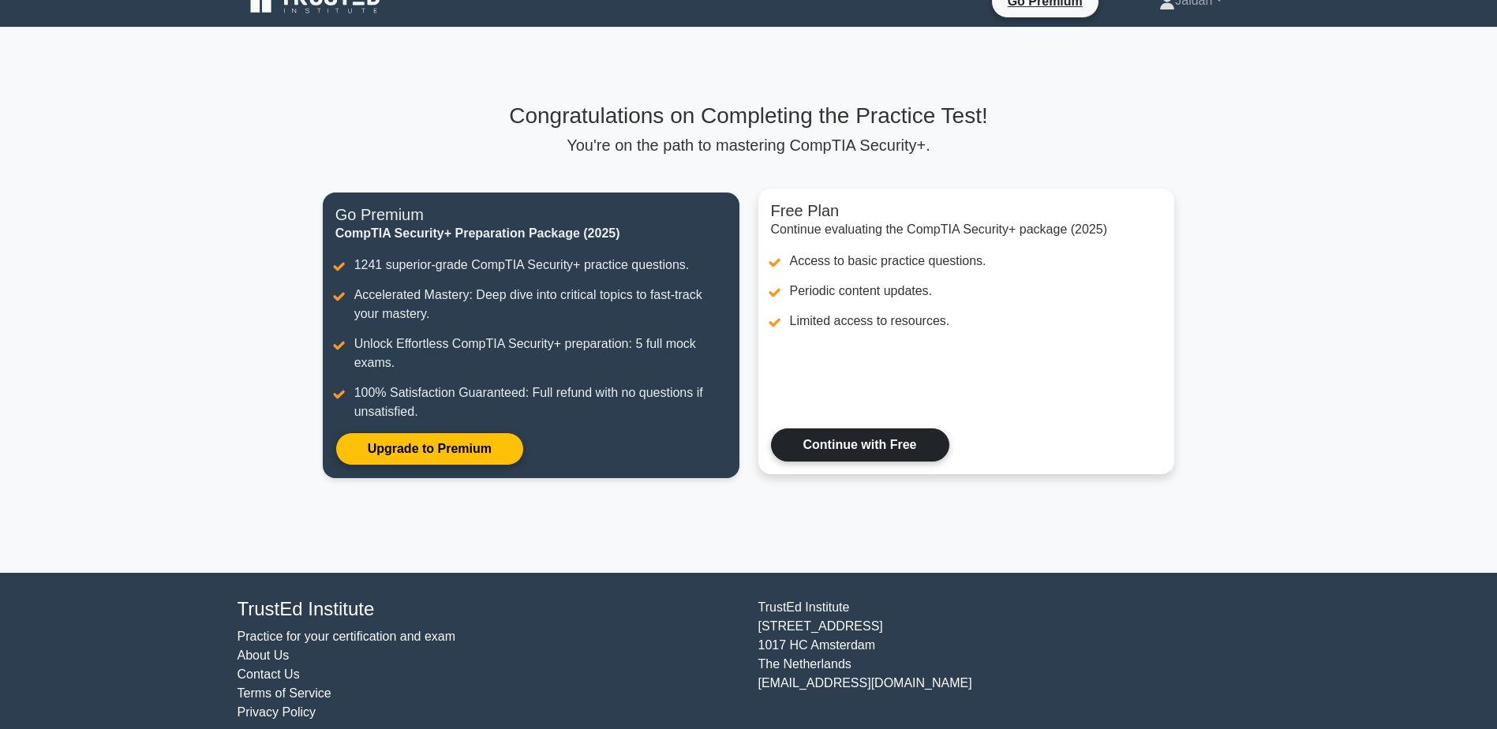
scroll to position [42, 0]
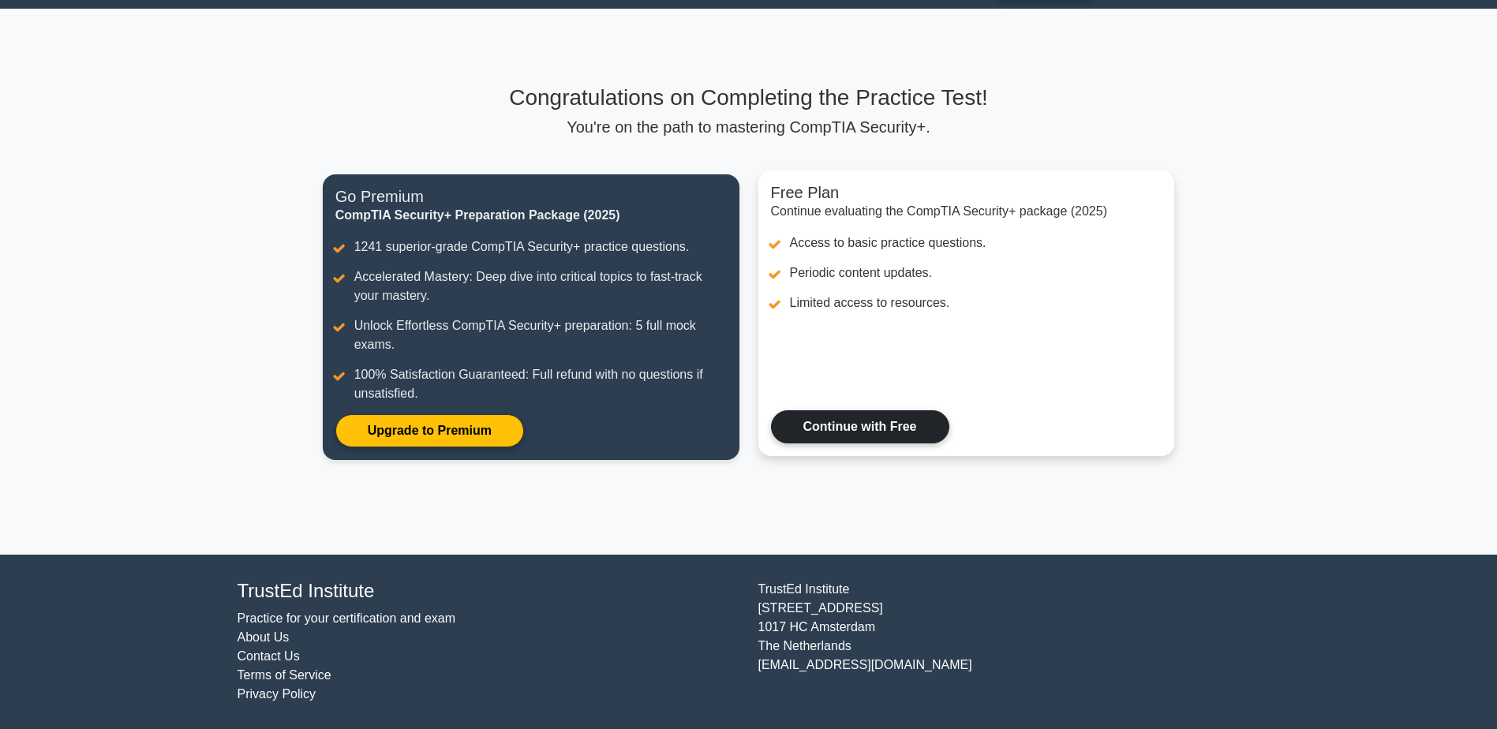
click at [851, 424] on link "Continue with Free" at bounding box center [860, 426] width 178 height 33
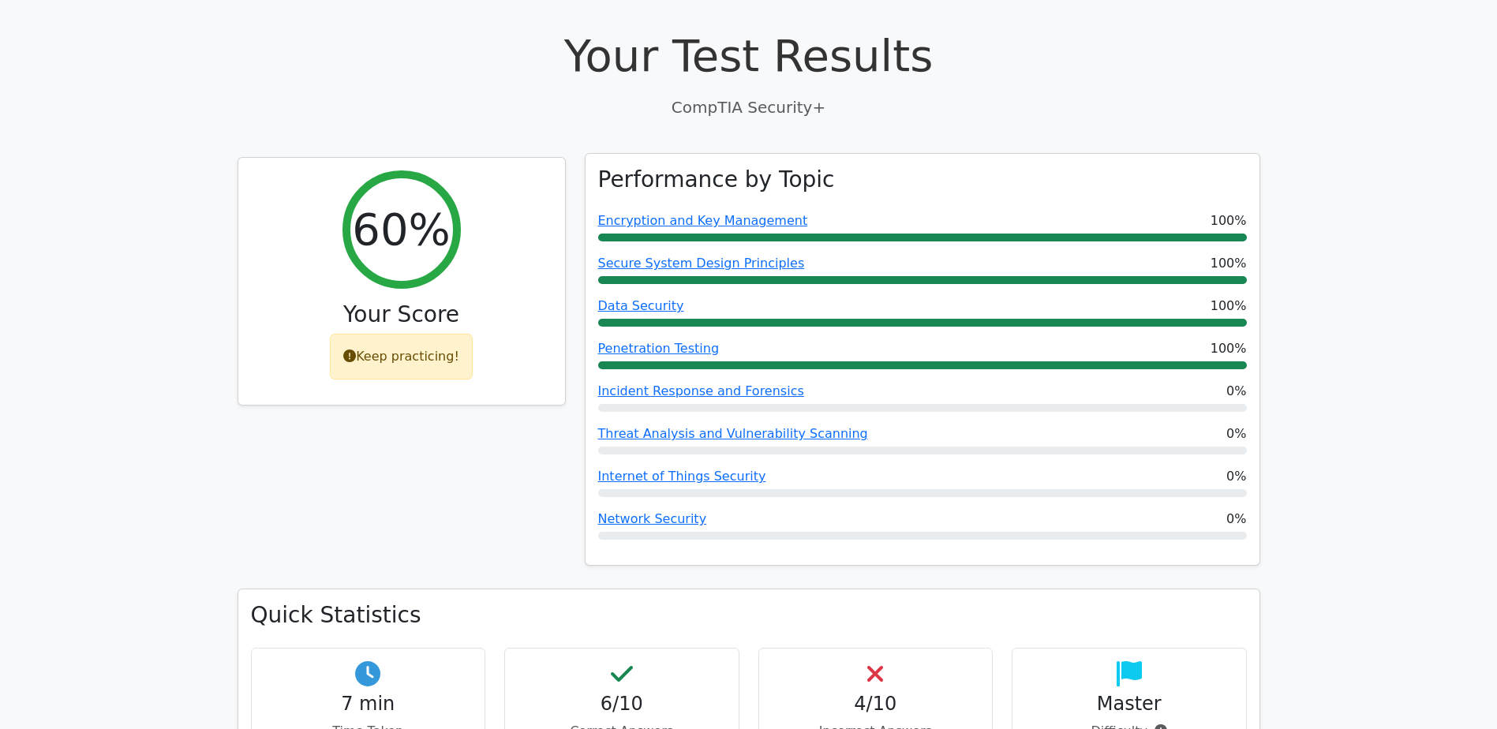
scroll to position [473, 0]
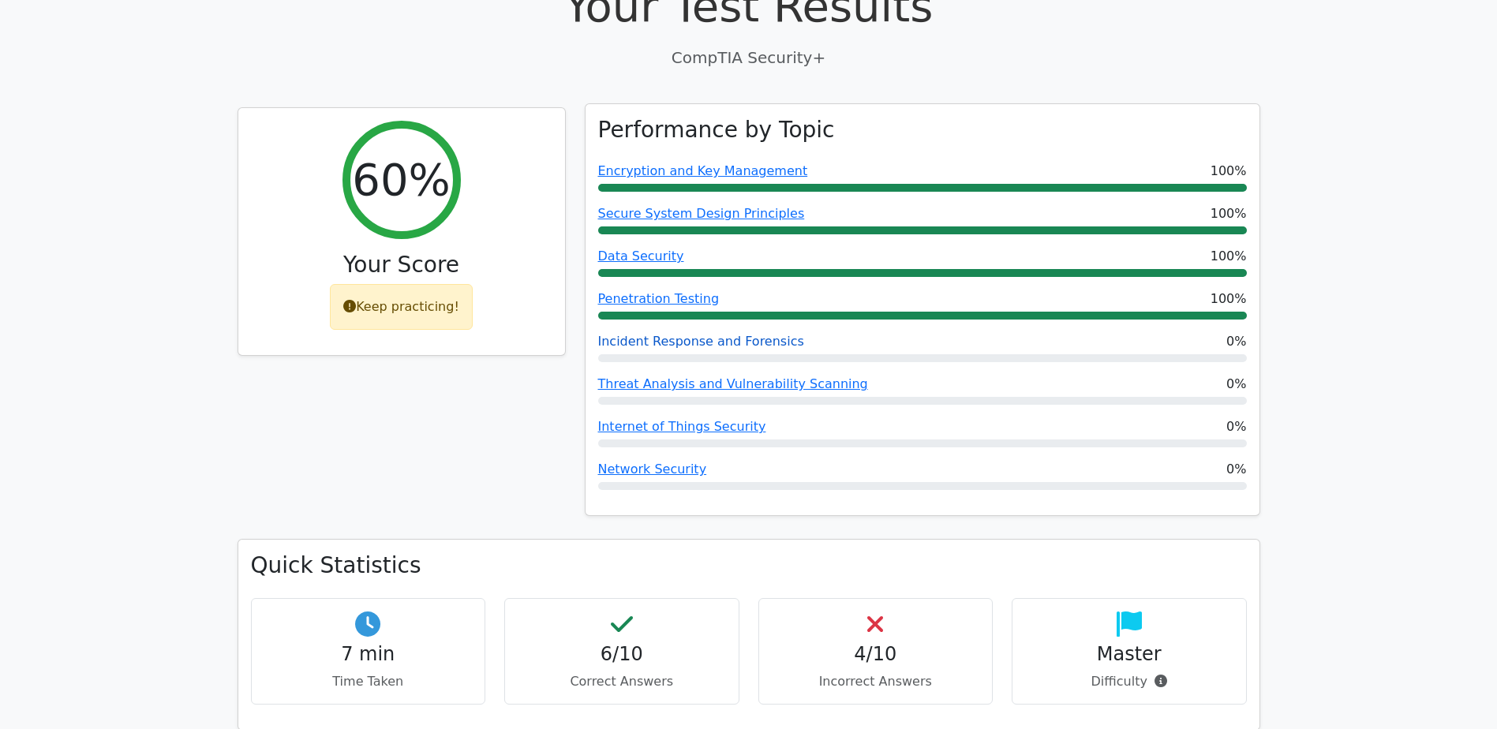
click at [729, 334] on link "Incident Response and Forensics" at bounding box center [701, 341] width 206 height 15
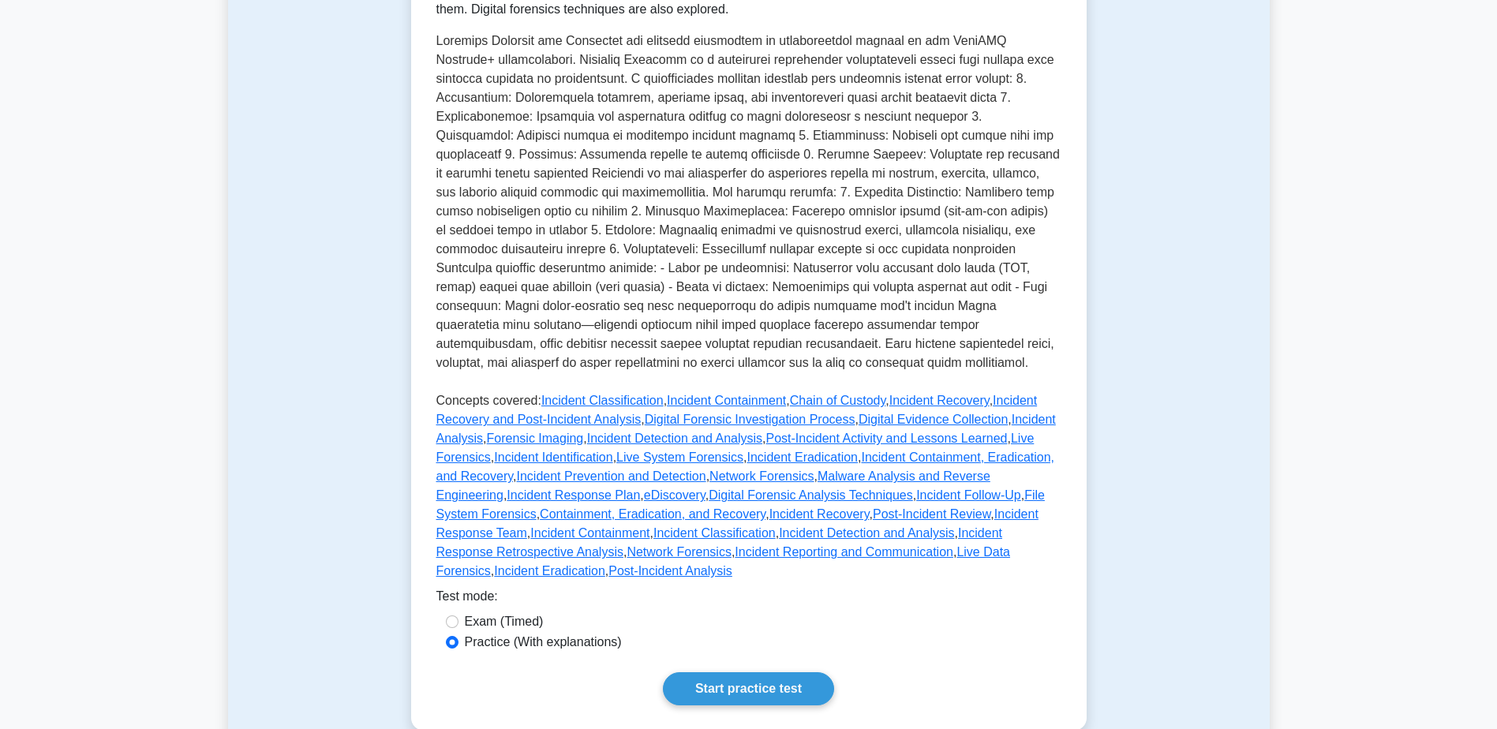
scroll to position [631, 0]
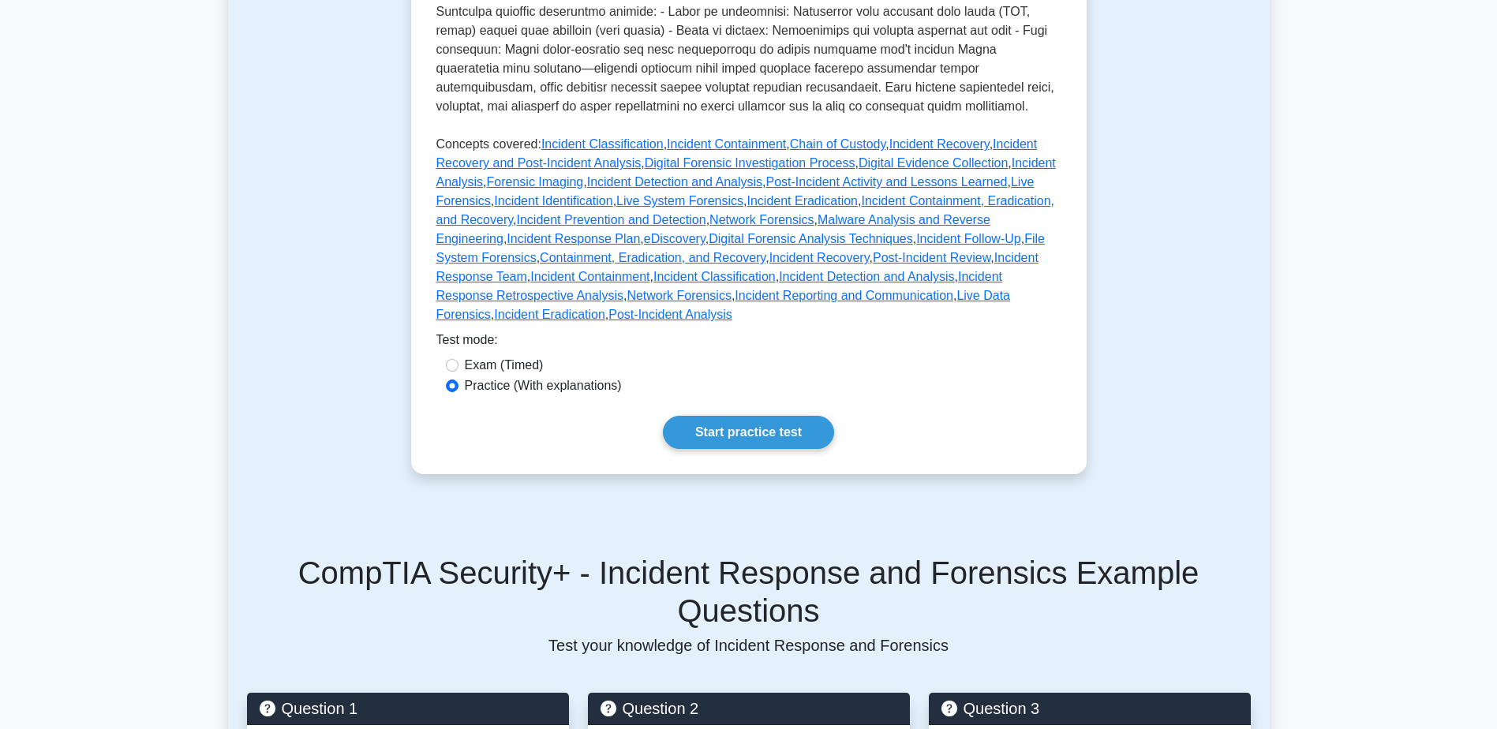
click at [506, 356] on label "Exam (Timed)" at bounding box center [504, 365] width 79 height 19
click at [458, 359] on input "Exam (Timed)" at bounding box center [452, 365] width 13 height 13
radio input "true"
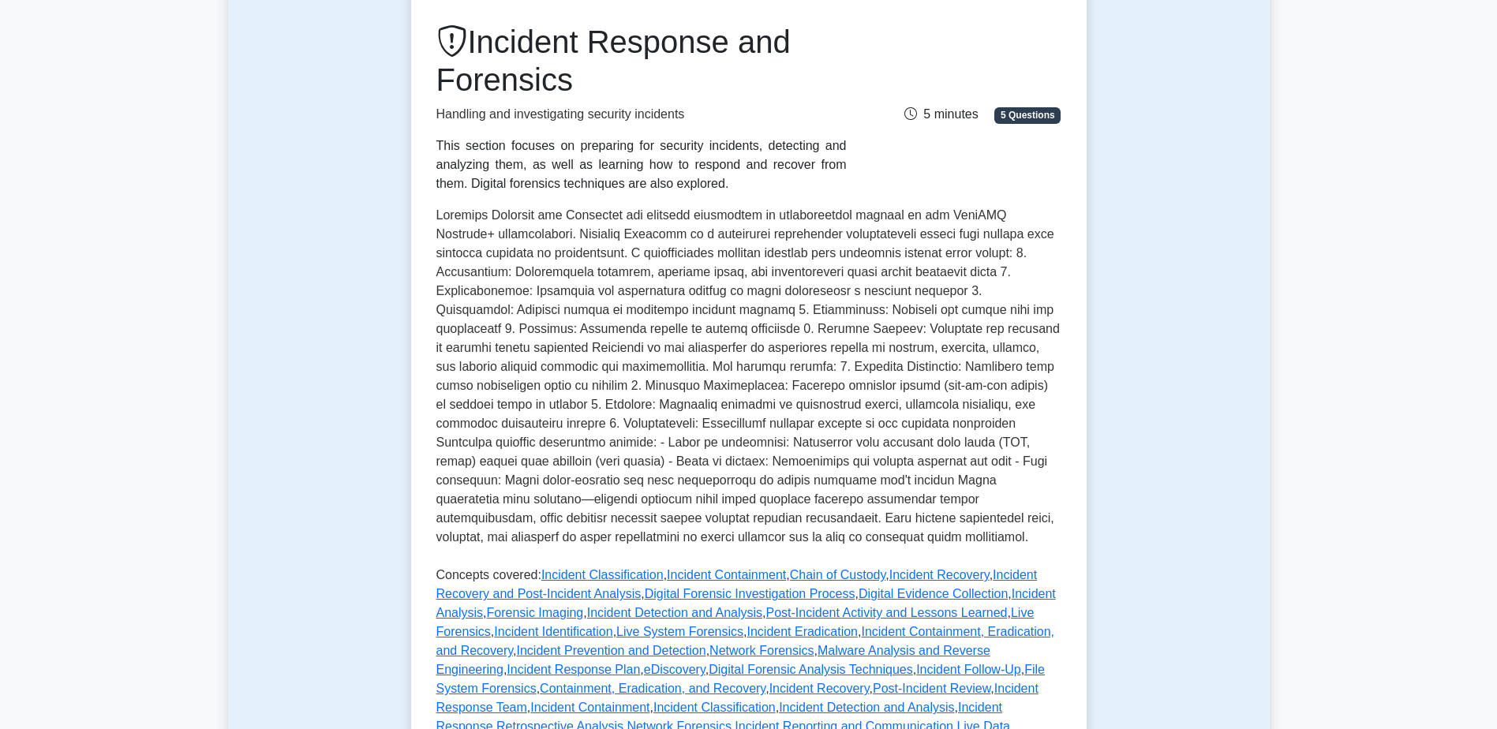
scroll to position [473, 0]
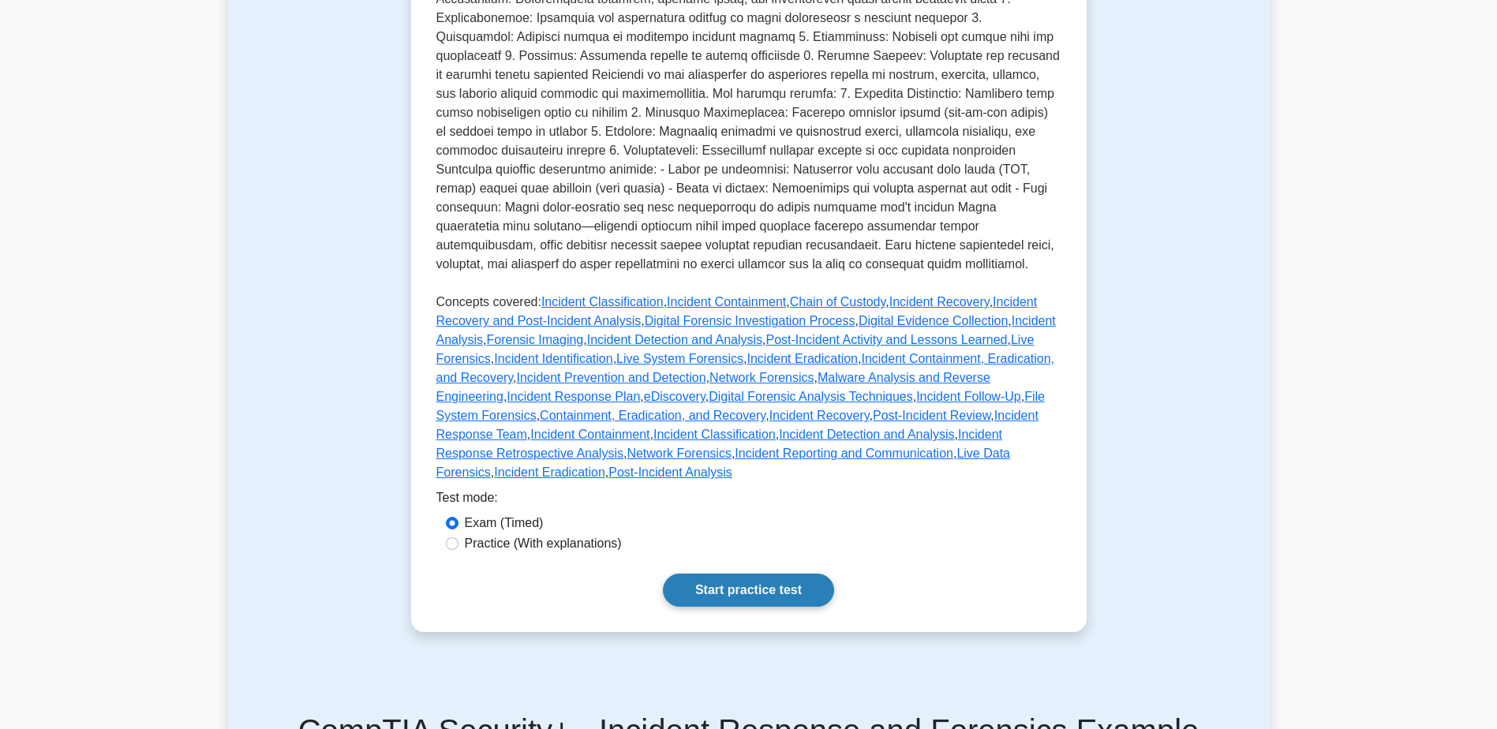
click at [773, 578] on link "Start practice test" at bounding box center [748, 590] width 171 height 33
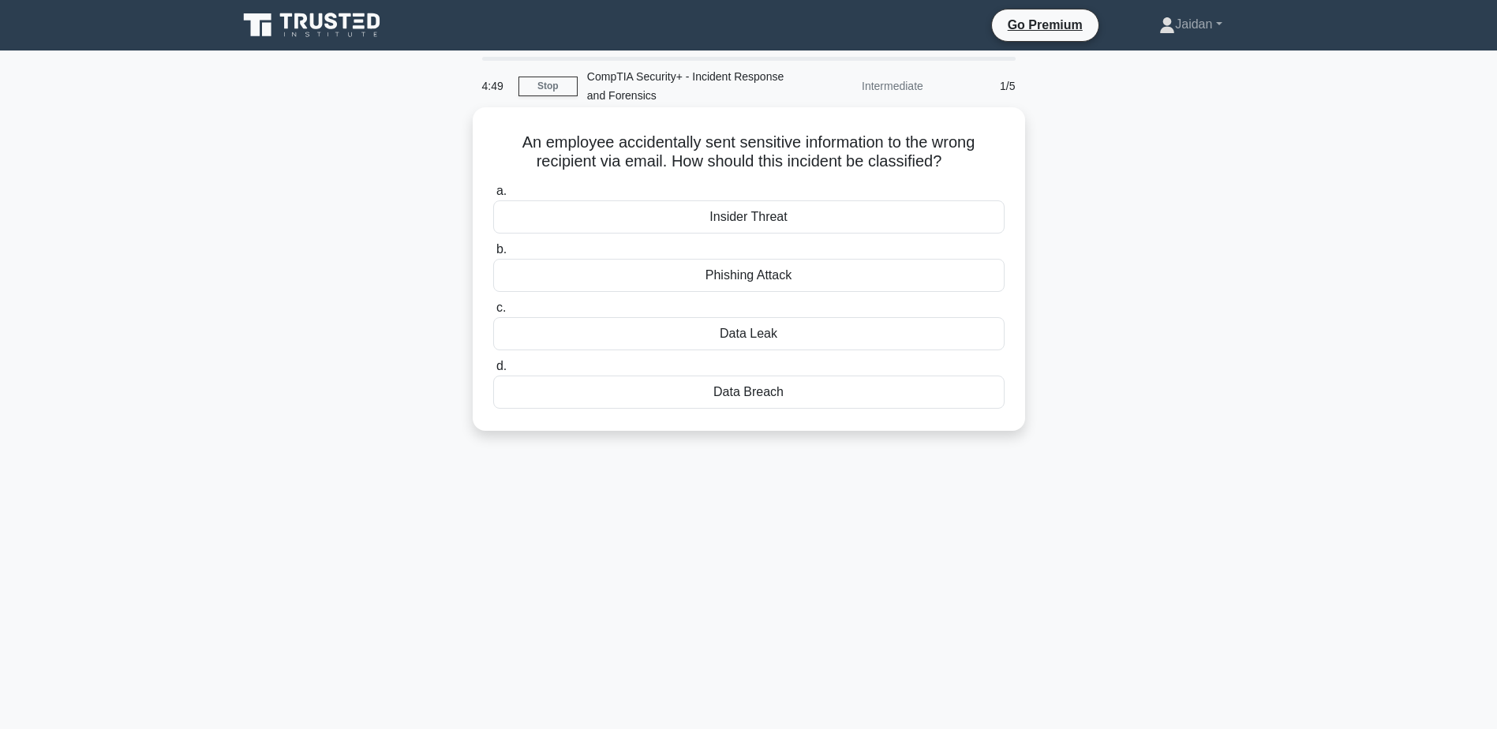
click at [764, 338] on div "Data Leak" at bounding box center [748, 333] width 511 height 33
click at [493, 313] on input "c. Data Leak" at bounding box center [493, 308] width 0 height 10
click at [773, 391] on div "Social Engineering" at bounding box center [748, 392] width 511 height 33
click at [493, 372] on input "d. Social Engineering" at bounding box center [493, 366] width 0 height 10
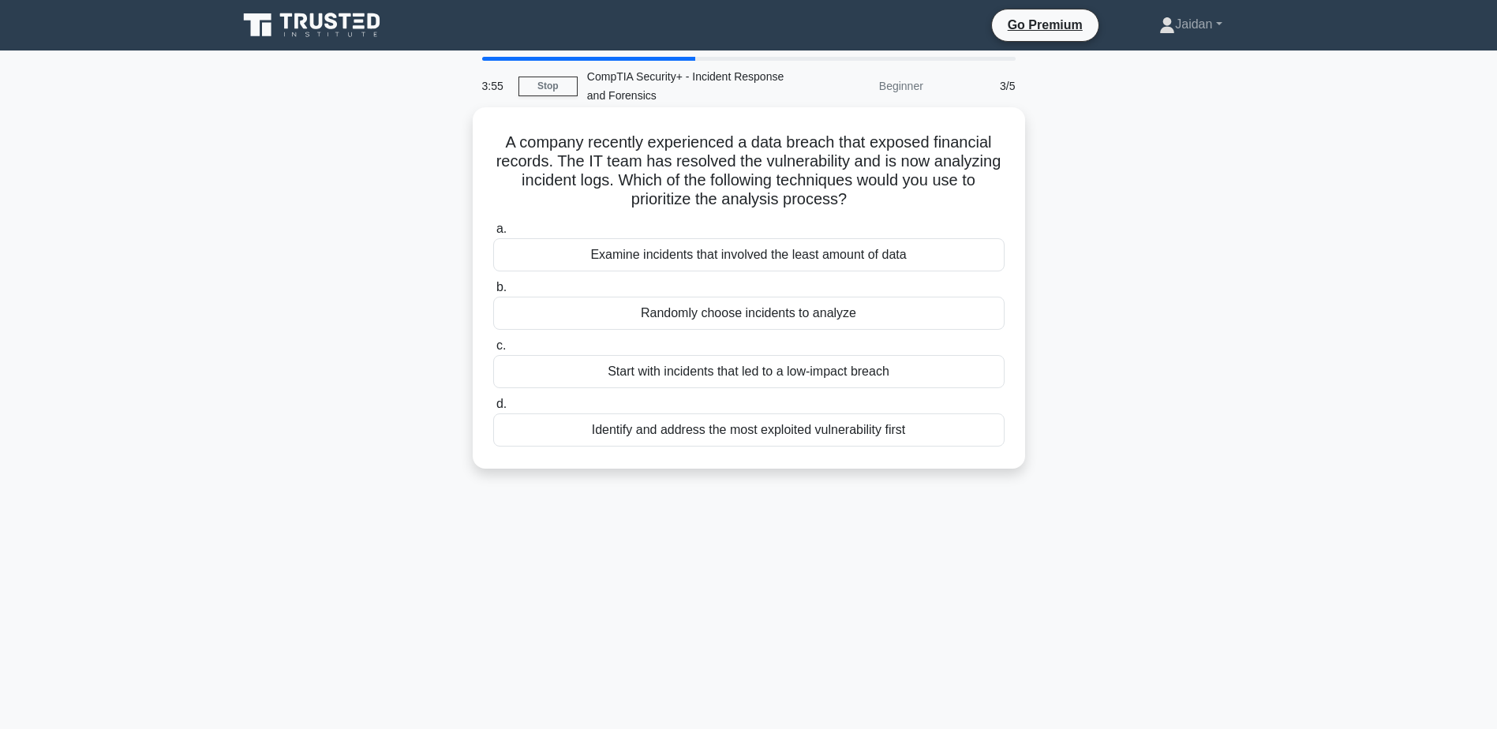
click at [720, 368] on div "Start with incidents that led to a low-impact breach" at bounding box center [748, 371] width 511 height 33
click at [493, 351] on input "c. Start with incidents that led to a low-impact breach" at bounding box center [493, 346] width 0 height 10
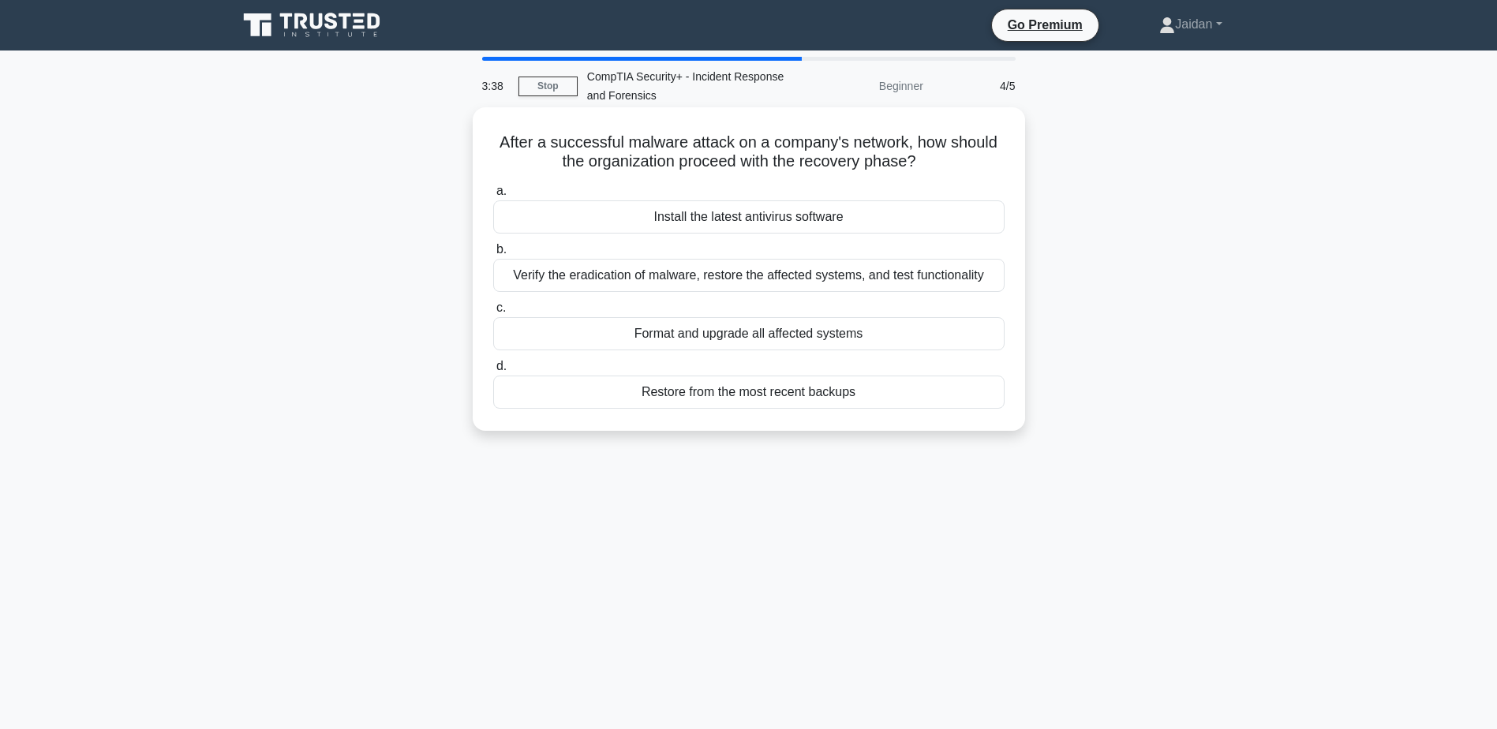
click at [695, 279] on div "Verify the eradication of malware, restore the affected systems, and test funct…" at bounding box center [748, 275] width 511 height 33
click at [493, 255] on input "b. Verify the eradication of malware, restore the affected systems, and test fu…" at bounding box center [493, 250] width 0 height 10
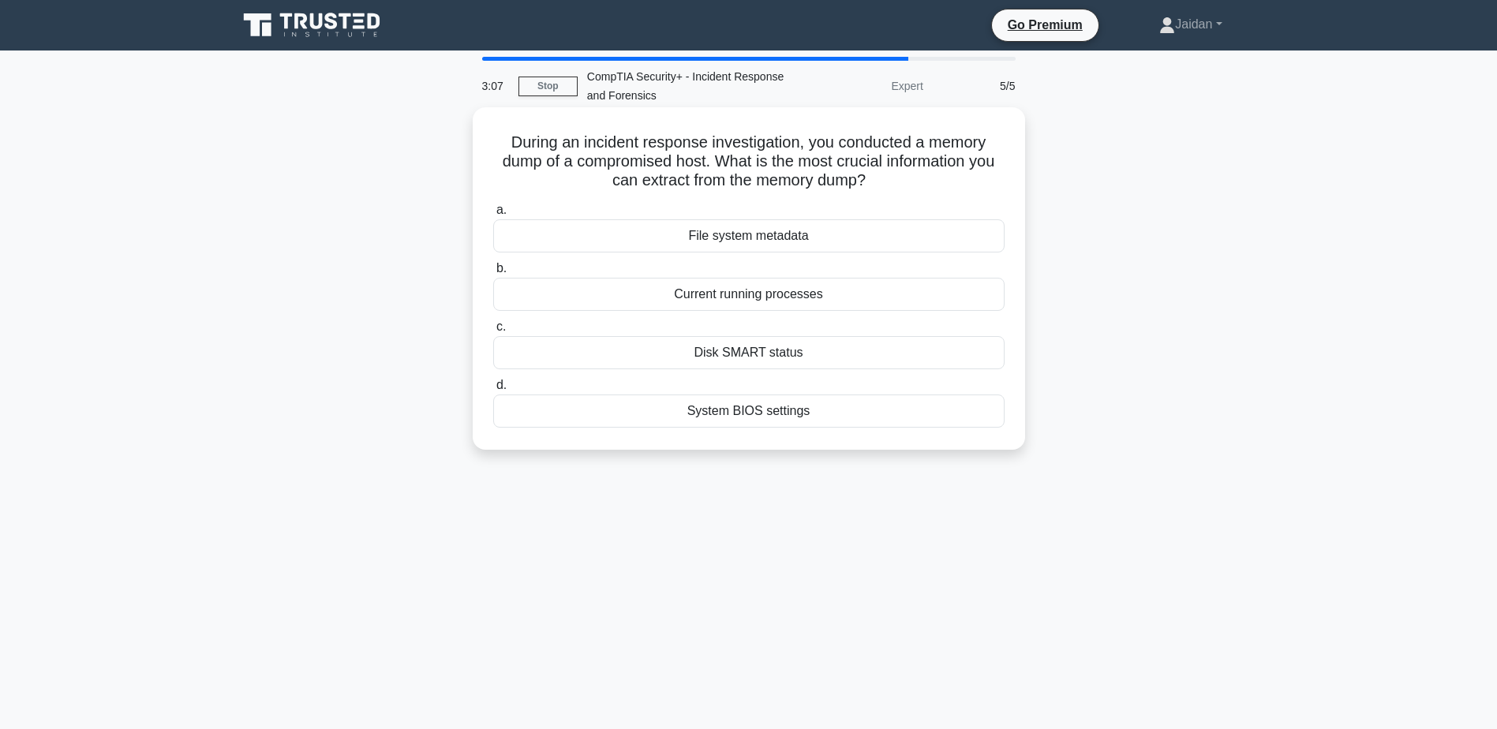
click at [739, 237] on div "File system metadata" at bounding box center [748, 235] width 511 height 33
click at [493, 215] on input "a. File system metadata" at bounding box center [493, 210] width 0 height 10
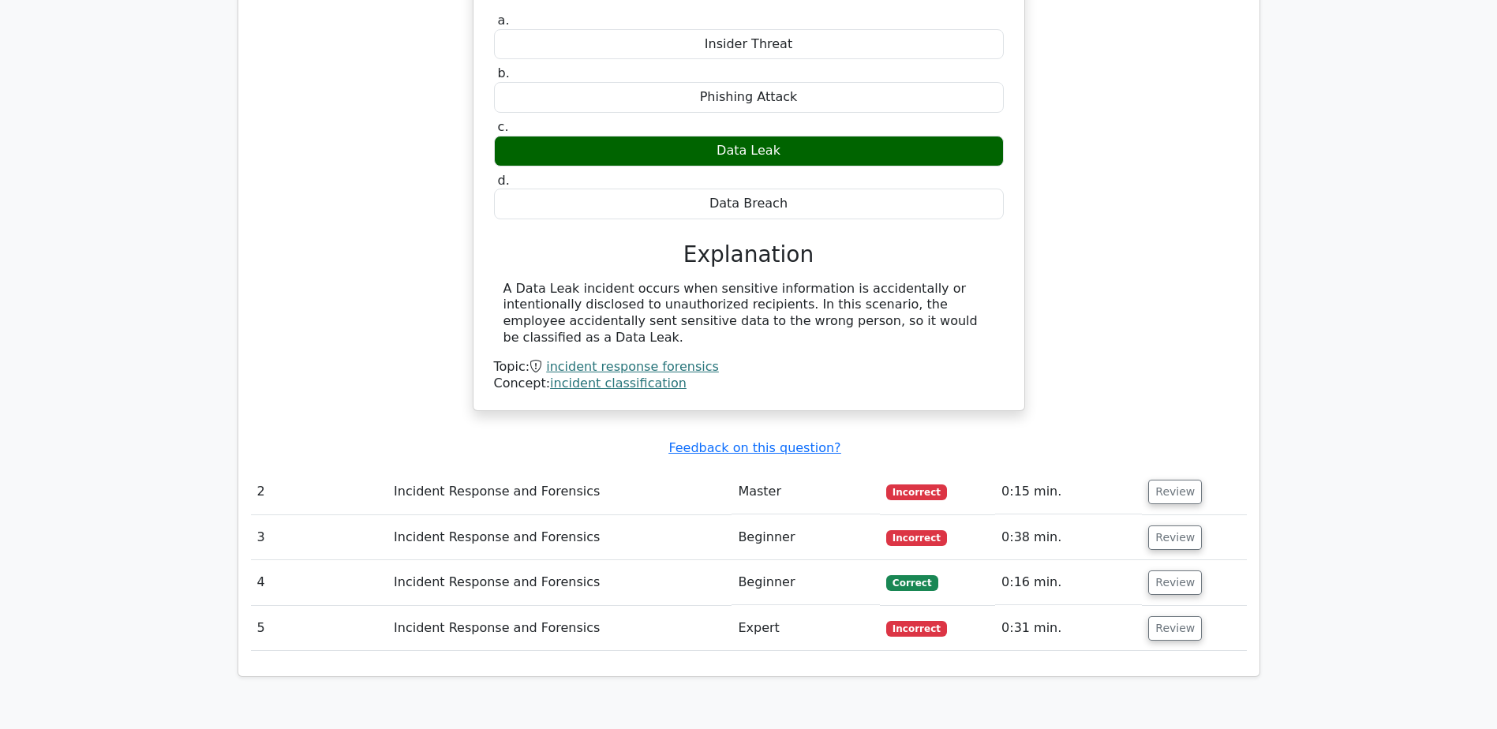
scroll to position [1341, 0]
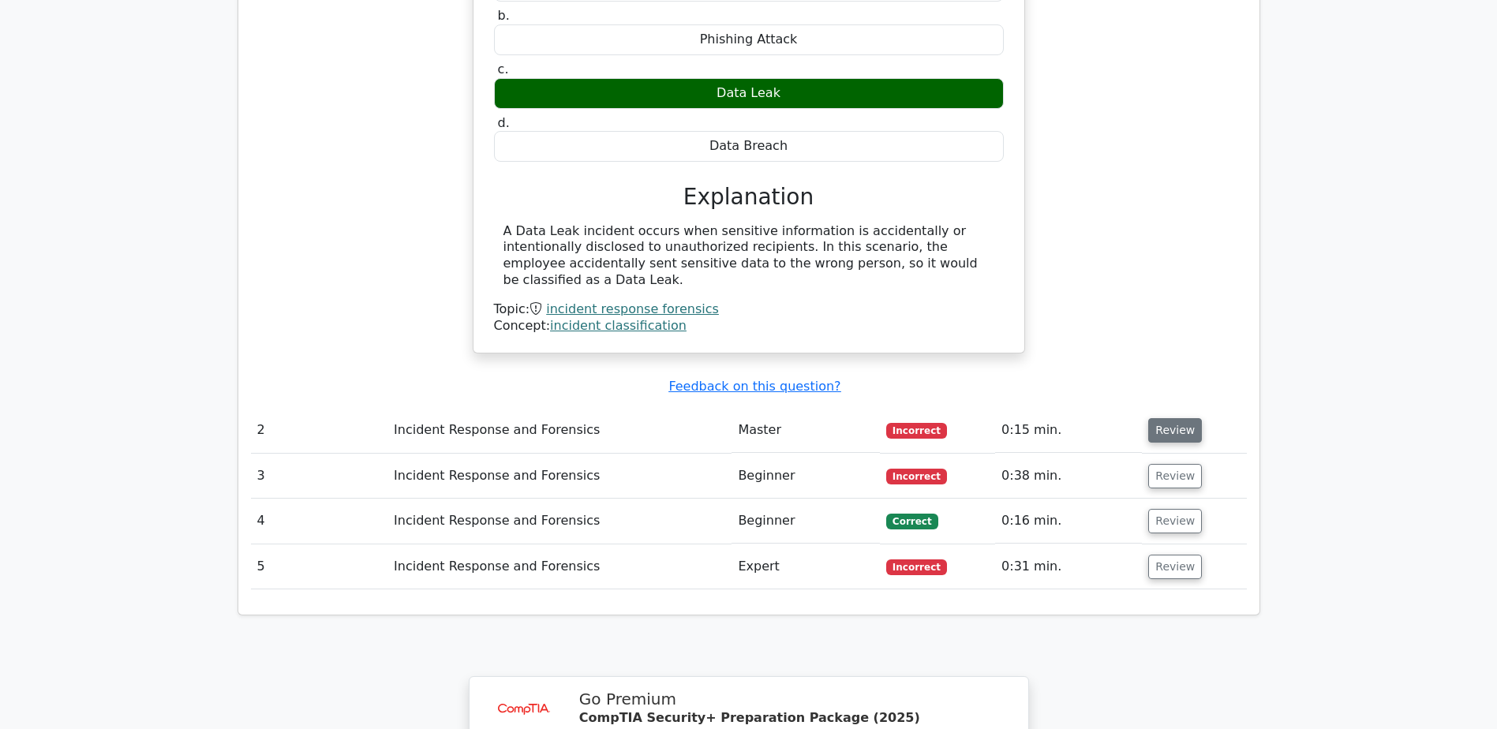
click at [1157, 418] on button "Review" at bounding box center [1175, 430] width 54 height 24
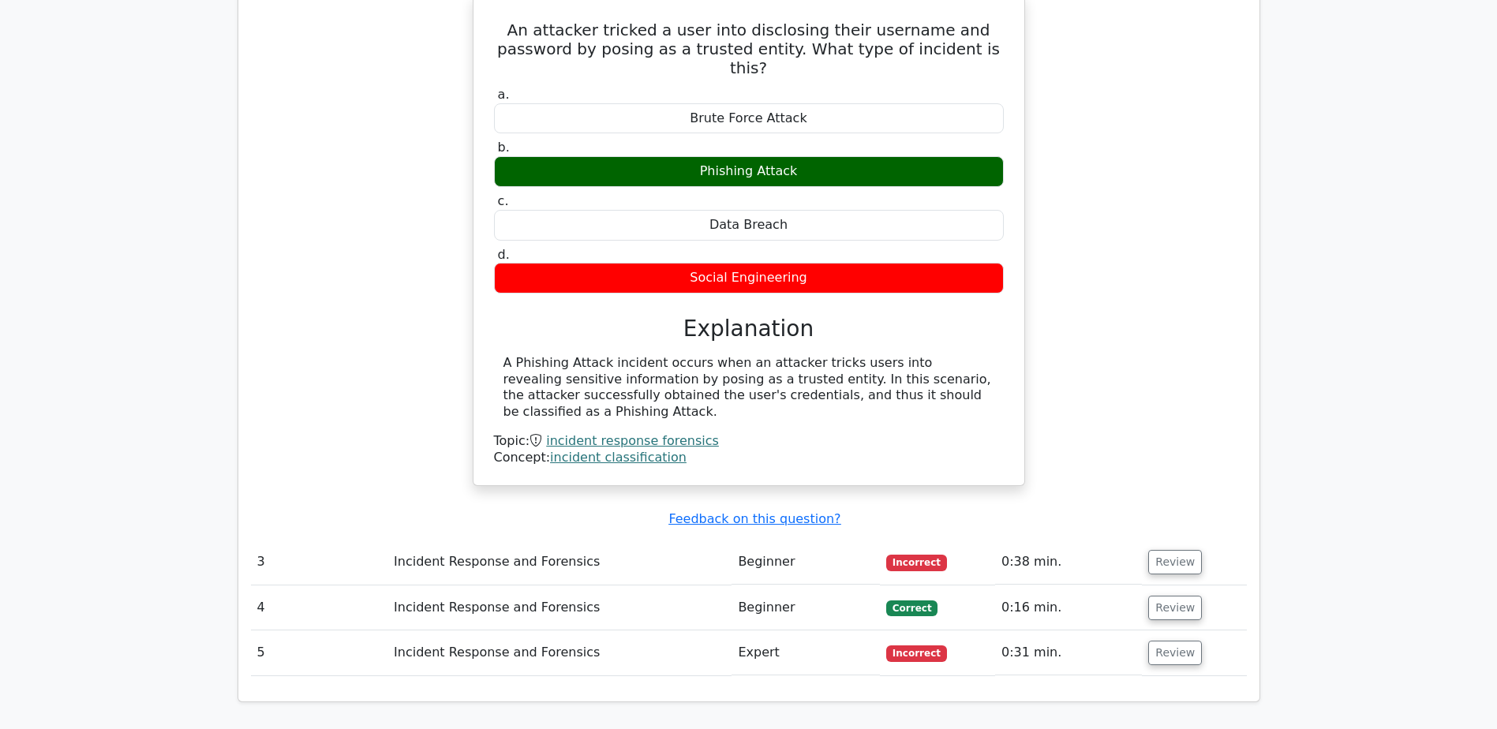
scroll to position [1815, 0]
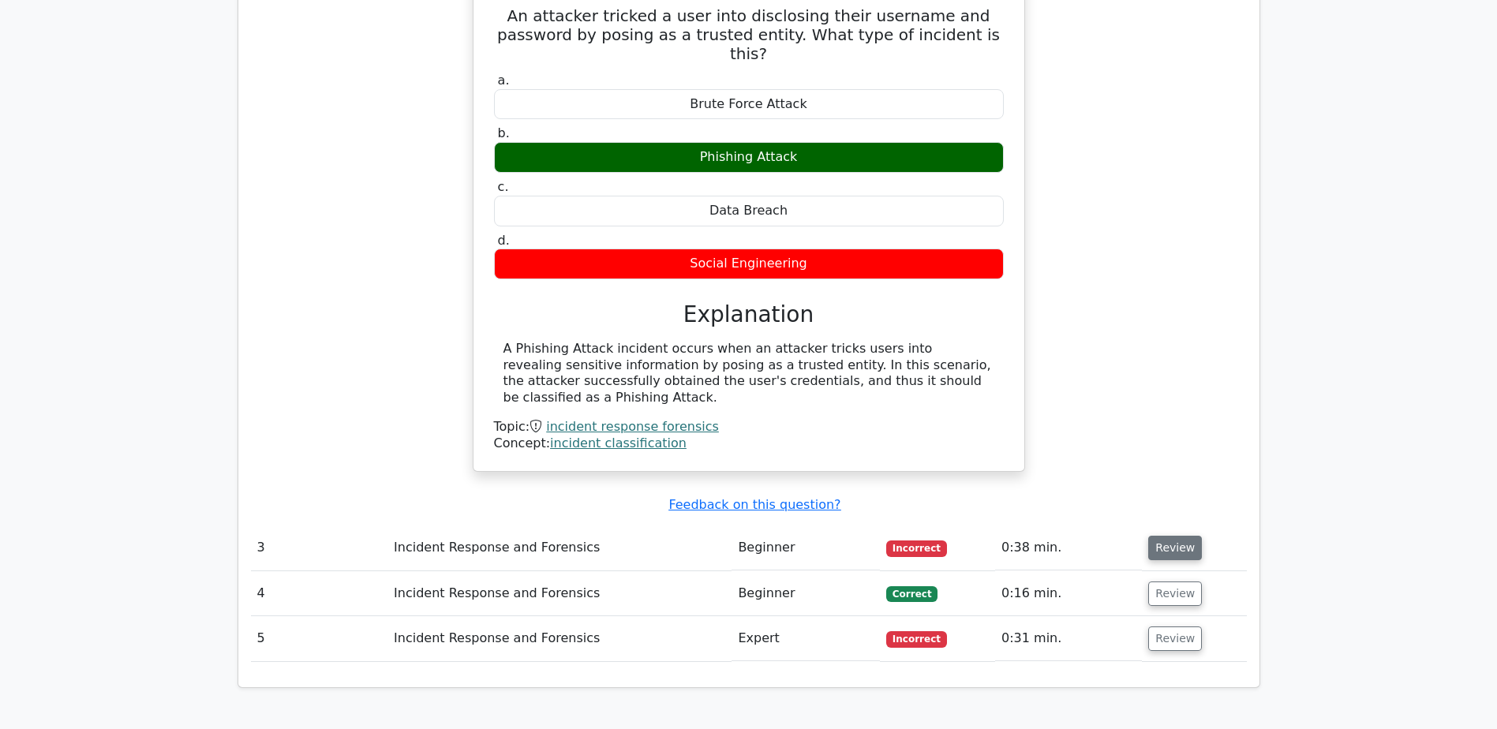
click at [1184, 536] on button "Review" at bounding box center [1175, 548] width 54 height 24
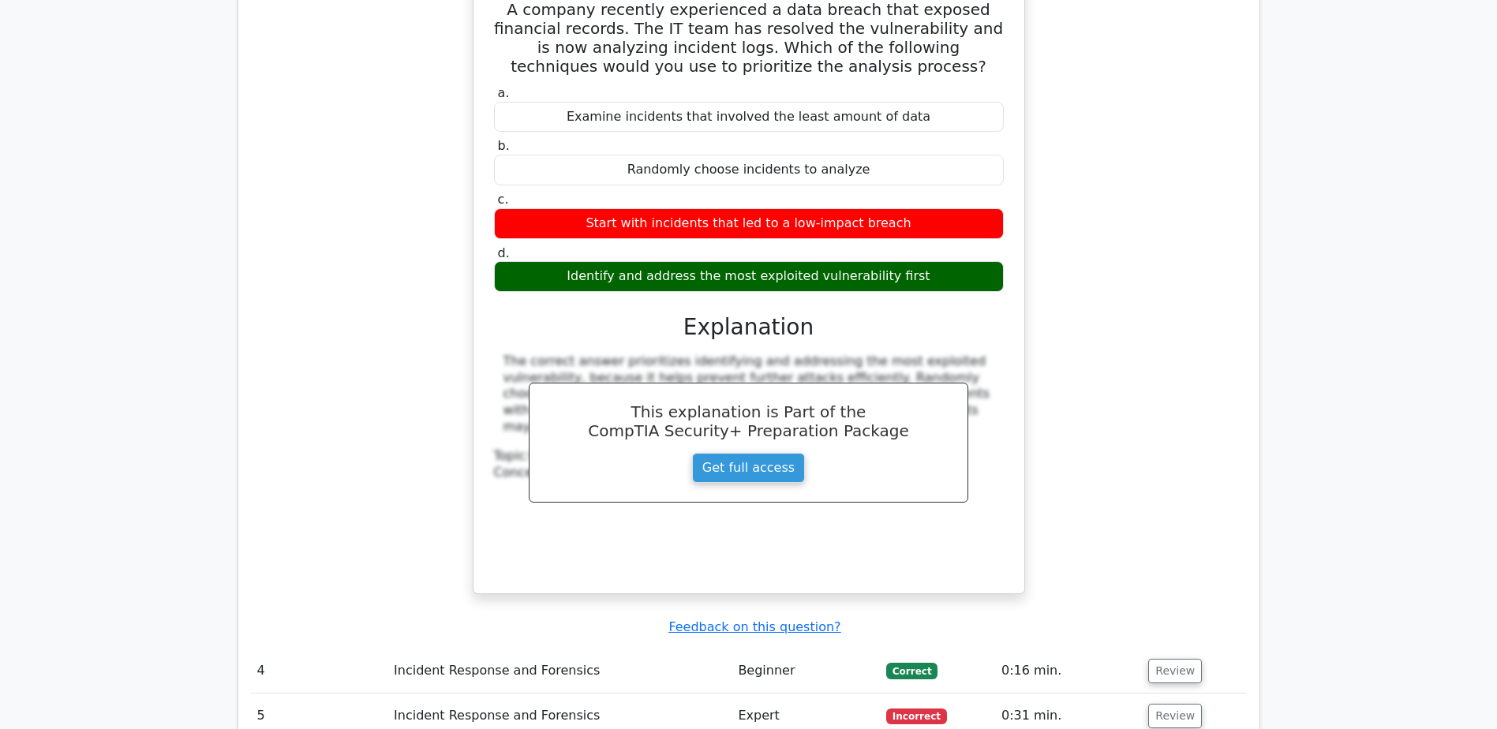
scroll to position [2446, 0]
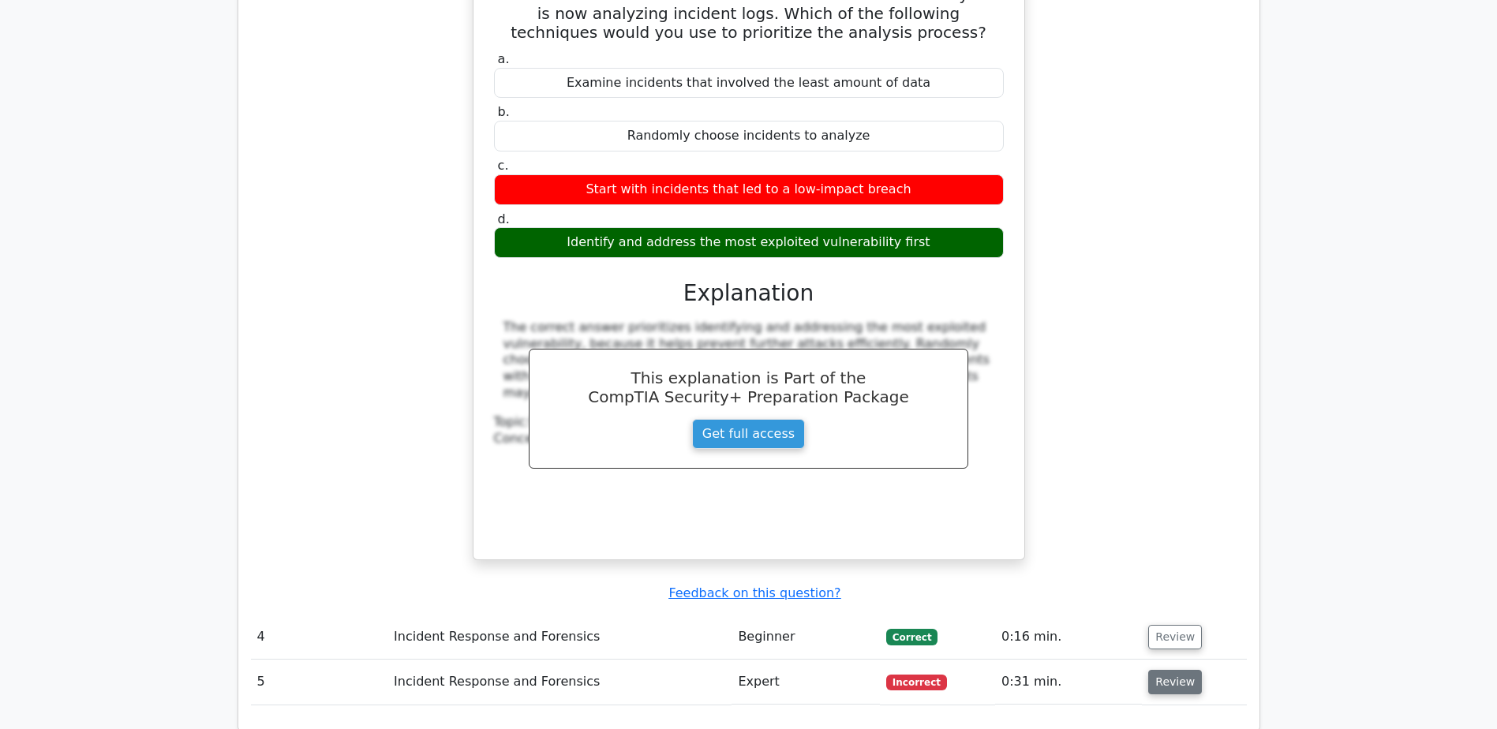
click at [1169, 670] on button "Review" at bounding box center [1175, 682] width 54 height 24
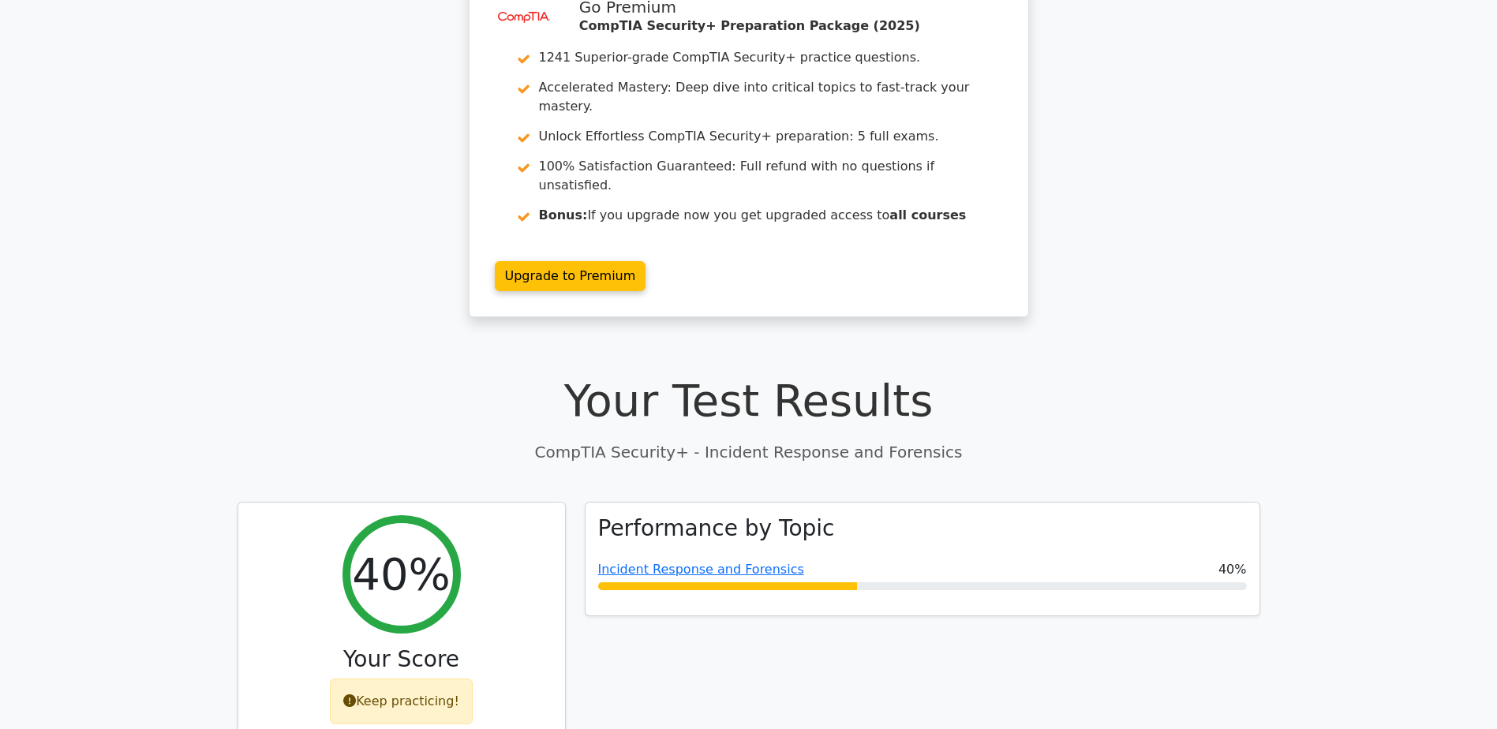
scroll to position [0, 0]
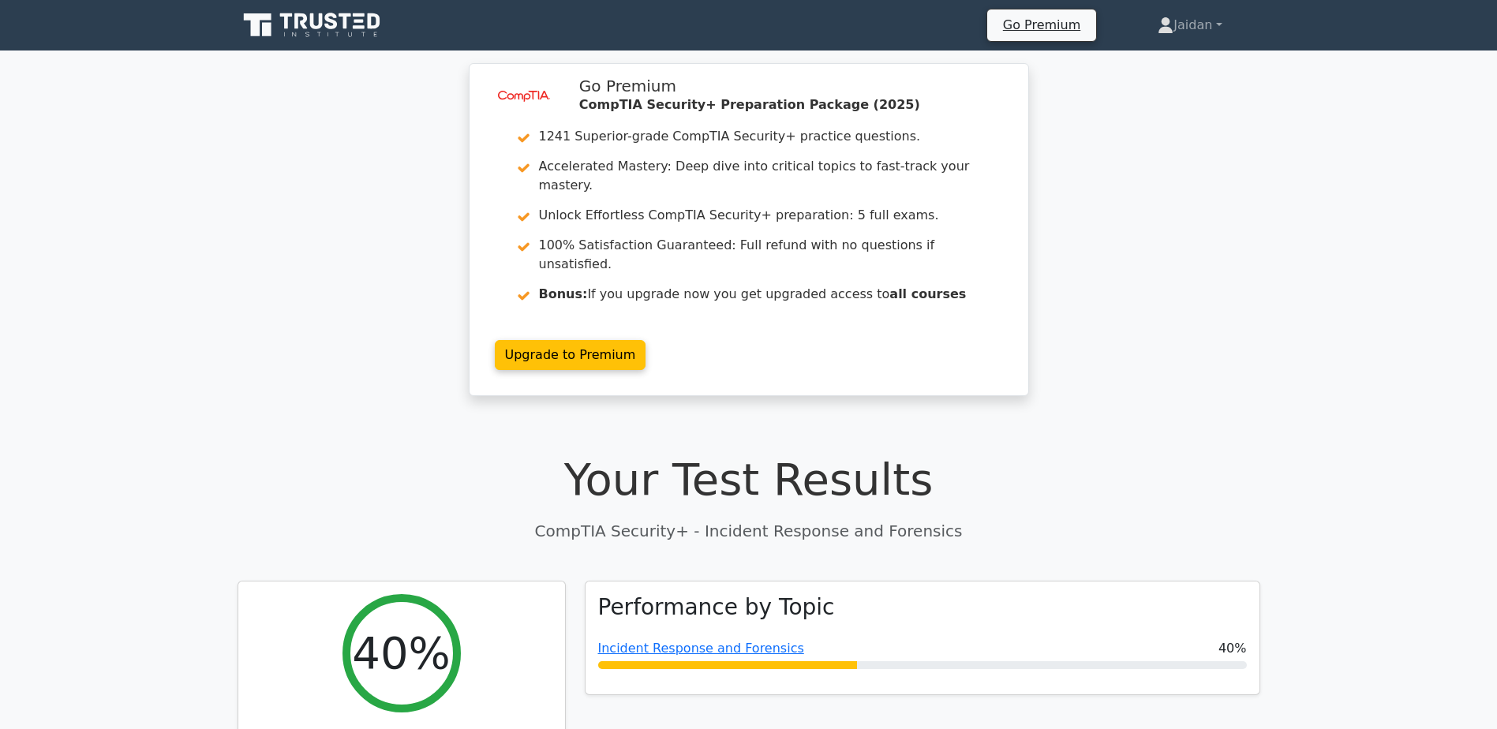
drag, startPoint x: 345, startPoint y: 24, endPoint x: 360, endPoint y: 22, distance: 15.1
click at [345, 24] on icon at bounding box center [345, 21] width 13 height 16
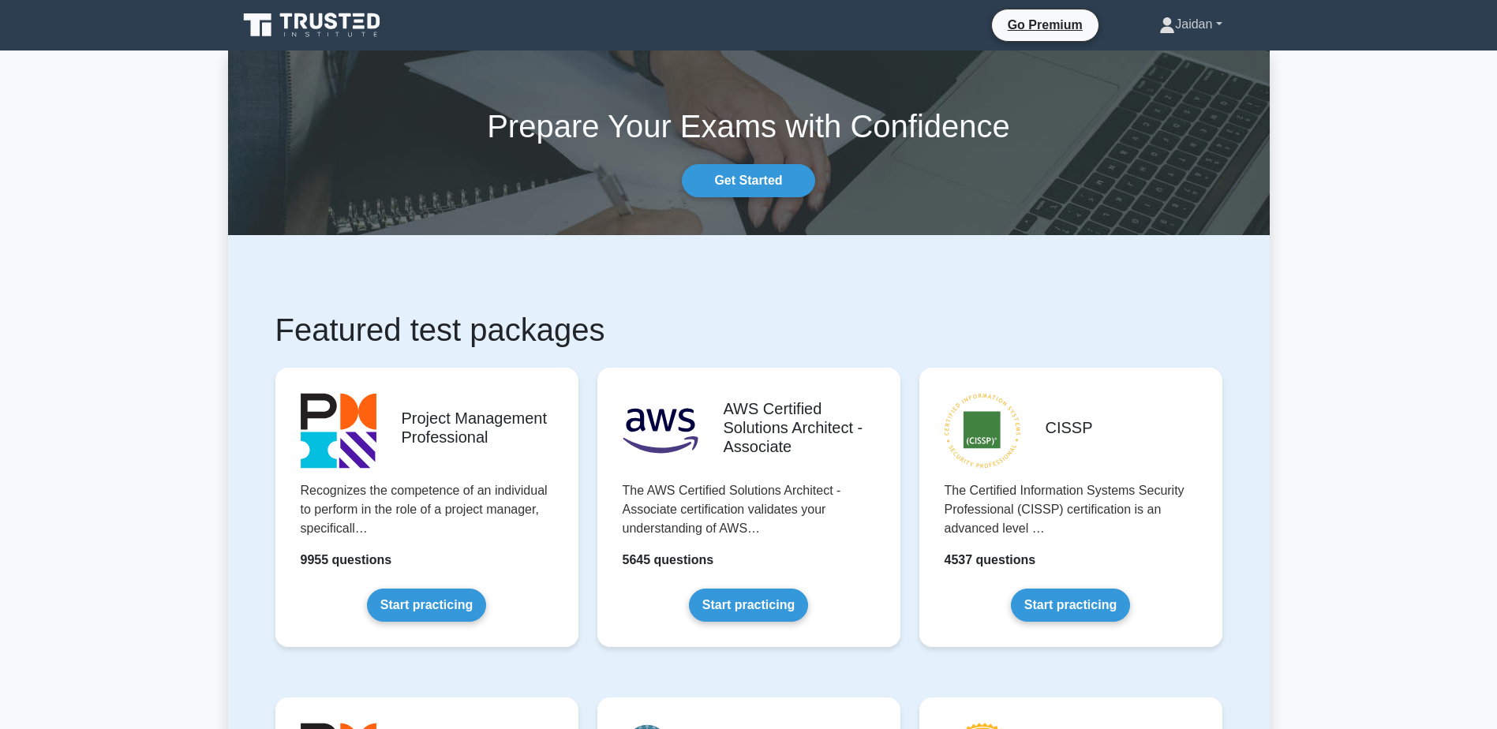
click at [1189, 19] on link "Jaidan" at bounding box center [1190, 25] width 138 height 32
